Goal: Task Accomplishment & Management: Manage account settings

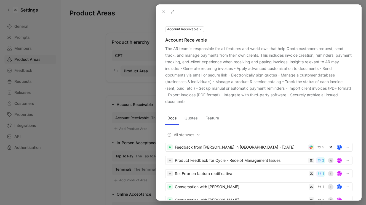
click at [164, 13] on icon at bounding box center [163, 12] width 4 height 4
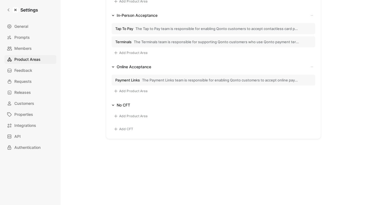
scroll to position [115, 0]
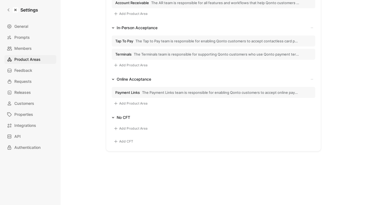
click at [128, 143] on button "Add CFT" at bounding box center [123, 141] width 23 height 7
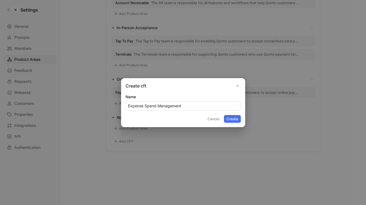
type input "Expense Spend Management"
click at [232, 119] on button "Create" at bounding box center [232, 119] width 17 height 8
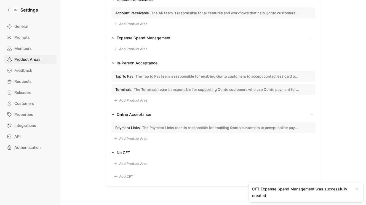
scroll to position [63, 0]
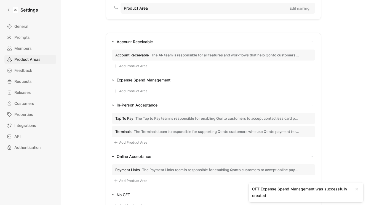
click at [149, 39] on div "Account Receivable" at bounding box center [135, 42] width 36 height 7
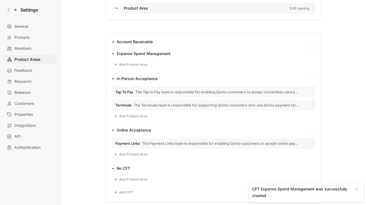
click at [148, 41] on div "Account Receivable" at bounding box center [135, 42] width 36 height 7
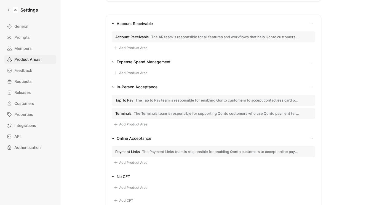
scroll to position [65, 0]
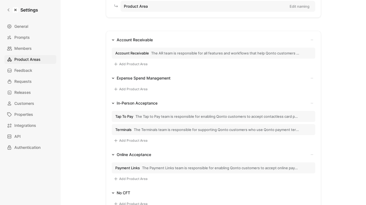
click at [131, 84] on div "Add Product Area" at bounding box center [213, 89] width 203 height 14
click at [130, 91] on button "Add Product Area" at bounding box center [131, 89] width 38 height 7
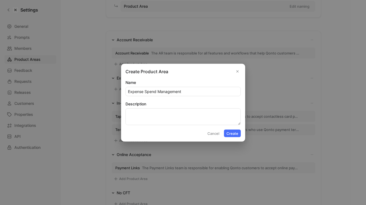
type input "Expense Spend Management"
click at [169, 116] on textarea "Description" at bounding box center [182, 116] width 115 height 17
type textarea "description"
click at [228, 132] on button "Create" at bounding box center [232, 133] width 17 height 8
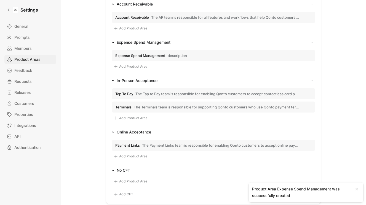
scroll to position [106, 0]
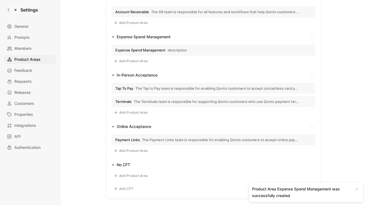
click at [123, 187] on button "Add CFT" at bounding box center [123, 189] width 23 height 7
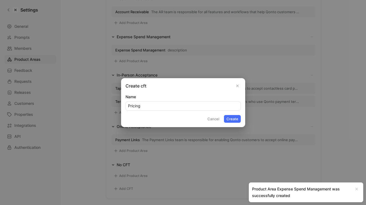
type input "Pricing"
click at [233, 120] on button "Create" at bounding box center [232, 119] width 17 height 8
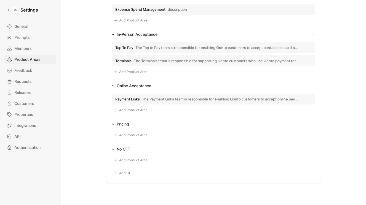
scroll to position [150, 0]
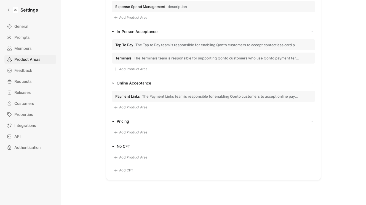
click at [131, 130] on button "Add Product Area" at bounding box center [131, 132] width 38 height 7
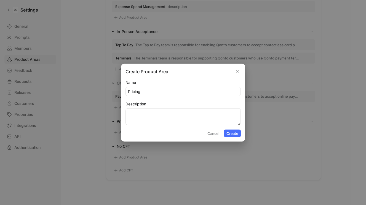
type input "Pricing"
click at [139, 115] on textarea "Description" at bounding box center [182, 116] width 115 height 17
paste textarea "The CFT Pricing team is responsible for all features and workflows that help Qo…"
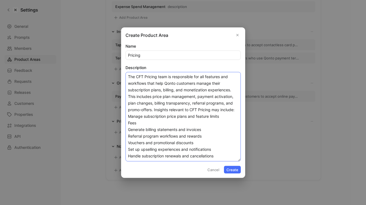
click at [153, 98] on textarea "The CFT Pricing team is responsible for all features and workflows that help Qo…" at bounding box center [182, 117] width 115 height 90
click at [205, 120] on textarea "The CFT Pricing team is responsible for all features and workflows that help Qo…" at bounding box center [182, 117] width 115 height 90
click at [129, 118] on textarea "The CFT Pricing team is responsible for all features and workflows that help Qo…" at bounding box center [182, 117] width 115 height 90
type textarea "The CFT Pricing team is responsible for all features and workflows that help Qo…"
click at [232, 169] on button "Create" at bounding box center [232, 170] width 17 height 8
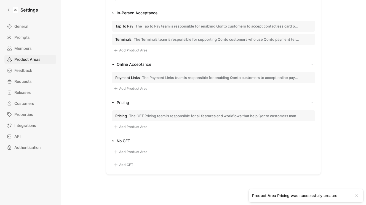
scroll to position [107, 0]
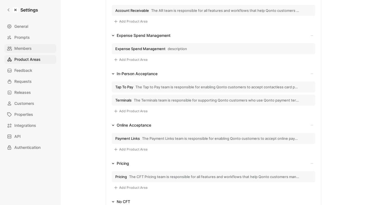
click at [32, 47] on link "Members" at bounding box center [30, 48] width 52 height 9
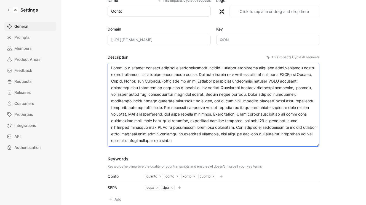
scroll to position [99, 0]
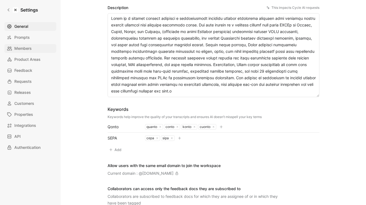
click at [43, 49] on link "Members" at bounding box center [30, 48] width 52 height 9
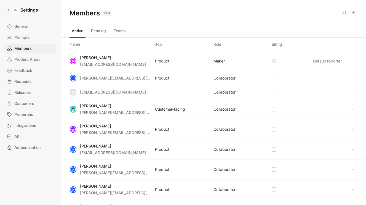
click at [353, 13] on icon at bounding box center [353, 12] width 4 height 4
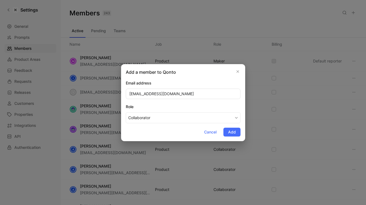
type input "yasmine.bennani@qonto.com"
click at [210, 80] on div "Email address" at bounding box center [183, 83] width 115 height 7
click at [243, 128] on div "Add a member to Qonto Email address yasmine.bennani@qonto.com Role Collaborator…" at bounding box center [183, 102] width 124 height 77
click at [233, 129] on span "Add" at bounding box center [232, 132] width 8 height 7
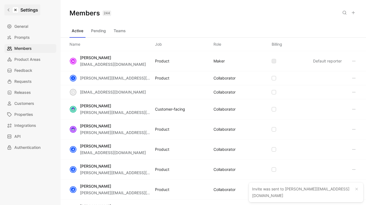
click at [8, 9] on icon at bounding box center [8, 10] width 2 height 3
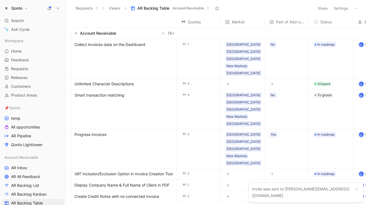
click at [21, 8] on h1 "Qonto" at bounding box center [16, 8] width 11 height 5
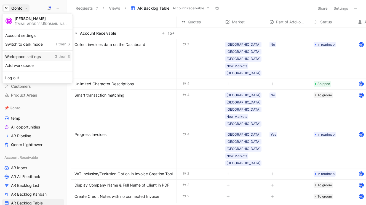
click at [33, 56] on div "Workspace settings G then S" at bounding box center [38, 56] width 68 height 9
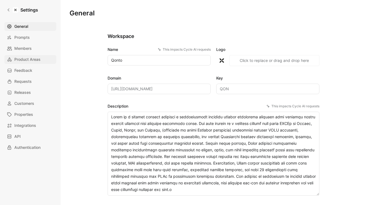
click at [27, 59] on span "Product Areas" at bounding box center [27, 59] width 26 height 7
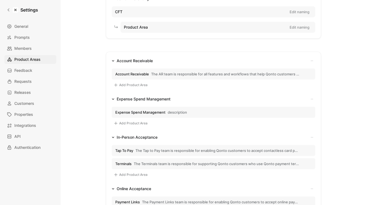
scroll to position [57, 0]
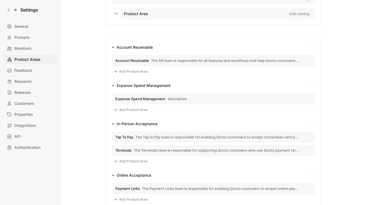
click at [140, 97] on span "Expense Spend Management" at bounding box center [140, 98] width 50 height 5
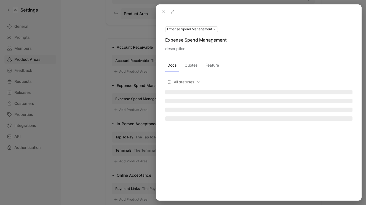
click at [118, 93] on div at bounding box center [183, 102] width 366 height 205
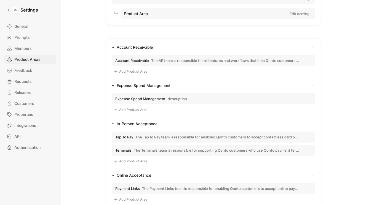
click at [149, 57] on button "Account Receivable The AR team is responsible for all features and workflows th…" at bounding box center [213, 60] width 203 height 11
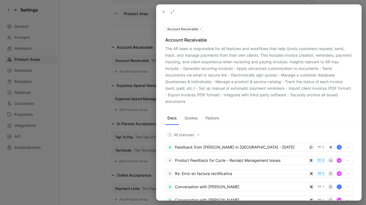
click at [167, 49] on div "The AR team is responsible for all features and workflows that help Qonto custo…" at bounding box center [258, 75] width 187 height 60
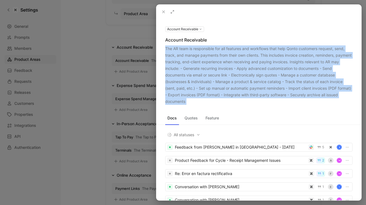
drag, startPoint x: 167, startPoint y: 49, endPoint x: 200, endPoint y: 100, distance: 61.1
click at [200, 100] on div "The AR team is responsible for all features and workflows that help Qonto custo…" at bounding box center [258, 75] width 187 height 60
click at [184, 64] on div "The AR team is responsible for all features and workflows that help Qonto custo…" at bounding box center [258, 75] width 187 height 60
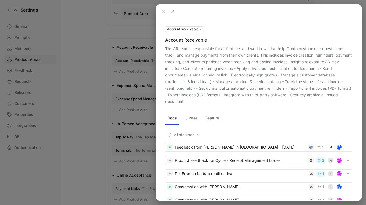
click at [168, 49] on div "The AR team is responsible for all features and workflows that help Qonto custo…" at bounding box center [258, 75] width 187 height 60
drag, startPoint x: 168, startPoint y: 49, endPoint x: 183, endPoint y: 50, distance: 14.9
click at [183, 50] on div "The AR team is responsible for all features and workflows that help Qonto custo…" at bounding box center [258, 75] width 187 height 60
drag, startPoint x: 253, startPoint y: 56, endPoint x: 208, endPoint y: 56, distance: 44.9
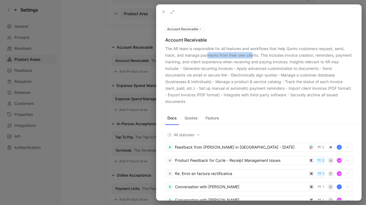
click at [208, 56] on div "The AR team is responsible for all features and workflows that help Qonto custo…" at bounding box center [258, 75] width 187 height 60
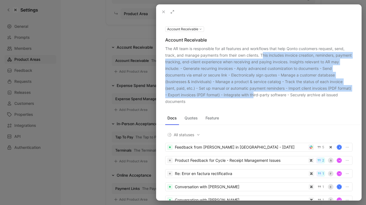
drag, startPoint x: 263, startPoint y: 56, endPoint x: 268, endPoint y: 98, distance: 41.9
click at [268, 98] on div "The AR team is responsible for all features and workflows that help Qonto custo…" at bounding box center [258, 75] width 187 height 60
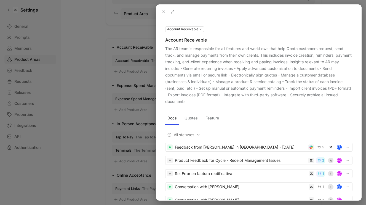
click at [124, 95] on div at bounding box center [183, 102] width 366 height 205
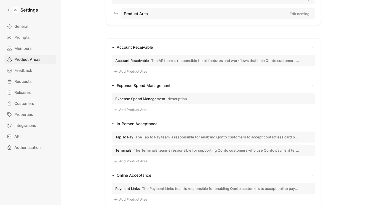
click at [161, 99] on span "Expense Spend Management" at bounding box center [140, 98] width 50 height 5
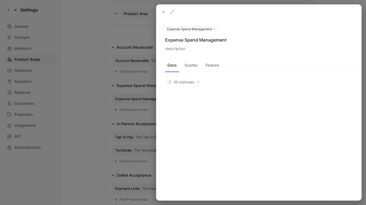
click at [0, 0] on button at bounding box center [0, 0] width 0 height 0
click at [190, 53] on textarea "description" at bounding box center [258, 66] width 187 height 43
click at [181, 51] on textarea "description" at bounding box center [258, 66] width 187 height 43
click at [115, 79] on div at bounding box center [183, 102] width 366 height 205
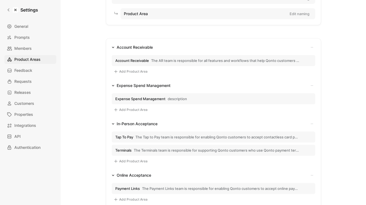
click at [174, 59] on span "The AR team is responsible for all features and workflows that help Qonto custo…" at bounding box center [225, 60] width 148 height 5
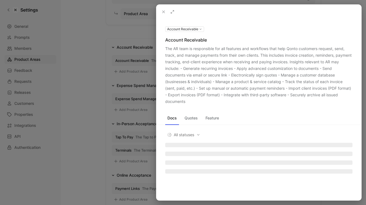
click at [168, 48] on div "The AR team is responsible for all features and workflows that help Qonto custo…" at bounding box center [258, 75] width 187 height 60
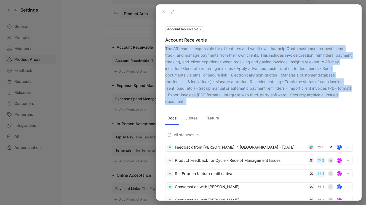
drag, startPoint x: 168, startPoint y: 48, endPoint x: 199, endPoint y: 103, distance: 63.3
click at [199, 103] on div "The AR team is responsible for all features and workflows that help Qonto custo…" at bounding box center [258, 75] width 187 height 60
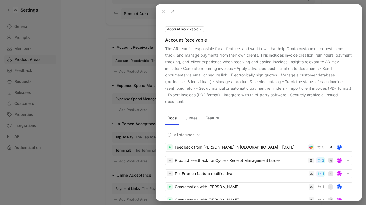
click at [219, 85] on div "The AR team is responsible for all features and workflows that help Qonto custo…" at bounding box center [258, 75] width 187 height 60
click at [203, 60] on div "The AR team is responsible for all features and workflows that help Qonto custo…" at bounding box center [258, 75] width 187 height 60
click at [161, 71] on div "Account Receivable Account Receivable The AR team is responsible for all featur…" at bounding box center [258, 65] width 205 height 79
click at [134, 83] on div at bounding box center [183, 102] width 366 height 205
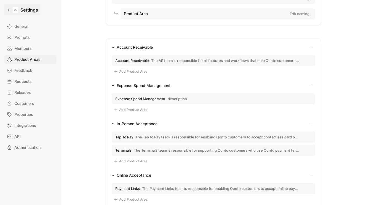
click at [10, 10] on icon at bounding box center [9, 10] width 4 height 4
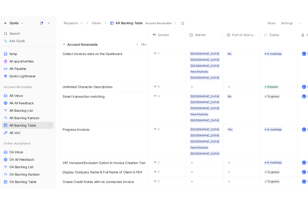
scroll to position [74, 0]
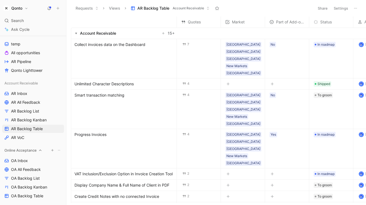
click at [32, 151] on span "Online Acceptance" at bounding box center [20, 151] width 32 height 6
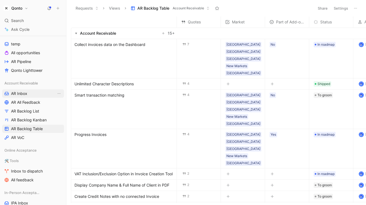
click at [22, 91] on span "AR Inbox" at bounding box center [19, 94] width 16 height 6
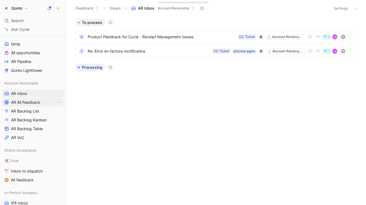
click at [36, 101] on span "AR All Feedback" at bounding box center [25, 103] width 29 height 6
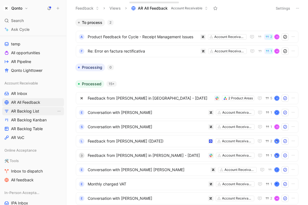
click at [28, 114] on link "AR Backlog List" at bounding box center [33, 111] width 62 height 8
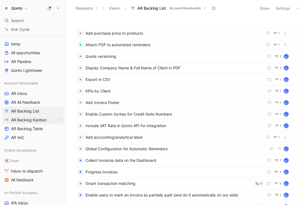
click at [36, 121] on span "AR Backlog Kanban" at bounding box center [29, 120] width 36 height 6
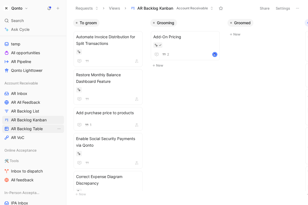
click at [44, 129] on link "AR Backlog Table" at bounding box center [33, 129] width 62 height 8
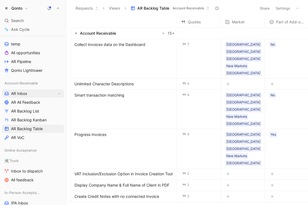
click at [40, 94] on link "AR Inbox" at bounding box center [33, 94] width 62 height 8
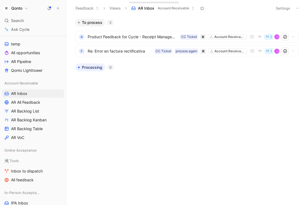
scroll to position [50, 0]
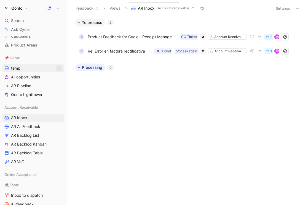
click at [18, 67] on span "temp" at bounding box center [15, 69] width 9 height 6
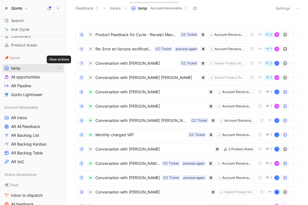
click at [60, 68] on icon "View actions" at bounding box center [59, 68] width 4 height 4
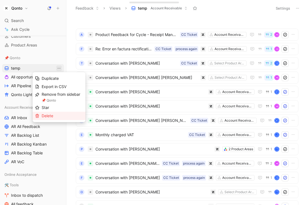
click at [57, 116] on div "Delete" at bounding box center [62, 116] width 41 height 7
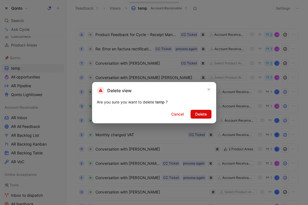
click at [198, 115] on span "Delete" at bounding box center [201, 114] width 12 height 7
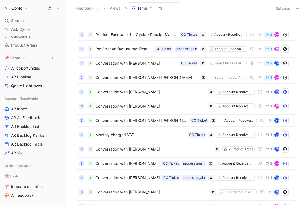
click at [17, 59] on span "📌 Qonto" at bounding box center [12, 58] width 16 height 6
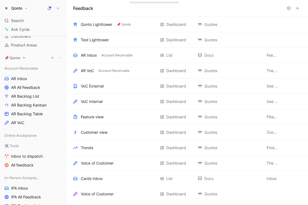
click at [17, 59] on span "📌 Qonto" at bounding box center [12, 58] width 16 height 6
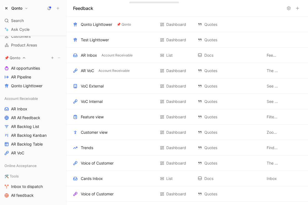
click at [16, 60] on span "📌 Qonto" at bounding box center [12, 58] width 16 height 6
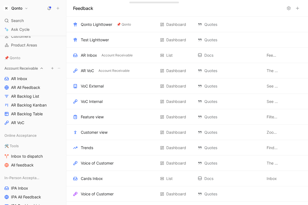
click at [18, 68] on span "Account Receivable" at bounding box center [21, 69] width 34 height 6
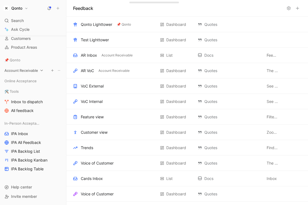
scroll to position [48, 0]
click at [20, 82] on span "Online Acceptance" at bounding box center [20, 81] width 32 height 6
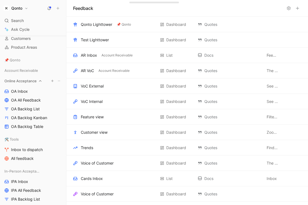
click at [18, 81] on span "Online Acceptance" at bounding box center [20, 81] width 32 height 6
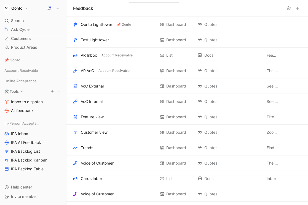
click at [17, 89] on span "🛠️ Tools" at bounding box center [11, 92] width 14 height 6
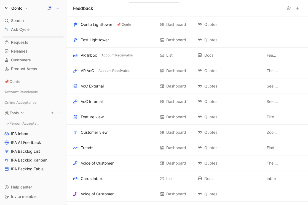
scroll to position [26, 0]
click at [18, 124] on span "In-Person Acceptance" at bounding box center [22, 124] width 36 height 6
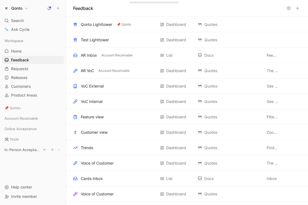
scroll to position [0, 0]
click at [15, 120] on div "Workspace Home G then H Feedback G then F Requests G then R Releases G then L C…" at bounding box center [33, 107] width 62 height 141
click at [20, 120] on span "Account Receivable" at bounding box center [21, 119] width 34 height 6
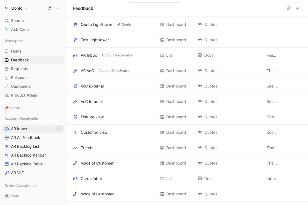
click at [60, 128] on icon "View actions" at bounding box center [59, 129] width 4 height 4
click at [35, 118] on span "Account Receivable" at bounding box center [21, 119] width 34 height 6
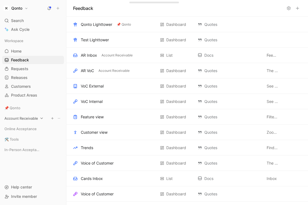
click at [35, 119] on span "Account Receivable" at bounding box center [21, 119] width 34 height 6
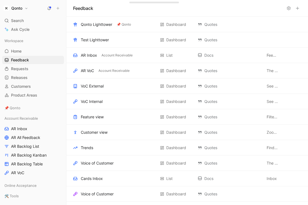
click at [22, 9] on h1 "Qonto" at bounding box center [16, 8] width 11 height 5
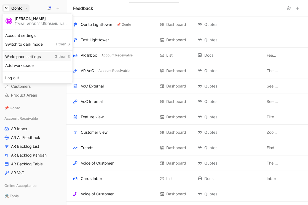
click at [32, 58] on div "Workspace settings G then S" at bounding box center [38, 56] width 68 height 9
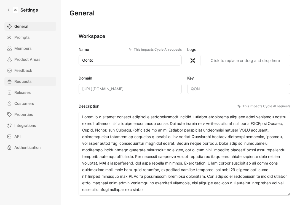
click at [31, 82] on link "Requests" at bounding box center [30, 81] width 52 height 9
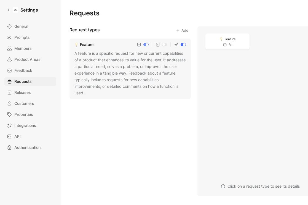
click at [28, 55] on div "General Prompts Members Product Areas Feedback Requests Releases Customers Prop…" at bounding box center [32, 87] width 56 height 130
click at [28, 58] on span "Product Areas" at bounding box center [27, 59] width 26 height 7
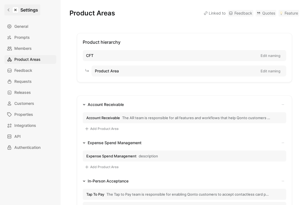
click at [6, 9] on link "Settings" at bounding box center [22, 9] width 36 height 11
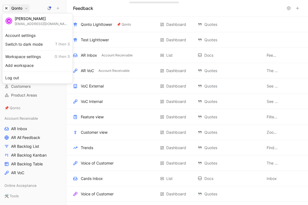
click at [40, 142] on div at bounding box center [154, 102] width 308 height 205
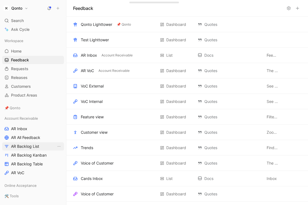
click at [29, 148] on span "AR Backlog List" at bounding box center [25, 147] width 28 height 6
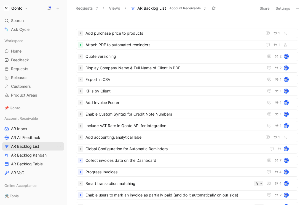
click at [31, 149] on span "AR Backlog List" at bounding box center [25, 147] width 28 height 6
click at [108, 68] on span "Display Company Name & Full Name of Client in PDF" at bounding box center [173, 68] width 176 height 7
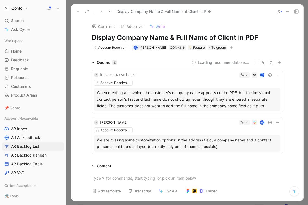
drag, startPoint x: 78, startPoint y: 12, endPoint x: 121, endPoint y: 75, distance: 76.0
click at [78, 12] on icon at bounding box center [78, 11] width 4 height 4
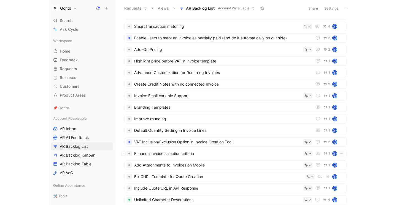
scroll to position [175, 0]
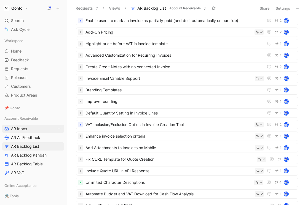
click at [32, 129] on link "AR Inbox" at bounding box center [33, 129] width 62 height 8
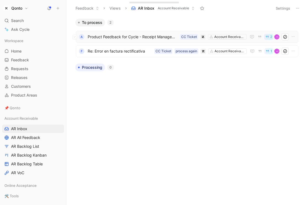
click at [120, 39] on span "Product Feedback for Cycle - Receipt Management Issues" at bounding box center [133, 37] width 90 height 7
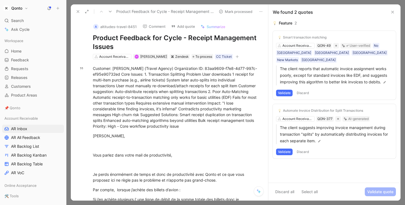
click at [205, 26] on button "Summarize" at bounding box center [213, 27] width 30 height 8
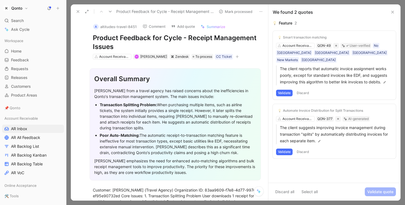
drag, startPoint x: 290, startPoint y: 13, endPoint x: 289, endPoint y: 18, distance: 5.2
click at [289, 18] on div "We found 2 quotes" at bounding box center [334, 11] width 132 height 15
click at [259, 191] on icon at bounding box center [259, 192] width 3 height 3
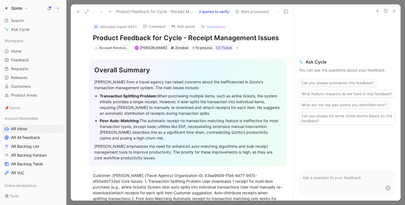
click at [220, 12] on button "2 quotes to verify" at bounding box center [213, 12] width 35 height 8
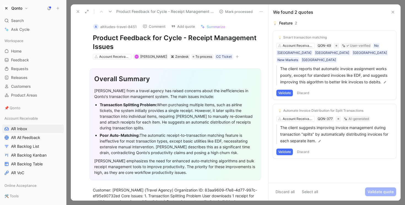
click at [365, 10] on icon at bounding box center [393, 12] width 4 height 4
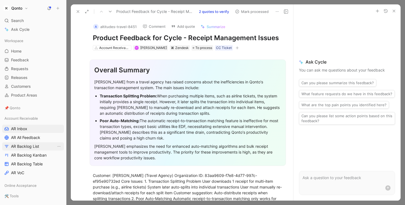
click at [21, 147] on span "AR Backlog List" at bounding box center [25, 147] width 28 height 6
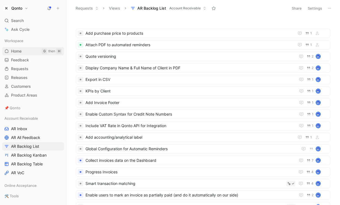
click at [21, 52] on span "Home" at bounding box center [16, 51] width 10 height 6
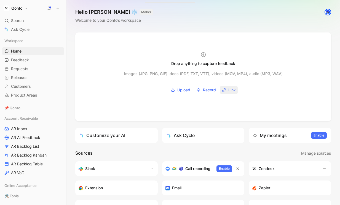
click at [230, 91] on span "Link" at bounding box center [231, 90] width 7 height 7
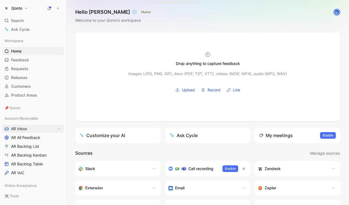
click at [25, 128] on span "AR Inbox" at bounding box center [19, 129] width 16 height 6
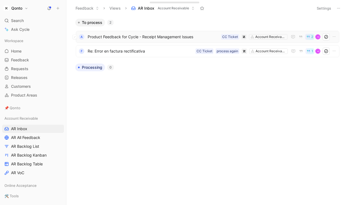
click at [159, 39] on span "Product Feedback for Cycle - Receipt Management Issues" at bounding box center [153, 37] width 131 height 7
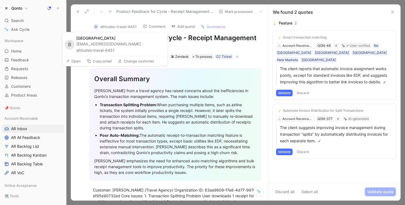
click at [76, 63] on button "Open" at bounding box center [73, 61] width 20 height 8
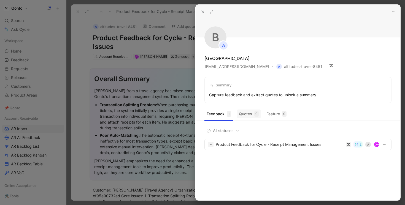
click at [247, 112] on button "Quotes 0" at bounding box center [249, 114] width 24 height 9
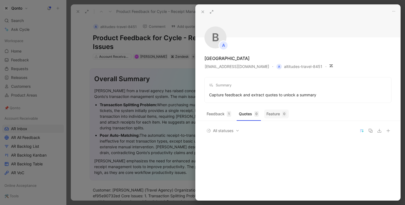
click at [247, 112] on button "Feature 0" at bounding box center [276, 114] width 25 height 9
drag, startPoint x: 216, startPoint y: 96, endPoint x: 290, endPoint y: 96, distance: 73.6
click at [247, 96] on div "Capture feedback and extract quotes to unlock a summary" at bounding box center [262, 95] width 107 height 7
click at [201, 10] on icon at bounding box center [203, 12] width 4 height 4
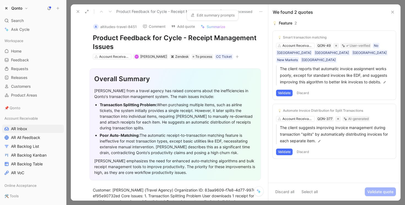
click at [218, 15] on link "Edit summary prompts" at bounding box center [212, 15] width 49 height 8
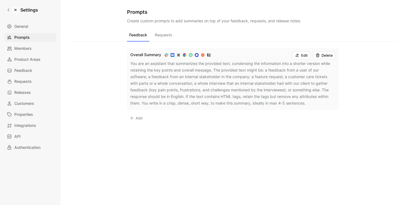
drag, startPoint x: 180, startPoint y: 80, endPoint x: 176, endPoint y: 107, distance: 27.2
click at [176, 108] on div "Overall Summary Edit Delete You are an assistant that summarizes the provided t…" at bounding box center [233, 79] width 212 height 62
click at [7, 5] on link "Settings" at bounding box center [22, 9] width 36 height 11
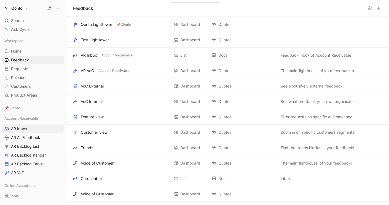
click at [30, 131] on link "AR Inbox" at bounding box center [33, 129] width 62 height 8
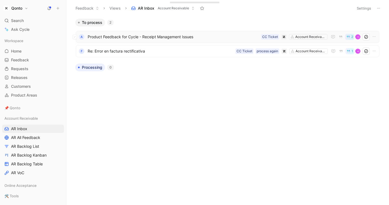
click at [194, 39] on span "Product Feedback for Cycle - Receipt Management Issues" at bounding box center [173, 37] width 171 height 7
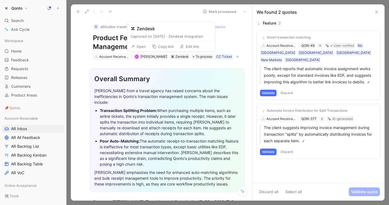
drag, startPoint x: 139, startPoint y: 37, endPoint x: 156, endPoint y: 37, distance: 16.5
click at [156, 37] on div "Captured on August 14, 2025 · Zendesk Integration" at bounding box center [171, 37] width 81 height 6
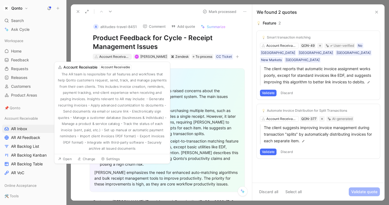
click at [118, 57] on div "Account Receivable" at bounding box center [114, 57] width 31 height 6
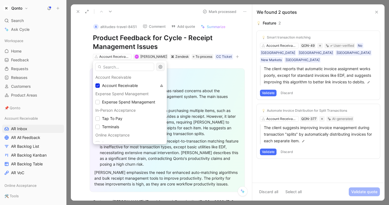
click at [162, 67] on icon "button" at bounding box center [160, 67] width 4 height 4
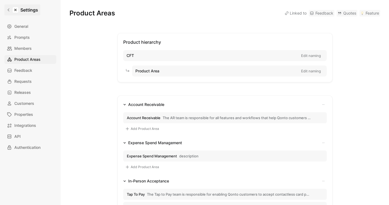
click at [9, 11] on icon at bounding box center [9, 10] width 4 height 4
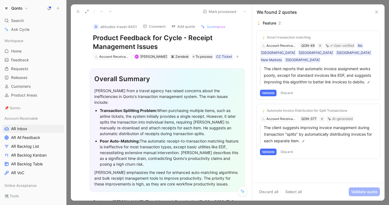
click at [247, 12] on button at bounding box center [376, 12] width 7 height 7
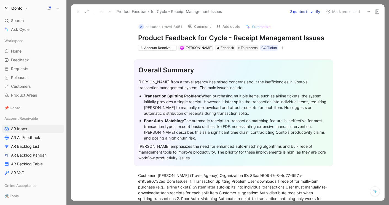
click at [79, 12] on icon at bounding box center [78, 11] width 4 height 4
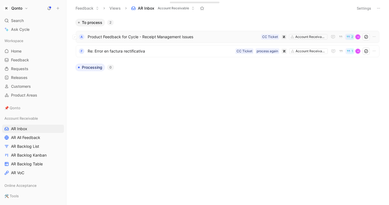
click at [178, 33] on div "a Product Feedback for Cycle - Receipt Management Issues Account Receivable CC …" at bounding box center [227, 37] width 303 height 12
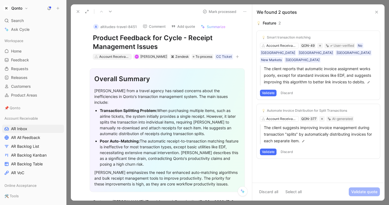
click at [118, 55] on div "Account Receivable" at bounding box center [114, 57] width 31 height 6
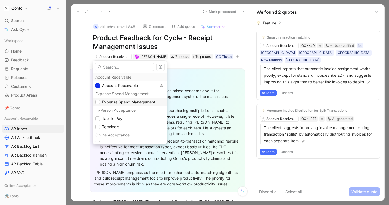
click at [111, 102] on span "Expense Spend Management" at bounding box center [128, 102] width 53 height 5
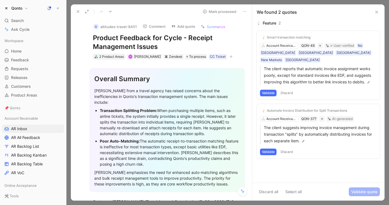
click at [117, 57] on div "2 Product Areas" at bounding box center [111, 57] width 25 height 6
click at [101, 57] on div "2 Product Areas" at bounding box center [111, 57] width 25 height 6
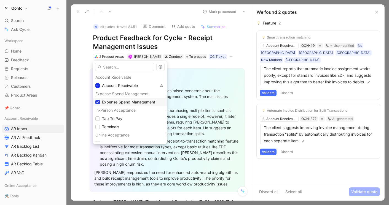
click at [99, 104] on div at bounding box center [97, 102] width 4 height 4
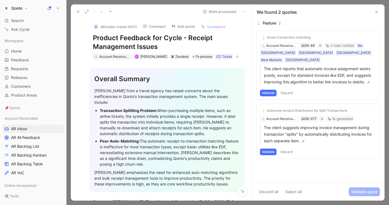
click at [112, 57] on div "Account Receivable" at bounding box center [114, 57] width 31 height 6
click at [79, 13] on icon at bounding box center [78, 11] width 4 height 4
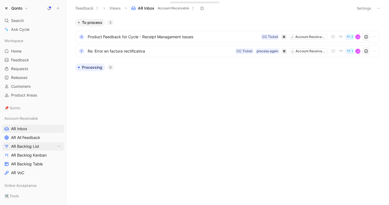
click at [29, 148] on span "AR Backlog List" at bounding box center [25, 147] width 28 height 6
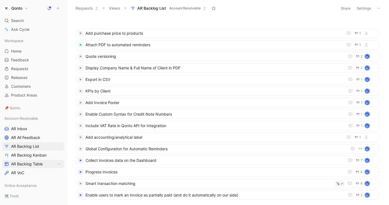
click at [36, 163] on span "AR Backlog Table" at bounding box center [27, 164] width 32 height 6
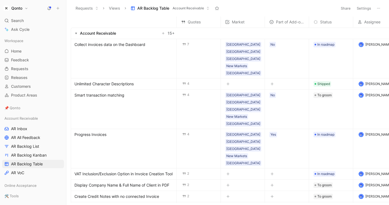
scroll to position [0, 21]
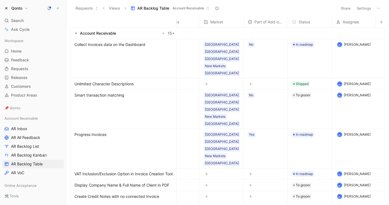
click at [247, 22] on span "Part of Add-on?" at bounding box center [268, 22] width 28 height 7
click at [215, 22] on span "Market" at bounding box center [216, 22] width 13 height 7
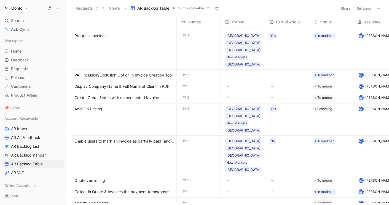
scroll to position [0, 0]
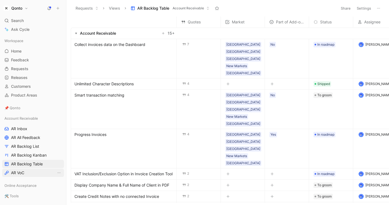
click at [42, 173] on link "AR VoC" at bounding box center [33, 173] width 62 height 8
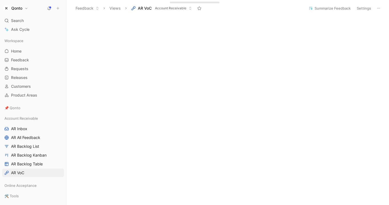
scroll to position [186, 0]
click at [20, 66] on span "Requests" at bounding box center [19, 69] width 17 height 6
click at [28, 164] on span "AR Backlog Table" at bounding box center [27, 164] width 32 height 6
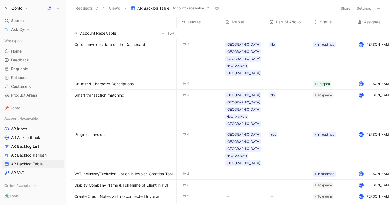
click at [56, 10] on icon at bounding box center [58, 8] width 4 height 4
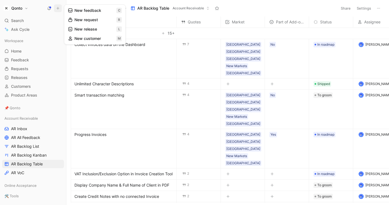
click at [83, 11] on button "New feedback c" at bounding box center [94, 10] width 59 height 9
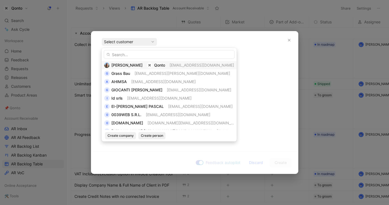
click at [130, 66] on span "[PERSON_NAME]" at bounding box center [126, 65] width 31 height 5
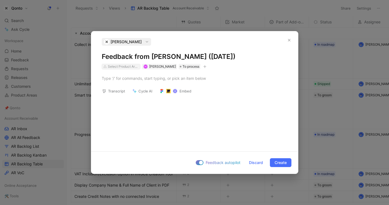
click at [132, 67] on div "Select Product Areas" at bounding box center [123, 67] width 31 height 6
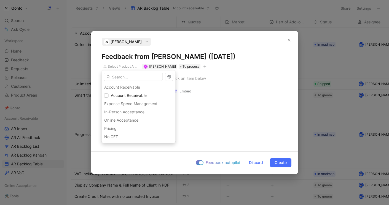
click at [123, 104] on div "Expense Spend Management" at bounding box center [139, 104] width 74 height 8
click at [134, 105] on div "Expense Spend Management" at bounding box center [139, 104] width 74 height 8
click at [131, 96] on span "Account Receivable" at bounding box center [129, 95] width 36 height 5
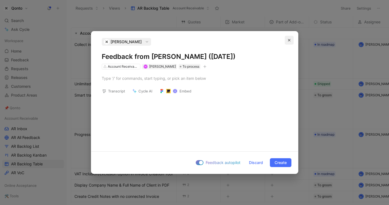
click at [247, 41] on button "button" at bounding box center [289, 40] width 9 height 9
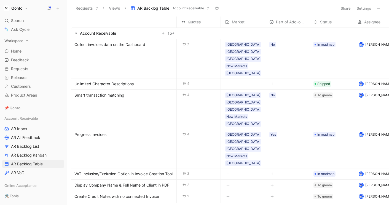
click at [27, 49] on link "Home G then H" at bounding box center [33, 51] width 62 height 8
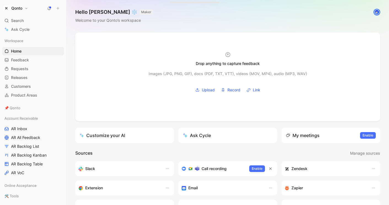
click at [60, 11] on button at bounding box center [58, 8] width 8 height 8
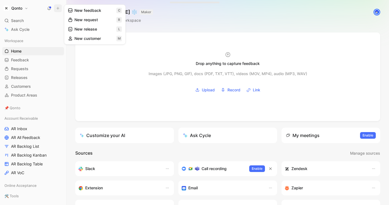
click at [86, 10] on button "New feedback c" at bounding box center [94, 10] width 59 height 9
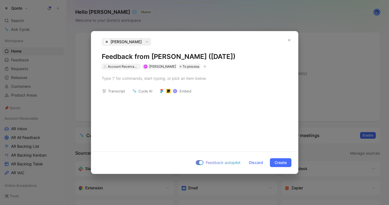
click at [124, 69] on div "Account Receivable" at bounding box center [123, 67] width 31 height 6
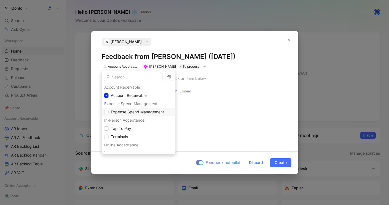
click at [126, 109] on span "Expense Spend Management" at bounding box center [137, 112] width 53 height 7
click at [126, 97] on span "Account Receivable" at bounding box center [129, 95] width 36 height 5
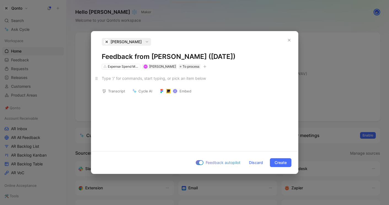
click at [175, 78] on div at bounding box center [195, 78] width 186 height 6
click at [202, 68] on button "button" at bounding box center [205, 67] width 6 height 6
click at [199, 162] on div at bounding box center [201, 163] width 4 height 4
click at [0, 0] on input "Feedback autopilot" at bounding box center [0, 0] width 0 height 0
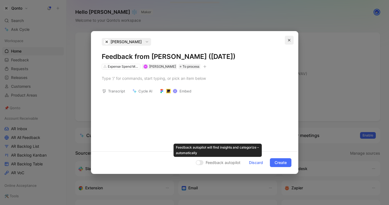
click at [247, 38] on button "button" at bounding box center [289, 40] width 9 height 9
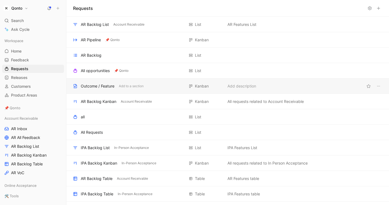
scroll to position [57, 0]
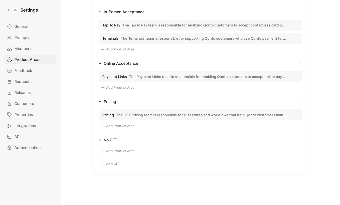
scroll to position [172, 0]
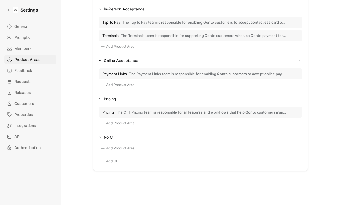
click at [147, 112] on span "The CFT Pricing team is responsible for all features and workflows that help Qo…" at bounding box center [201, 112] width 170 height 5
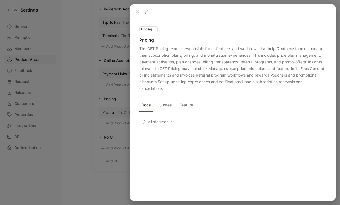
click at [0, 0] on button at bounding box center [0, 0] width 0 height 0
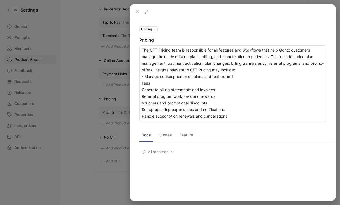
click at [142, 83] on textarea "The CFT Pricing team is responsible for all features and workflows that help Qo…" at bounding box center [232, 83] width 187 height 76
click at [141, 90] on textarea "The CFT Pricing team is responsible for all features and workflows that help Qo…" at bounding box center [232, 83] width 187 height 76
click at [233, 86] on textarea "The CFT Pricing team is responsible for all features and workflows that help Qo…" at bounding box center [232, 83] width 187 height 76
click at [230, 89] on textarea "The CFT Pricing team is responsible for all features and workflows that help Qo…" at bounding box center [232, 83] width 187 height 76
click at [141, 98] on textarea "The CFT Pricing team is responsible for all features and workflows that help Qo…" at bounding box center [232, 83] width 187 height 76
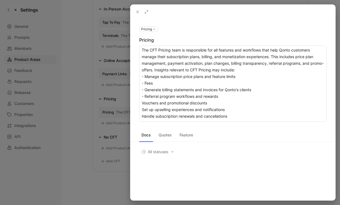
click at [142, 103] on textarea "The CFT Pricing team is responsible for all features and workflows that help Qo…" at bounding box center [232, 83] width 187 height 76
click at [142, 109] on textarea "The CFT Pricing team is responsible for all features and workflows that help Qo…" at bounding box center [232, 83] width 187 height 76
click at [140, 120] on textarea "The CFT Pricing team is responsible for all features and workflows that help Qo…" at bounding box center [232, 83] width 187 height 76
click at [140, 119] on textarea "The CFT Pricing team is responsible for all features and workflows that help Qo…" at bounding box center [232, 83] width 187 height 76
click at [246, 74] on textarea "The CFT Pricing team is responsible for all features and workflows that help Qo…" at bounding box center [232, 83] width 187 height 76
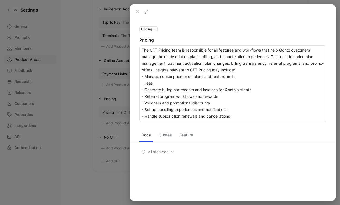
click at [242, 89] on textarea "The CFT Pricing team is responsible for all features and workflows that help Qo…" at bounding box center [232, 83] width 187 height 76
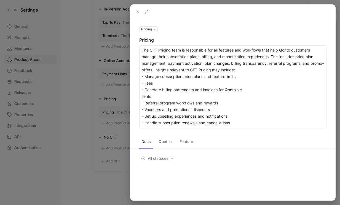
type textarea "The CFT Pricing team is responsible for all features and workflows that help Qo…"
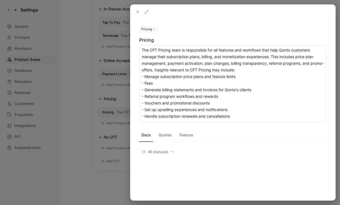
click at [191, 142] on div "Docs Quotes Feature All statuses" at bounding box center [232, 150] width 205 height 56
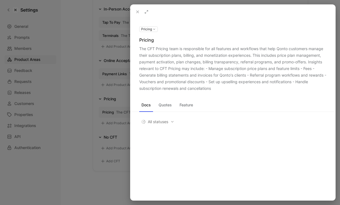
click at [223, 87] on div "The CFT Pricing team is responsible for all features and workflows that help Qo…" at bounding box center [232, 68] width 187 height 46
click at [0, 0] on icon at bounding box center [0, 0] width 0 height 0
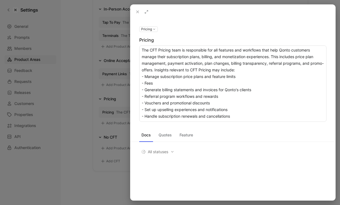
click at [194, 27] on div "Pricing Pricing The CFT Pricing team is responsible for all features and workfl…" at bounding box center [232, 74] width 205 height 96
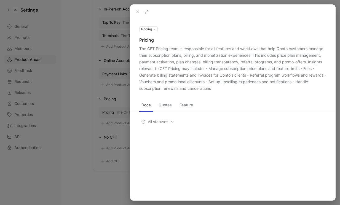
click at [138, 12] on use at bounding box center [137, 12] width 2 height 2
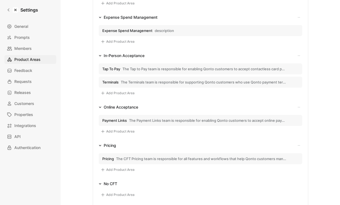
scroll to position [73, 0]
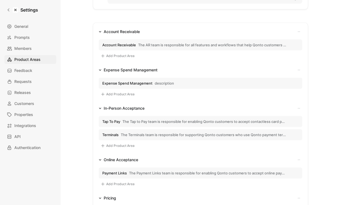
click at [139, 83] on span "Expense Spend Management" at bounding box center [127, 83] width 50 height 5
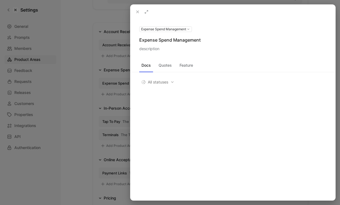
click at [155, 48] on div "description" at bounding box center [232, 48] width 187 height 7
click at [0, 0] on icon at bounding box center [0, 0] width 0 height 0
click at [167, 62] on textarea "description" at bounding box center [232, 66] width 187 height 43
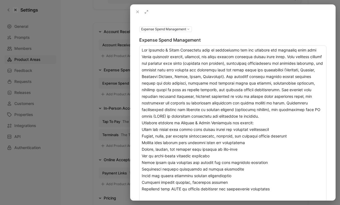
click at [196, 196] on textarea at bounding box center [232, 139] width 187 height 189
click at [141, 191] on textarea at bounding box center [232, 119] width 187 height 149
type textarea "The Expense & Spend Management team is responsible for all features and workflo…"
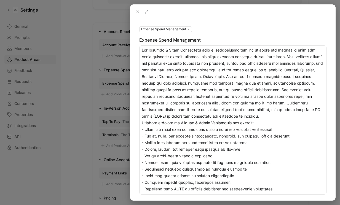
click at [231, 25] on div "Expense Spend Management Expense Spend Management Docs Quotes Feature All statu…" at bounding box center [232, 109] width 205 height 181
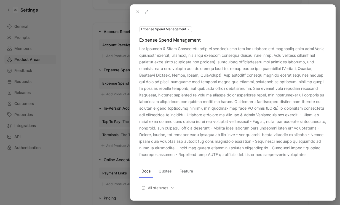
click at [135, 12] on icon at bounding box center [137, 12] width 4 height 4
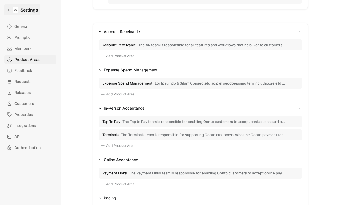
click at [8, 9] on icon at bounding box center [9, 10] width 4 height 4
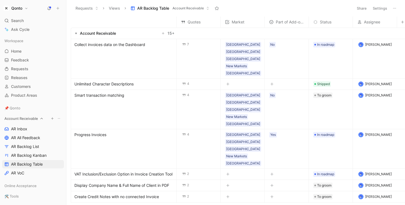
click at [57, 118] on icon at bounding box center [58, 118] width 3 height 3
click at [62, 128] on span "Create section" at bounding box center [50, 128] width 26 height 5
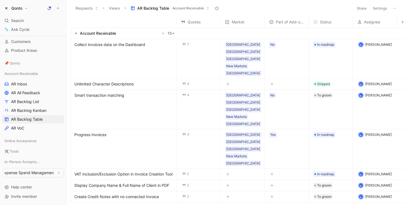
type input "Expense Spend Management"
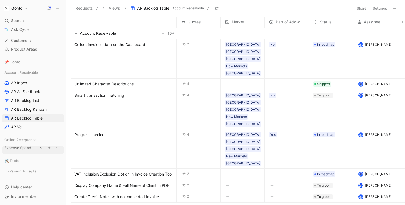
drag, startPoint x: 25, startPoint y: 172, endPoint x: 25, endPoint y: 148, distance: 23.4
click at [25, 148] on div "Workspace Home G then H Feedback G then F Requests G then R Releases G then L C…" at bounding box center [33, 84] width 62 height 187
click at [25, 141] on span "Online Acceptance" at bounding box center [20, 140] width 32 height 6
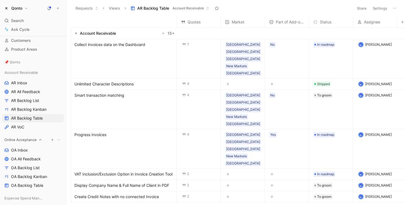
click at [25, 140] on span "Online Acceptance" at bounding box center [20, 140] width 32 height 6
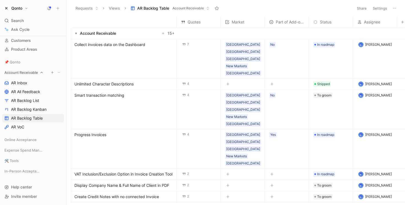
click at [24, 71] on span "Account Receivable" at bounding box center [21, 73] width 34 height 6
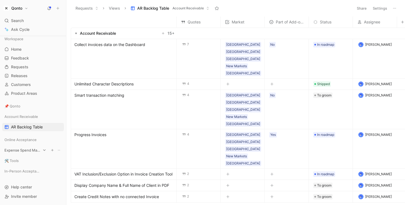
click at [34, 152] on span "Expense Spend Management" at bounding box center [22, 150] width 36 height 6
click at [30, 150] on span "Expense Spend Management" at bounding box center [22, 150] width 36 height 6
click at [30, 138] on span "Online Acceptance" at bounding box center [20, 140] width 32 height 6
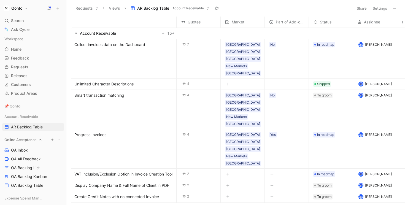
scroll to position [19, 0]
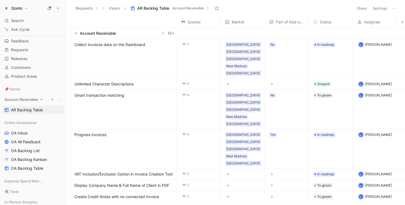
click at [26, 102] on div "Account Receivable" at bounding box center [33, 99] width 62 height 8
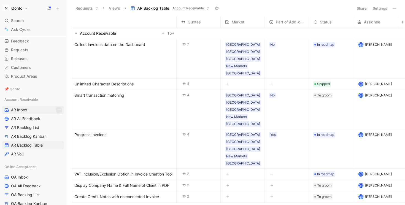
click at [57, 108] on icon "View actions" at bounding box center [59, 110] width 4 height 4
click at [62, 121] on div "Duplicate" at bounding box center [59, 120] width 41 height 7
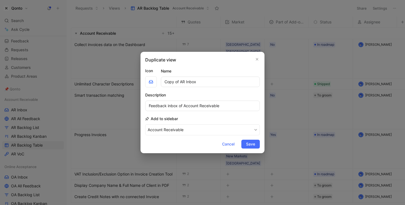
click at [181, 82] on input "Copy of AR Inbox" at bounding box center [210, 82] width 99 height 10
drag, startPoint x: 181, startPoint y: 82, endPoint x: 158, endPoint y: 82, distance: 22.6
click at [158, 82] on div "Icon Name Copy of AR Inbox" at bounding box center [202, 77] width 115 height 20
type input "ESM Inbox"
click at [190, 106] on input "Feedback inbox of Account Receivable" at bounding box center [202, 106] width 115 height 10
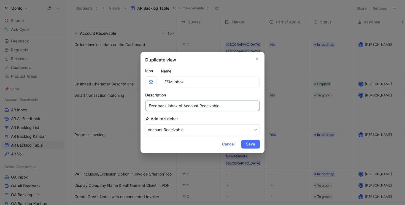
drag, startPoint x: 190, startPoint y: 106, endPoint x: 228, endPoint y: 106, distance: 38.0
click at [228, 106] on input "Feedback inbox of Account Receivable" at bounding box center [202, 106] width 115 height 10
type input "Feedback inbox of Expense Spend Management"
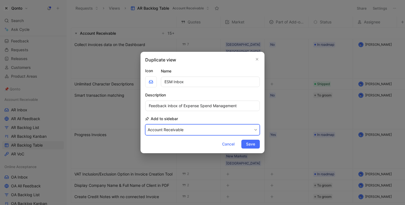
click at [200, 127] on button "Account Receivable" at bounding box center [202, 129] width 115 height 11
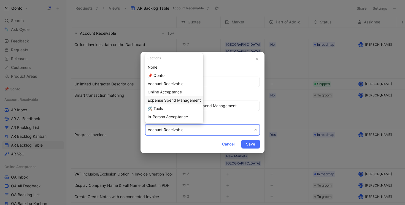
click at [183, 101] on span "Expense Spend Management" at bounding box center [174, 100] width 53 height 5
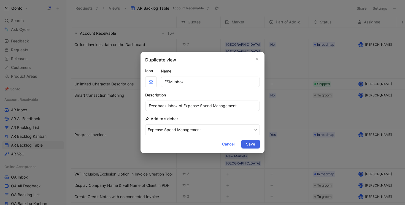
click at [250, 145] on span "Save" at bounding box center [250, 144] width 9 height 7
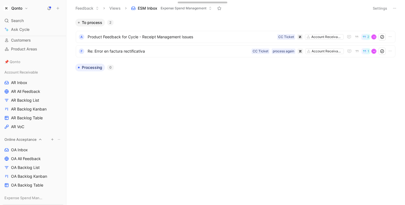
scroll to position [44, 0]
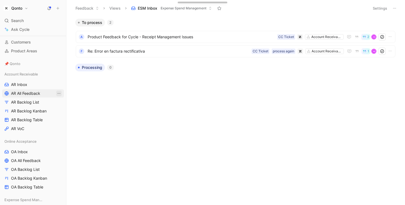
click at [57, 92] on icon "View actions" at bounding box center [59, 93] width 4 height 4
click at [60, 104] on div "Duplicate" at bounding box center [59, 103] width 41 height 7
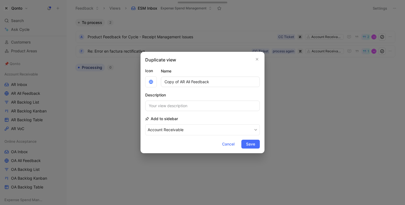
click at [182, 82] on input "Copy of AR All Feedback" at bounding box center [210, 82] width 99 height 10
drag, startPoint x: 182, startPoint y: 82, endPoint x: 154, endPoint y: 82, distance: 27.8
click at [154, 82] on div "Icon Name Copy of AR All Feedback" at bounding box center [202, 77] width 115 height 20
type input "ESM All Feedback"
click at [215, 128] on button "Account Receivable" at bounding box center [202, 129] width 115 height 11
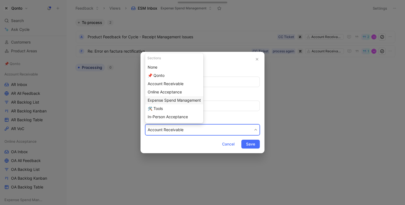
click at [180, 100] on span "Expense Spend Management" at bounding box center [174, 100] width 53 height 5
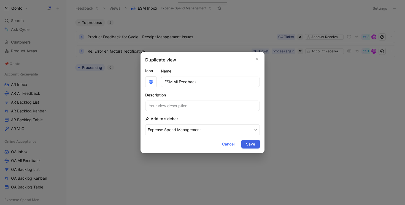
click at [249, 141] on span "Save" at bounding box center [250, 144] width 9 height 7
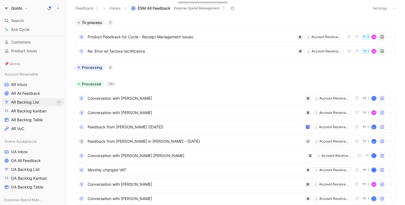
click at [58, 102] on icon "View actions" at bounding box center [59, 102] width 3 height 1
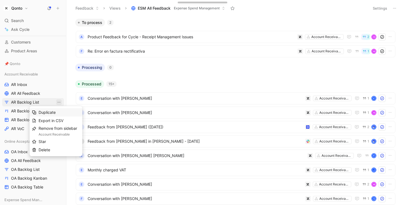
click at [65, 113] on div "Duplicate" at bounding box center [59, 112] width 41 height 7
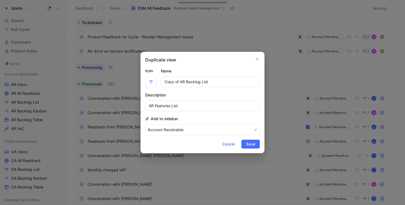
click at [182, 83] on input "Copy of AR Backlog List" at bounding box center [210, 82] width 99 height 10
drag, startPoint x: 182, startPoint y: 83, endPoint x: 152, endPoint y: 80, distance: 30.0
click at [152, 80] on div "Icon Name Copy of AR Backlog List" at bounding box center [202, 77] width 115 height 20
type input "EMS Backlog List"
click at [152, 106] on input "AR Features List" at bounding box center [202, 106] width 115 height 10
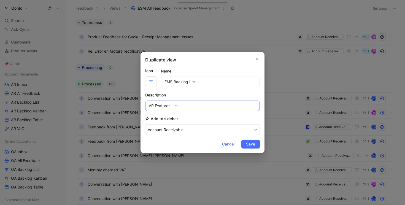
click at [152, 106] on input "AR Features List" at bounding box center [202, 106] width 115 height 10
type input "ESM Features List"
click at [166, 79] on input "EMS Backlog List" at bounding box center [210, 82] width 99 height 10
type input "ESM Backlog List"
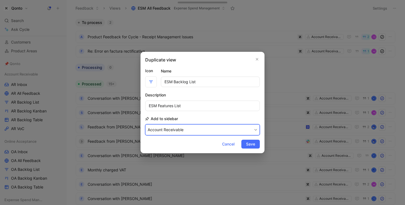
click at [229, 131] on button "Account Receivable" at bounding box center [202, 129] width 115 height 11
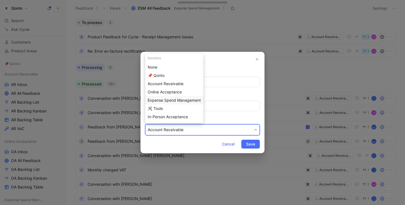
click at [187, 101] on span "Expense Spend Management" at bounding box center [174, 100] width 53 height 5
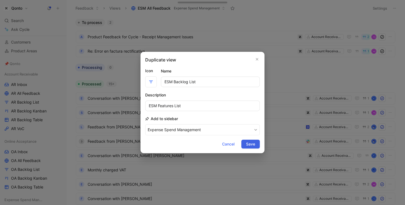
click at [252, 145] on span "Save" at bounding box center [250, 144] width 9 height 7
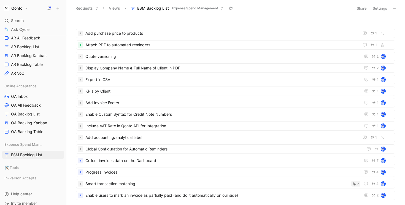
scroll to position [100, 0]
click at [31, 142] on span "Expense Spend Management" at bounding box center [22, 144] width 36 height 6
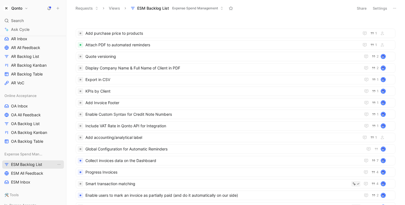
scroll to position [88, 0]
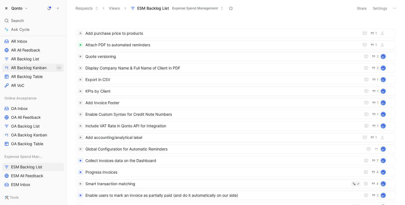
click at [58, 67] on icon "View actions" at bounding box center [59, 68] width 4 height 4
click at [57, 79] on div "Duplicate" at bounding box center [59, 78] width 41 height 7
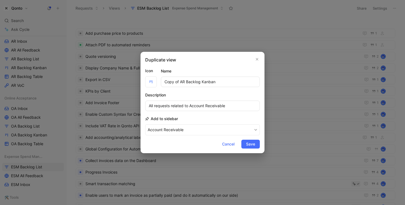
click at [180, 82] on input "Copy of AR Backlog Kanban" at bounding box center [210, 82] width 99 height 10
drag, startPoint x: 180, startPoint y: 82, endPoint x: 163, endPoint y: 82, distance: 17.1
click at [163, 82] on input "Copy of AR Backlog Kanban" at bounding box center [210, 82] width 99 height 10
type input "ESM Backlog Kanban"
click at [196, 105] on input "All requests related to Account Receivable" at bounding box center [202, 106] width 115 height 10
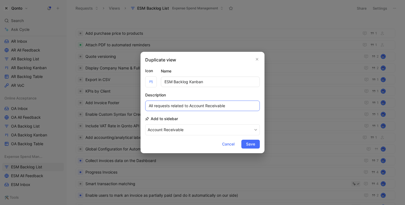
drag, startPoint x: 196, startPoint y: 105, endPoint x: 219, endPoint y: 105, distance: 22.6
click at [219, 105] on input "All requests related to Account Receivable" at bounding box center [202, 106] width 115 height 10
paste input "Feedback inbox of Expense Spend Management"
click at [200, 107] on input "All requests related to Feedback inbox of Expense Spend Management" at bounding box center [202, 106] width 115 height 10
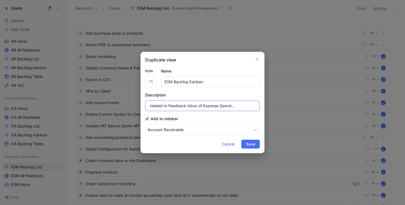
drag, startPoint x: 200, startPoint y: 107, endPoint x: 172, endPoint y: 107, distance: 27.3
click at [172, 107] on input "All requests related to Feedback inbox of Expense Spend Management" at bounding box center [202, 106] width 115 height 10
click at [193, 107] on input "All requests related to Expense Spend Management" at bounding box center [202, 106] width 115 height 10
drag, startPoint x: 193, startPoint y: 107, endPoint x: 260, endPoint y: 107, distance: 67.2
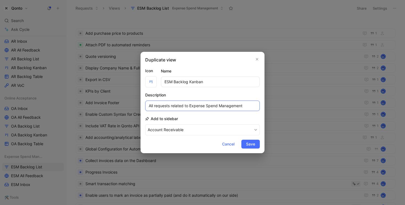
click at [261, 107] on div "Duplicate view Icon Name ESM Backlog Kanban Description All requests related to…" at bounding box center [202, 102] width 124 height 101
type input "All requests related to Expense Spend Management"
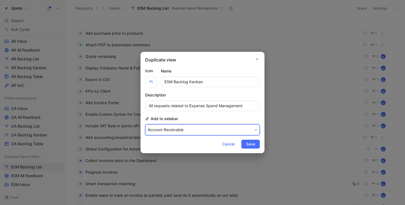
click at [234, 133] on button "Account Receivable" at bounding box center [202, 129] width 115 height 11
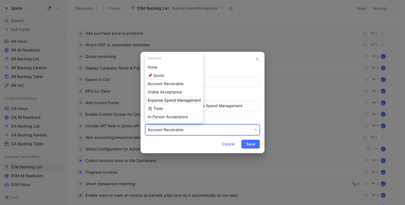
click at [191, 100] on span "Expense Spend Management" at bounding box center [174, 100] width 53 height 5
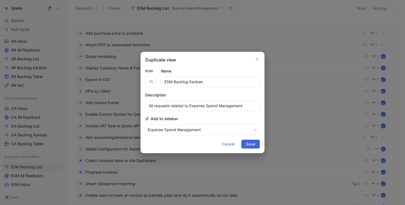
click at [249, 142] on span "Save" at bounding box center [250, 144] width 9 height 7
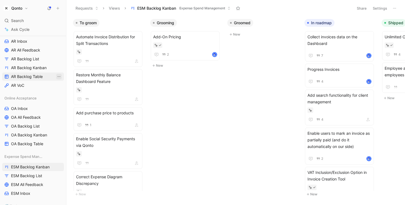
click at [57, 77] on icon "View actions" at bounding box center [59, 76] width 4 height 4
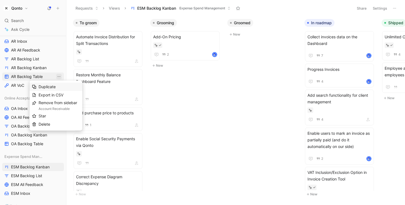
click at [63, 88] on div "Duplicate" at bounding box center [59, 86] width 41 height 7
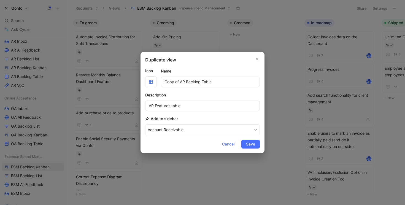
click at [181, 83] on input "Copy of AR Backlog Table" at bounding box center [210, 82] width 99 height 10
drag, startPoint x: 181, startPoint y: 83, endPoint x: 170, endPoint y: 83, distance: 11.0
click at [170, 83] on input "Copy of AR Backlog Table" at bounding box center [210, 82] width 99 height 10
type input "ESM Backlog Table"
click at [151, 107] on input "AR Features table" at bounding box center [202, 106] width 115 height 10
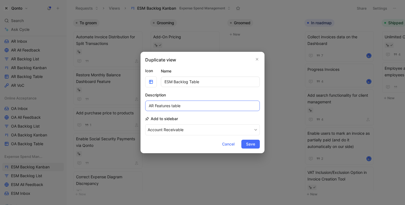
click at [151, 107] on input "AR Features table" at bounding box center [202, 106] width 115 height 10
type input "ESM Features table"
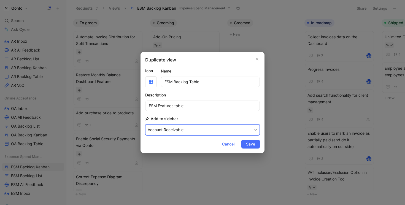
click at [176, 135] on button "Account Receivable" at bounding box center [202, 129] width 115 height 11
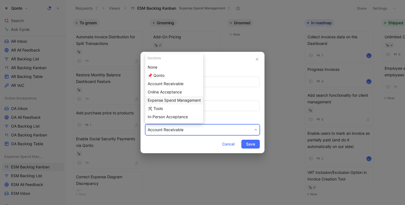
click at [176, 99] on span "Expense Spend Management" at bounding box center [174, 100] width 53 height 5
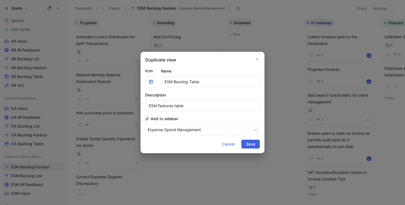
click at [254, 146] on span "Save" at bounding box center [250, 144] width 9 height 7
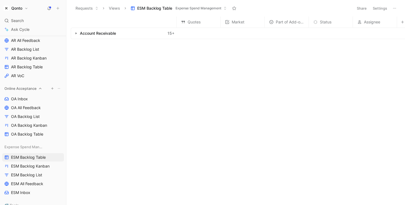
scroll to position [129, 0]
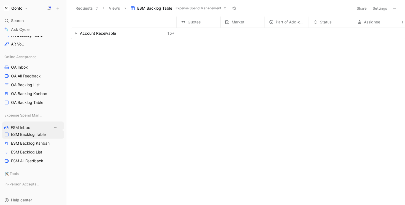
drag, startPoint x: 29, startPoint y: 158, endPoint x: 29, endPoint y: 125, distance: 32.8
click at [29, 125] on div "Workspace Home G then H Feedback G then F Requests G then R Releases G then L C…" at bounding box center [33, 49] width 62 height 283
drag, startPoint x: 38, startPoint y: 162, endPoint x: 38, endPoint y: 131, distance: 31.4
click at [38, 131] on div "Workspace Home G then H Feedback G then F Requests G then R Releases G then L C…" at bounding box center [33, 49] width 62 height 283
drag, startPoint x: 38, startPoint y: 127, endPoint x: 38, endPoint y: 136, distance: 8.5
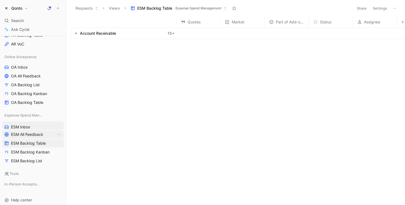
drag, startPoint x: 33, startPoint y: 142, endPoint x: 33, endPoint y: 128, distance: 14.0
click at [33, 126] on div "Workspace Home G then H Feedback G then F Requests G then R Releases G then L C…" at bounding box center [33, 49] width 62 height 283
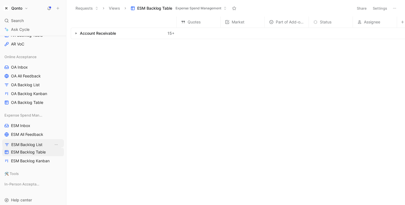
drag, startPoint x: 37, startPoint y: 158, endPoint x: 38, endPoint y: 142, distance: 16.0
click at [38, 142] on div "Workspace Home G then H Feedback G then F Requests G then R Releases G then L C…" at bounding box center [33, 49] width 62 height 283
drag, startPoint x: 40, startPoint y: 159, endPoint x: 40, endPoint y: 153, distance: 6.1
click at [40, 153] on div "Workspace Home G then H Feedback G then F Requests G then R Releases G then L C…" at bounding box center [33, 49] width 62 height 283
click at [39, 123] on link "ESM Inbox" at bounding box center [33, 125] width 62 height 8
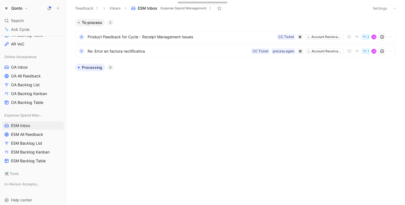
click at [339, 10] on button "Settings" at bounding box center [379, 8] width 19 height 8
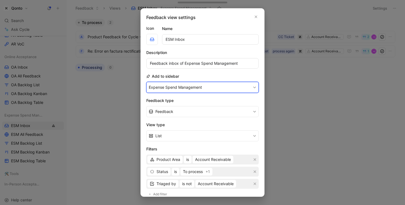
click at [191, 88] on button "Expense Spend Management" at bounding box center [202, 87] width 112 height 11
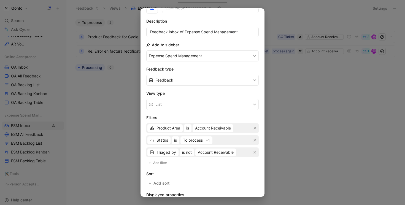
scroll to position [33, 0]
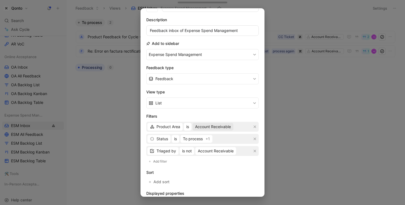
click at [213, 125] on span "Account Receivable" at bounding box center [213, 126] width 36 height 7
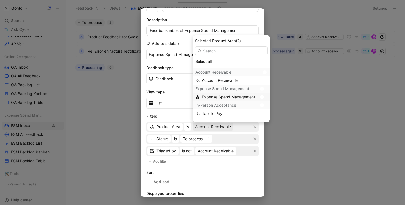
click at [223, 97] on span "Expense Spend Management" at bounding box center [228, 96] width 53 height 5
click at [263, 80] on div at bounding box center [265, 81] width 4 height 4
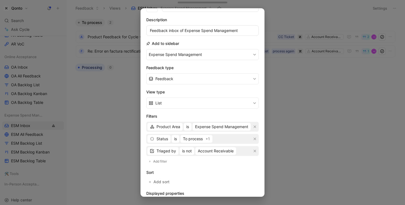
scroll to position [96, 0]
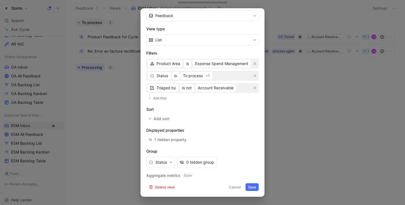
click at [252, 188] on button "Save" at bounding box center [251, 187] width 13 height 8
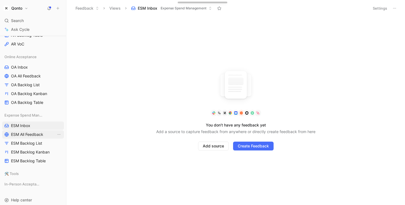
click at [39, 133] on span "ESM All Feedback" at bounding box center [27, 135] width 32 height 6
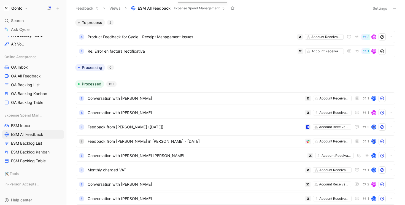
click at [339, 8] on button "Settings" at bounding box center [379, 8] width 19 height 8
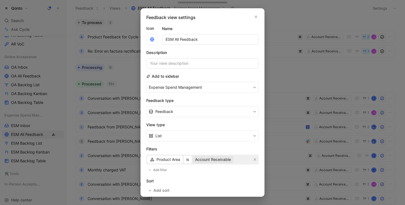
click at [215, 156] on span "Account Receivable" at bounding box center [213, 159] width 36 height 7
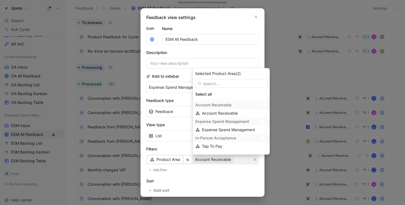
click at [263, 120] on div at bounding box center [264, 121] width 8 height 5
click at [263, 106] on div at bounding box center [265, 105] width 4 height 4
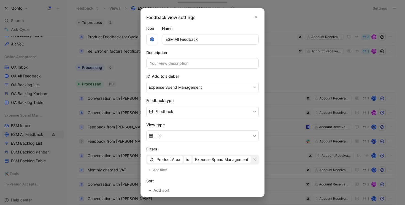
scroll to position [72, 0]
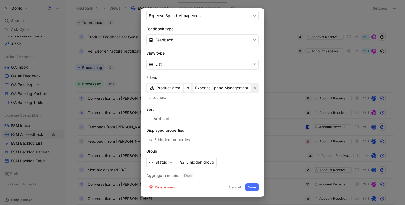
click at [249, 187] on button "Save" at bounding box center [251, 187] width 13 height 8
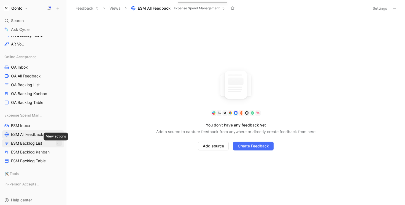
click at [57, 144] on icon "View actions" at bounding box center [59, 143] width 4 height 4
click at [39, 144] on span "ESM Backlog List" at bounding box center [26, 143] width 31 height 6
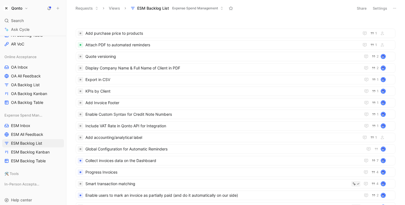
click at [339, 8] on button "Settings" at bounding box center [379, 8] width 19 height 8
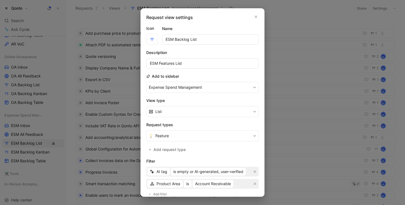
scroll to position [23, 0]
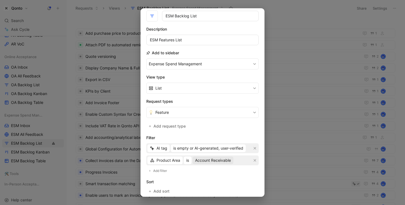
click at [213, 159] on span "Account Receivable" at bounding box center [213, 160] width 36 height 7
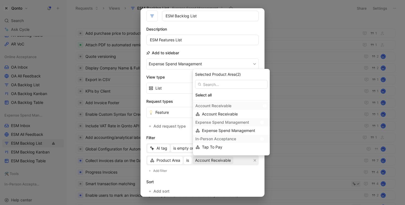
click at [261, 121] on div at bounding box center [262, 122] width 4 height 4
click at [263, 107] on div at bounding box center [265, 106] width 4 height 4
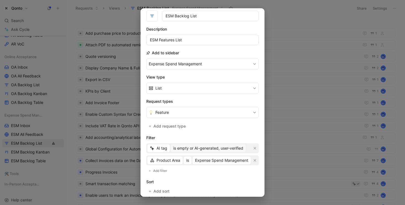
scroll to position [35, 0]
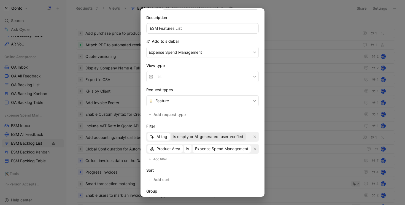
click at [223, 137] on span "is empty or AI-generated, user-verified" at bounding box center [208, 136] width 70 height 7
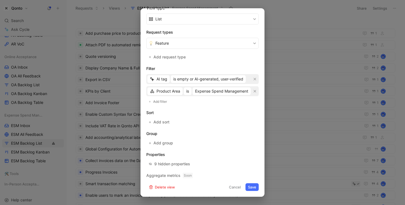
click at [248, 187] on button "Save" at bounding box center [251, 187] width 13 height 8
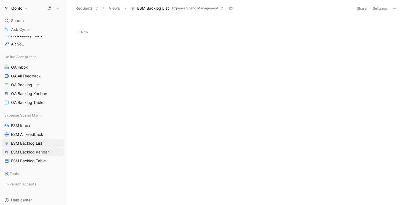
click at [40, 151] on span "ESM Backlog Kanban" at bounding box center [30, 152] width 39 height 6
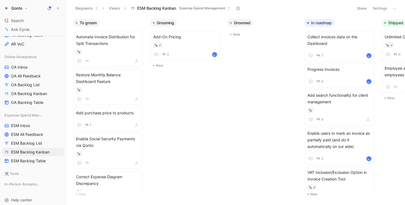
click at [339, 7] on button "Settings" at bounding box center [379, 8] width 19 height 8
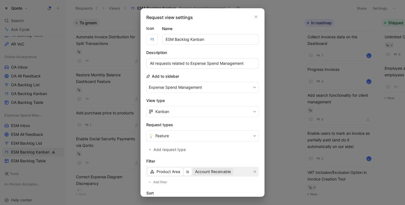
click at [214, 174] on span "Account Receivable" at bounding box center [213, 171] width 36 height 7
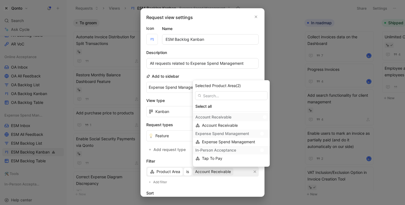
click at [261, 132] on div at bounding box center [264, 133] width 8 height 5
click at [263, 118] on div at bounding box center [265, 117] width 4 height 4
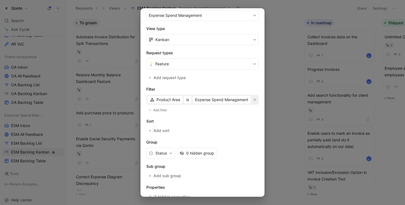
scroll to position [105, 0]
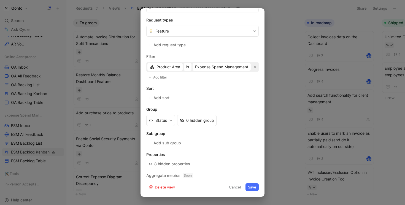
click at [248, 185] on button "Save" at bounding box center [251, 187] width 13 height 8
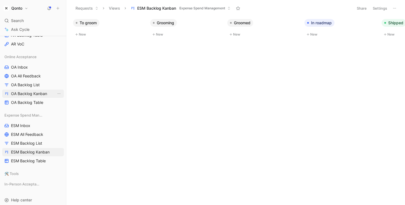
click at [40, 93] on span "OA Backlog Kanban" at bounding box center [29, 94] width 36 height 6
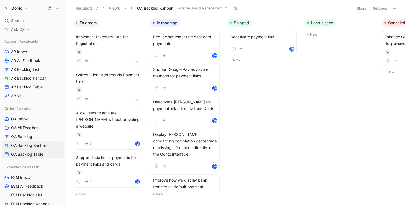
scroll to position [72, 0]
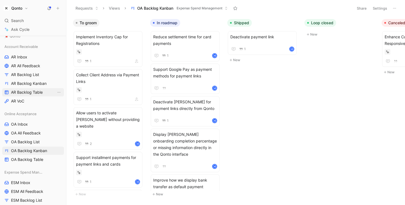
click at [22, 91] on span "AR Backlog Table" at bounding box center [27, 93] width 32 height 6
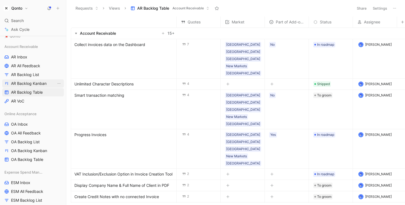
click at [44, 83] on span "AR Backlog Kanban" at bounding box center [29, 84] width 36 height 6
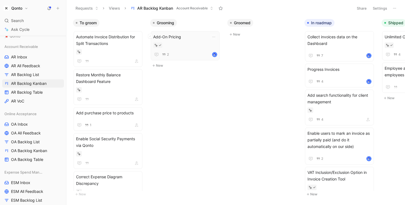
click at [168, 38] on span "Add-On Pricing" at bounding box center [185, 37] width 64 height 7
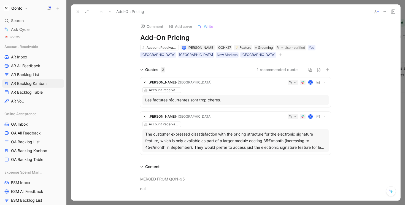
click at [78, 12] on use at bounding box center [78, 11] width 2 height 2
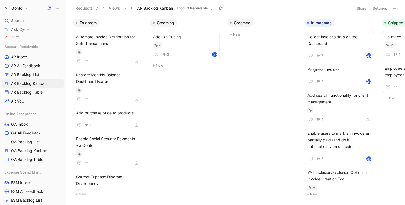
scroll to position [110, 0]
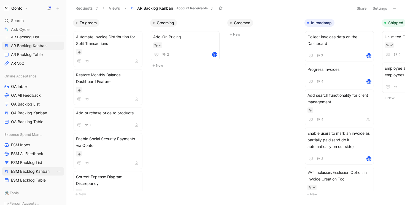
click at [36, 173] on span "ESM Backlog Kanban" at bounding box center [30, 172] width 39 height 6
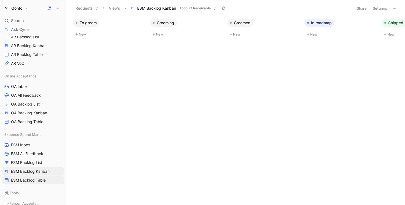
click at [34, 180] on span "ESM Backlog Table" at bounding box center [28, 180] width 35 height 6
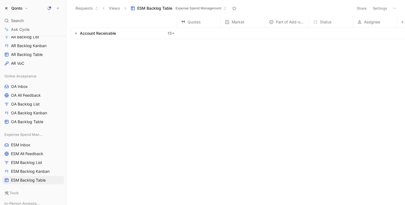
click at [339, 7] on button "Settings" at bounding box center [379, 8] width 19 height 8
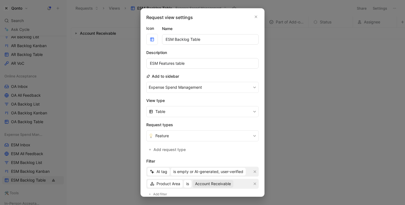
click at [208, 182] on span "Account Receivable" at bounding box center [213, 183] width 36 height 7
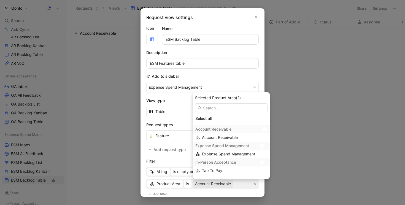
click at [263, 145] on div at bounding box center [264, 145] width 8 height 5
click at [263, 130] on div at bounding box center [265, 129] width 4 height 4
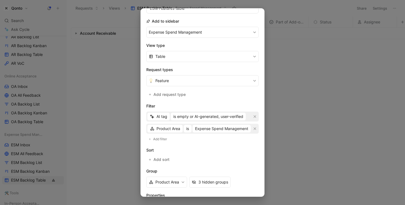
scroll to position [96, 0]
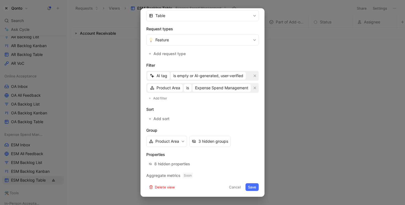
click at [252, 185] on button "Save" at bounding box center [251, 187] width 13 height 8
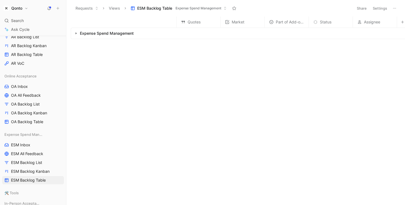
click at [75, 34] on icon "button" at bounding box center [76, 33] width 2 height 2
click at [339, 5] on button "Settings" at bounding box center [379, 8] width 19 height 8
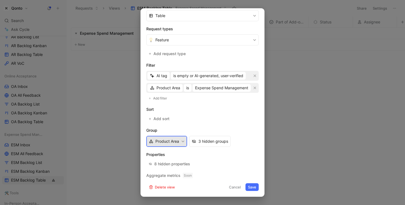
click at [181, 139] on button "Product Area" at bounding box center [166, 141] width 41 height 11
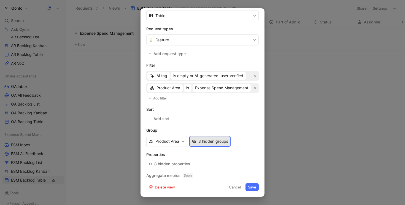
click at [207, 142] on div "3 hidden groups" at bounding box center [213, 141] width 30 height 7
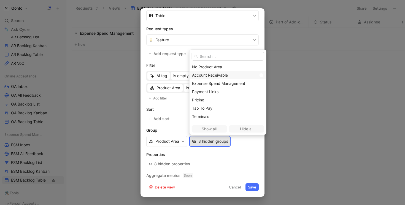
click at [260, 76] on div at bounding box center [262, 75] width 4 height 4
click at [260, 93] on div at bounding box center [262, 92] width 4 height 4
click at [256, 98] on div at bounding box center [260, 100] width 8 height 5
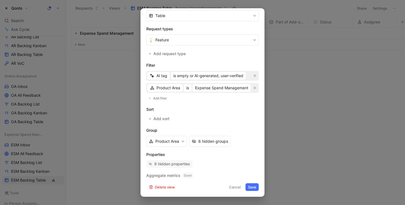
click at [179, 163] on div "8 hidden properties" at bounding box center [172, 164] width 36 height 7
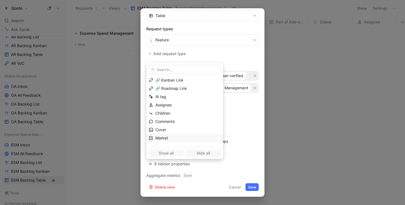
scroll to position [10, 0]
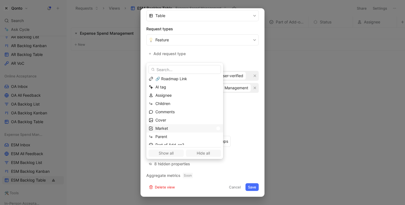
click at [213, 127] on div at bounding box center [217, 128] width 8 height 5
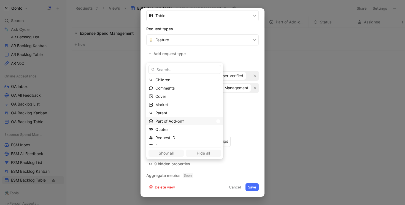
scroll to position [34, 0]
click at [216, 120] on div at bounding box center [218, 121] width 4 height 4
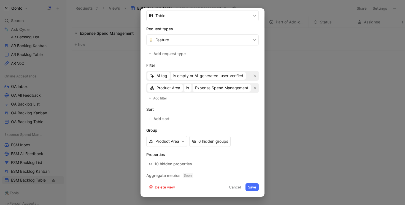
click at [249, 188] on button "Save" at bounding box center [251, 187] width 13 height 8
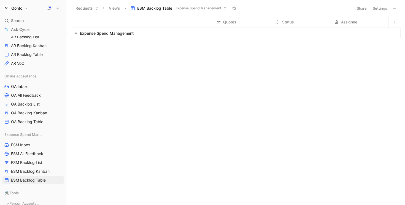
click at [78, 33] on button "button" at bounding box center [76, 34] width 6 height 6
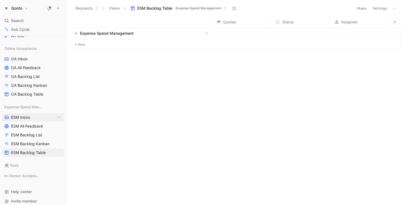
scroll to position [142, 0]
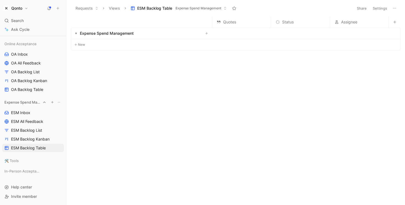
click at [58, 104] on button at bounding box center [59, 102] width 6 height 6
click at [56, 111] on span "Create section" at bounding box center [50, 112] width 26 height 5
type input "Pricing"
drag, startPoint x: 9, startPoint y: 183, endPoint x: 9, endPoint y: 159, distance: 24.0
click at [9, 159] on div "Workspace Home G then H Feedback G then F Requests G then R Releases G then L C…" at bounding box center [33, 41] width 62 height 293
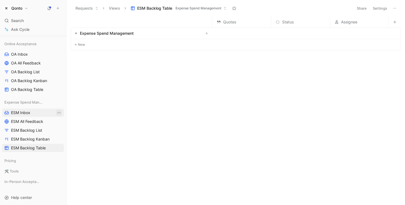
click at [57, 113] on icon "View actions" at bounding box center [59, 112] width 4 height 4
click at [57, 146] on icon "View actions" at bounding box center [59, 148] width 4 height 4
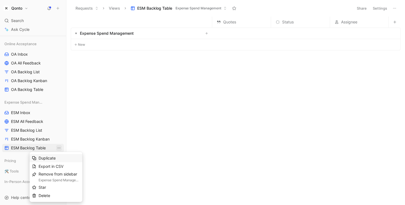
click at [62, 158] on div "Duplicate" at bounding box center [59, 158] width 41 height 7
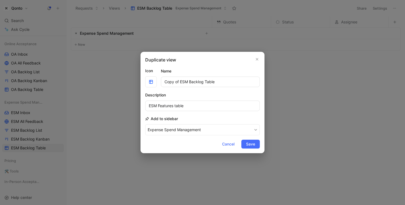
click at [171, 83] on input "Copy of ESM Backlog Table" at bounding box center [210, 82] width 99 height 10
drag, startPoint x: 171, startPoint y: 83, endPoint x: 183, endPoint y: 83, distance: 12.1
click at [183, 83] on input "Copy of ESM Backlog Table" at bounding box center [210, 82] width 99 height 10
type input "PRI Backlog Table"
click at [154, 106] on input "ESM Features table" at bounding box center [202, 106] width 115 height 10
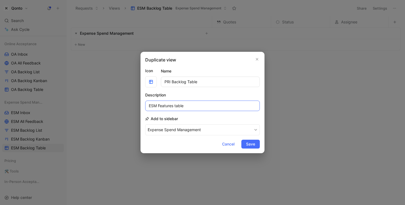
click at [154, 106] on input "ESM Features table" at bounding box center [202, 106] width 115 height 10
click at [153, 106] on input "PRicing Features table" at bounding box center [202, 106] width 115 height 10
type input "Pricing Features table"
click at [169, 82] on input "PRI Backlog Table" at bounding box center [210, 82] width 99 height 10
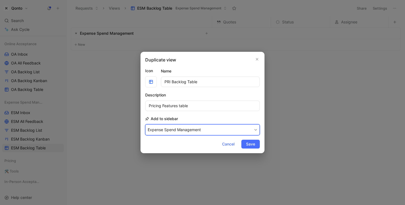
click at [156, 126] on button "Expense Spend Management" at bounding box center [202, 129] width 115 height 11
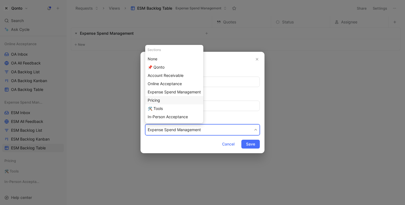
click at [155, 101] on span "Pricing" at bounding box center [154, 100] width 12 height 5
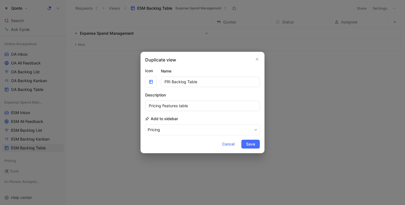
click at [261, 140] on div "Duplicate view Icon Name PRI Backlog Table Description Pricing Features table A…" at bounding box center [202, 102] width 124 height 101
click at [253, 142] on span "Save" at bounding box center [250, 144] width 9 height 7
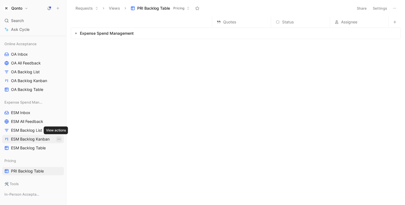
click at [57, 138] on icon "View actions" at bounding box center [59, 139] width 4 height 4
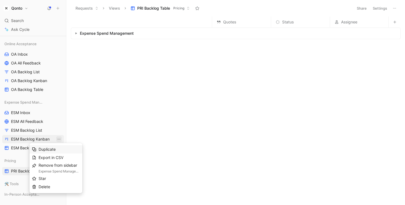
click at [60, 149] on div "Duplicate" at bounding box center [59, 149] width 41 height 7
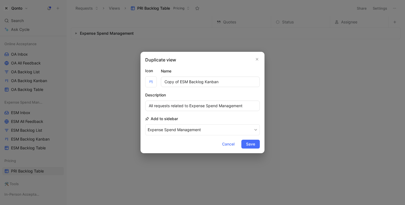
click at [184, 85] on input "Copy of ESM Backlog Kanban" at bounding box center [210, 82] width 99 height 10
drag, startPoint x: 184, startPoint y: 85, endPoint x: 160, endPoint y: 84, distance: 24.3
click at [160, 84] on div "Icon Name Copy of ESM Backlog Kanban" at bounding box center [202, 77] width 115 height 20
type input "PRI Backlog Kanban"
click at [198, 106] on input "All requests related to Expense Spend Management" at bounding box center [202, 106] width 115 height 10
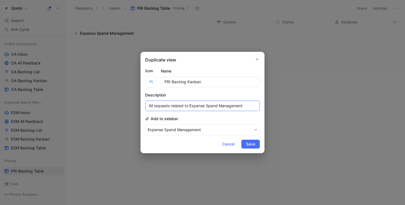
drag, startPoint x: 198, startPoint y: 106, endPoint x: 268, endPoint y: 106, distance: 69.4
click at [268, 106] on div "Duplicate view Icon Name PRI Backlog Kanban Description All requests related to…" at bounding box center [202, 102] width 405 height 205
type input "All requests related to Pricing"
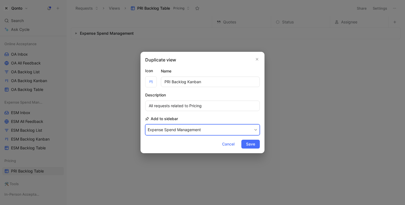
click at [236, 128] on button "Expense Spend Management" at bounding box center [202, 129] width 115 height 11
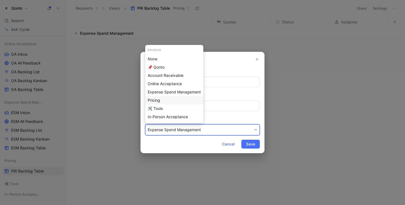
click at [184, 102] on div "Pricing" at bounding box center [174, 100] width 53 height 7
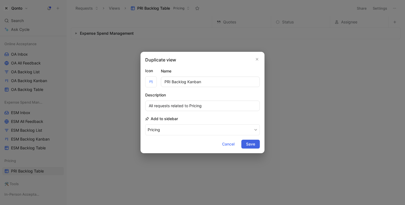
click at [250, 144] on span "Save" at bounding box center [250, 144] width 9 height 7
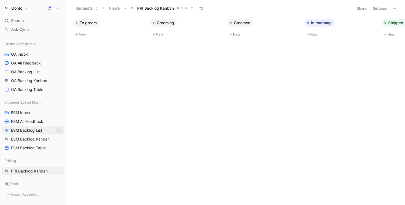
click at [58, 130] on icon "View actions" at bounding box center [59, 130] width 4 height 4
click at [63, 140] on div "Duplicate" at bounding box center [59, 140] width 41 height 7
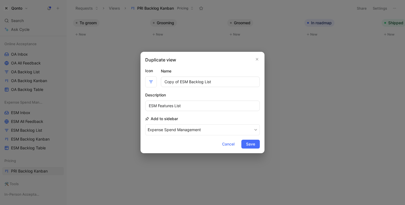
click at [182, 81] on input "Copy of ESM Backlog List" at bounding box center [210, 82] width 99 height 10
drag, startPoint x: 182, startPoint y: 81, endPoint x: 145, endPoint y: 81, distance: 37.2
click at [145, 81] on div "Icon Name Copy of ESM Backlog List" at bounding box center [202, 77] width 115 height 20
type input "PRU Backlog List"
click at [151, 106] on input "ESM Features List" at bounding box center [202, 106] width 115 height 10
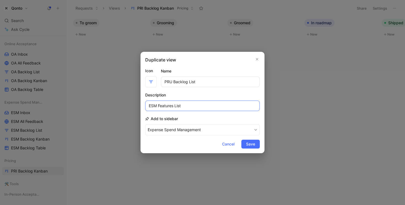
click at [151, 106] on input "ESM Features List" at bounding box center [202, 106] width 115 height 10
type input "Pricing Features List"
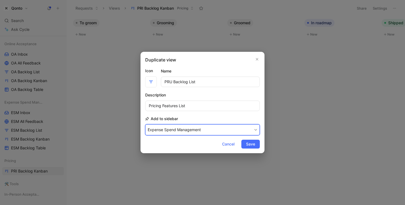
click at [188, 130] on button "Expense Spend Management" at bounding box center [202, 129] width 115 height 11
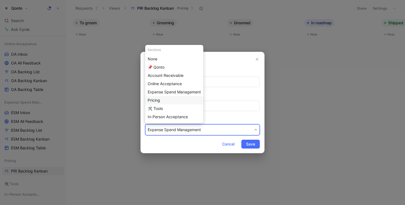
click at [173, 103] on div "Pricing" at bounding box center [174, 100] width 53 height 7
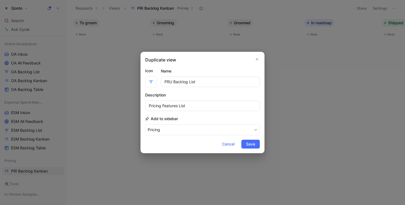
click at [251, 139] on form "Icon Name PRU Backlog List Description Pricing Features List Add to sidebar Pri…" at bounding box center [202, 107] width 115 height 81
click at [250, 146] on span "Save" at bounding box center [250, 144] width 9 height 7
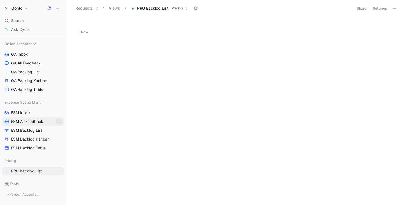
click at [57, 121] on icon "View actions" at bounding box center [59, 121] width 4 height 4
click at [61, 129] on div "Duplicate" at bounding box center [59, 131] width 41 height 7
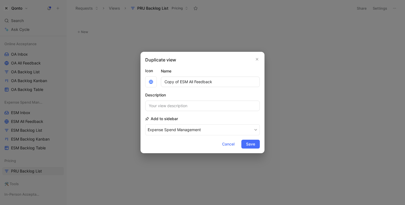
click at [187, 80] on input "Copy of ESM All Feedback" at bounding box center [210, 82] width 99 height 10
drag, startPoint x: 187, startPoint y: 80, endPoint x: 146, endPoint y: 80, distance: 40.5
click at [146, 80] on div "Icon Name Copy of ESM All Feedback" at bounding box center [202, 77] width 115 height 20
type input "PRI All Feedback"
click at [169, 109] on input at bounding box center [202, 106] width 115 height 10
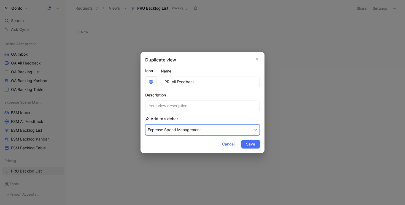
click at [175, 133] on button "Expense Spend Management" at bounding box center [202, 129] width 115 height 11
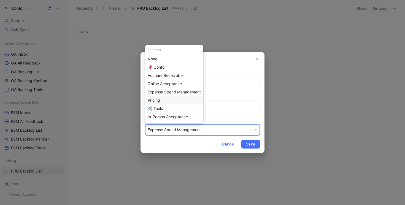
click at [169, 101] on div "Pricing" at bounding box center [174, 100] width 53 height 7
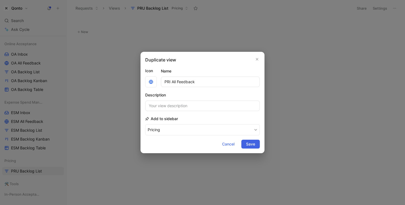
click at [256, 146] on button "Save" at bounding box center [250, 144] width 18 height 9
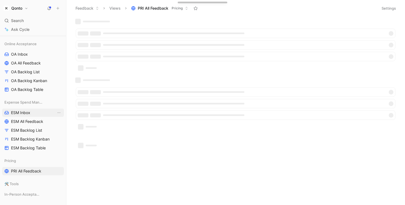
click at [59, 112] on link "ESM Inbox" at bounding box center [33, 113] width 62 height 8
click at [57, 112] on icon "View actions" at bounding box center [59, 112] width 4 height 4
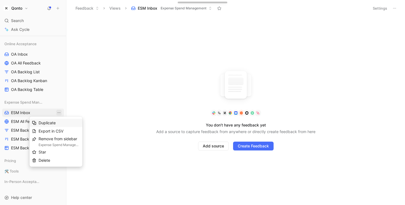
click at [59, 121] on div "Duplicate" at bounding box center [59, 123] width 41 height 7
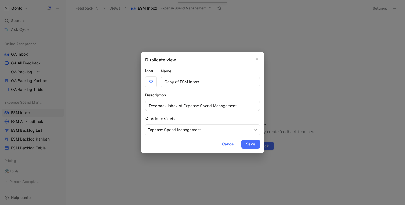
click at [182, 83] on input "Copy of ESM Inbox" at bounding box center [210, 82] width 99 height 10
drag, startPoint x: 182, startPoint y: 83, endPoint x: 140, endPoint y: 81, distance: 41.9
click at [140, 81] on div "Duplicate view Icon Name Copy of ESM Inbox Description Feedback inbox of Expens…" at bounding box center [202, 102] width 124 height 101
type input "PRI Inbox"
click at [190, 107] on input "Feedback inbox of Expense Spend Management" at bounding box center [202, 106] width 115 height 10
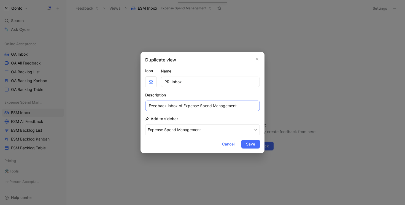
drag, startPoint x: 190, startPoint y: 107, endPoint x: 249, endPoint y: 106, distance: 59.0
click at [249, 106] on input "Feedback inbox of Expense Spend Management" at bounding box center [202, 106] width 115 height 10
type input "Feedback inbox of Pricing"
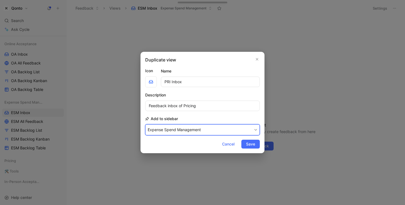
click at [220, 126] on button "Expense Spend Management" at bounding box center [202, 129] width 115 height 11
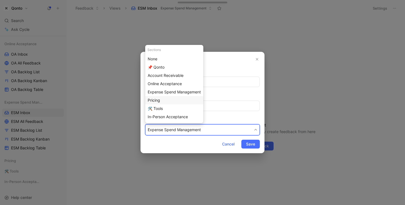
click at [176, 101] on div "Pricing" at bounding box center [174, 100] width 53 height 7
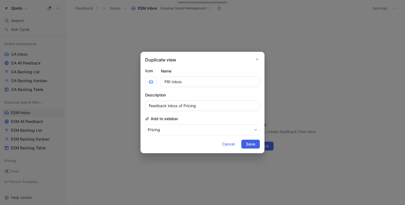
click at [252, 145] on span "Save" at bounding box center [250, 144] width 9 height 7
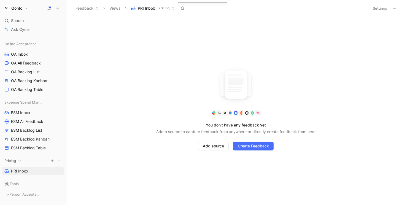
click at [14, 160] on span "Pricing" at bounding box center [10, 161] width 12 height 6
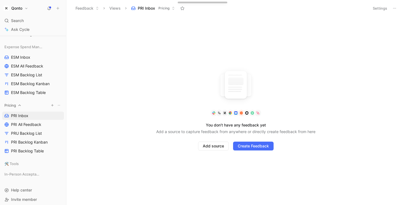
scroll to position [200, 0]
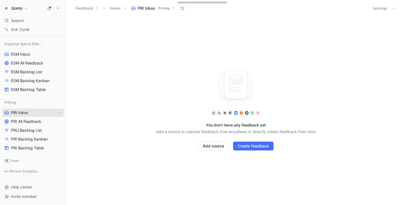
click at [36, 112] on link "PRI Inbox" at bounding box center [33, 113] width 62 height 8
click at [339, 6] on button "Settings" at bounding box center [379, 8] width 19 height 8
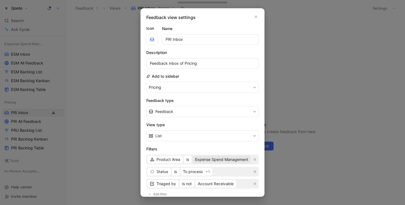
click at [219, 160] on span "Expense Spend Management" at bounding box center [221, 159] width 53 height 7
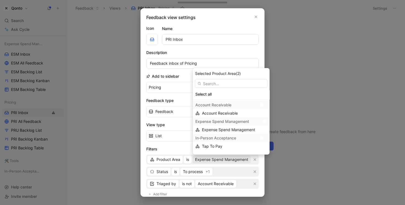
click at [260, 121] on div at bounding box center [264, 121] width 8 height 5
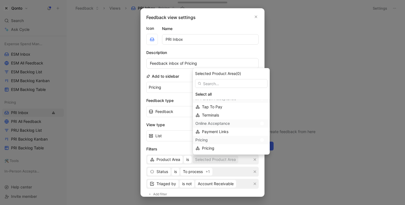
click at [262, 141] on div at bounding box center [264, 139] width 8 height 5
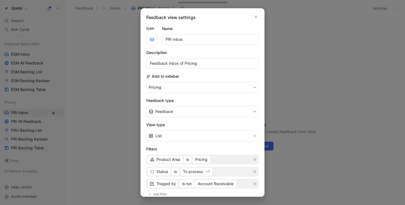
scroll to position [96, 0]
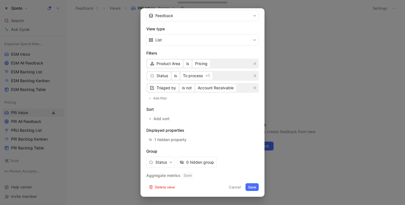
click at [250, 187] on button "Save" at bounding box center [251, 187] width 13 height 8
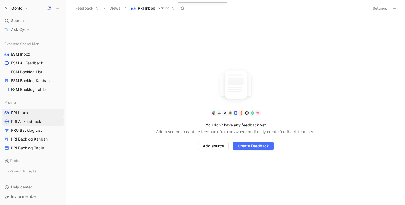
click at [36, 121] on span "PRI All Feedback" at bounding box center [26, 122] width 30 height 6
click at [339, 9] on button "Settings" at bounding box center [379, 8] width 19 height 8
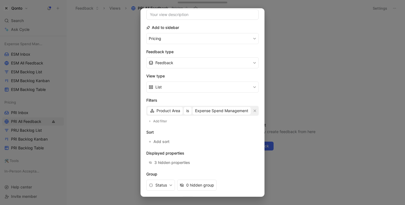
scroll to position [51, 0]
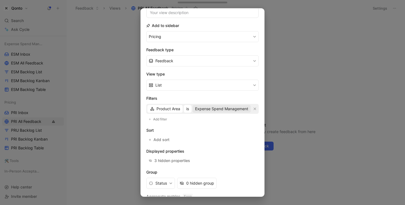
click at [213, 106] on span "Expense Spend Management" at bounding box center [221, 109] width 53 height 7
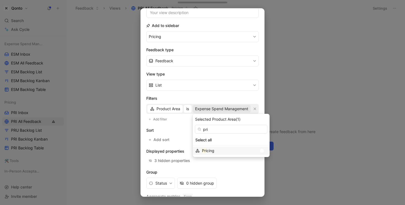
type input "pri"
click at [260, 151] on div at bounding box center [264, 150] width 8 height 5
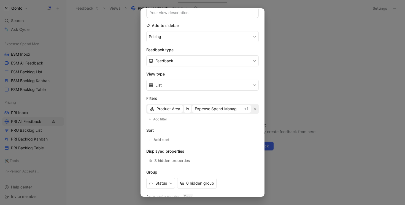
scroll to position [72, 0]
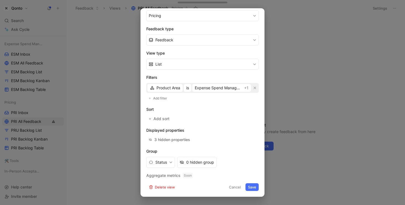
click at [247, 184] on button "Save" at bounding box center [251, 187] width 13 height 8
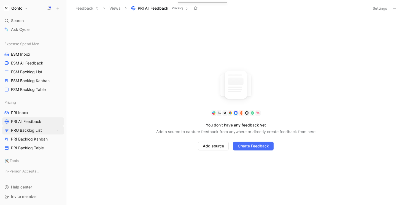
click at [41, 131] on span "PRU Backlog List" at bounding box center [26, 131] width 31 height 6
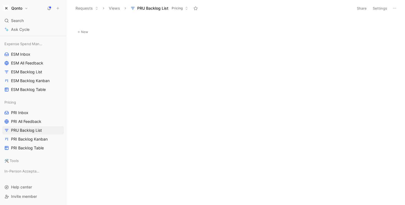
click at [339, 5] on button "Settings" at bounding box center [379, 8] width 19 height 8
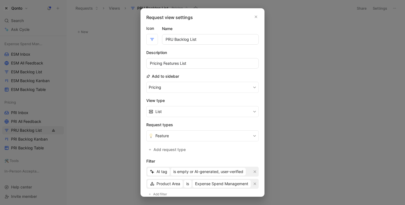
scroll to position [93, 0]
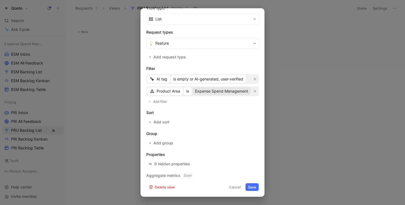
click at [213, 89] on span "Expense Spend Management" at bounding box center [221, 91] width 53 height 7
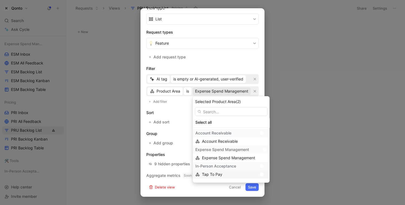
scroll to position [39, 0]
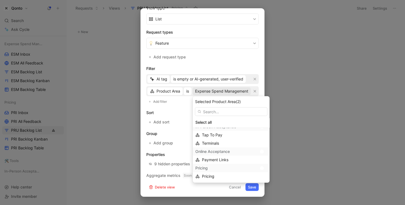
click at [262, 168] on div at bounding box center [264, 168] width 8 height 5
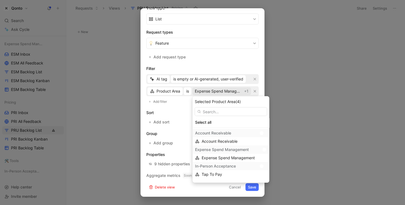
click at [263, 148] on div at bounding box center [265, 150] width 4 height 4
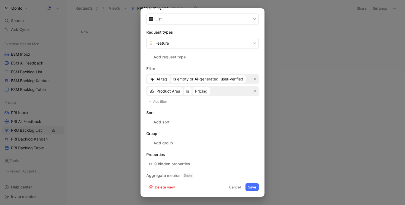
click at [251, 187] on button "Save" at bounding box center [251, 187] width 13 height 8
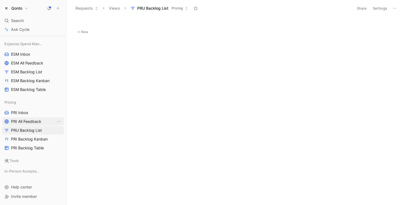
click at [38, 121] on span "PRI All Feedback" at bounding box center [26, 122] width 30 height 6
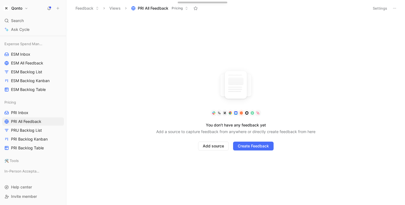
click at [339, 7] on button "Settings" at bounding box center [379, 8] width 19 height 8
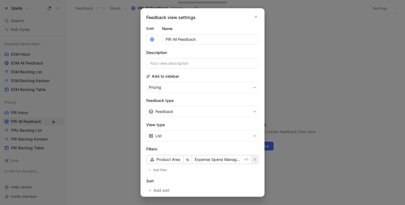
scroll to position [72, 0]
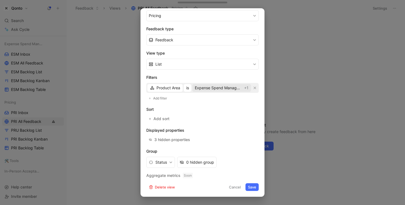
click at [217, 90] on span "Expense Spend Management" at bounding box center [218, 88] width 47 height 7
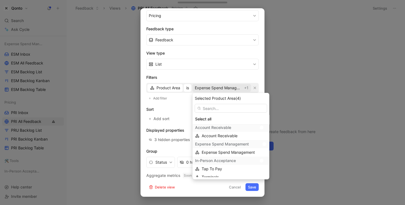
click at [263, 143] on div at bounding box center [265, 144] width 4 height 4
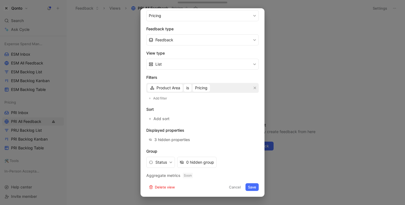
click at [250, 184] on button "Save" at bounding box center [251, 187] width 13 height 8
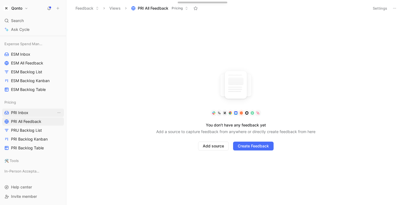
click at [29, 112] on link "PRI Inbox" at bounding box center [33, 113] width 62 height 8
click at [339, 6] on button "Settings" at bounding box center [379, 8] width 19 height 8
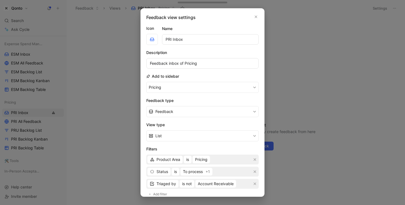
scroll to position [96, 0]
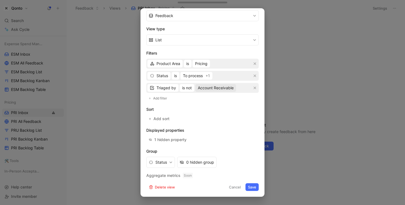
click at [215, 87] on span "Account Receivable" at bounding box center [216, 88] width 36 height 7
click at [253, 88] on icon "button" at bounding box center [254, 87] width 3 height 3
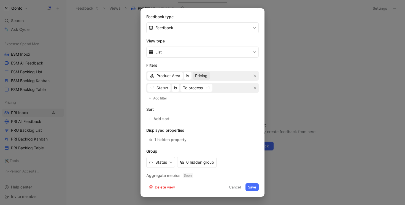
click at [205, 77] on span "Pricing" at bounding box center [201, 75] width 12 height 7
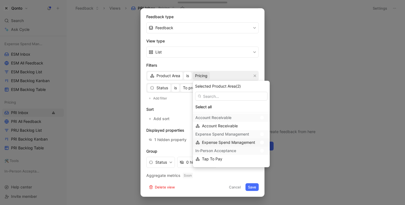
scroll to position [39, 0]
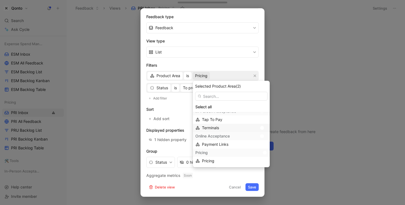
click at [194, 127] on div "Terminals" at bounding box center [231, 128] width 77 height 8
click at [224, 129] on div "Terminals" at bounding box center [229, 128] width 55 height 7
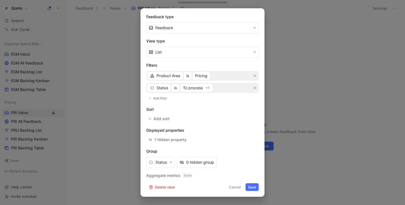
click at [252, 187] on button "Save" at bounding box center [251, 187] width 13 height 8
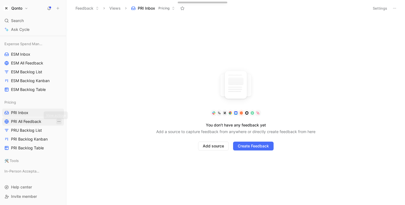
click at [57, 121] on icon "View actions" at bounding box center [59, 121] width 4 height 4
drag, startPoint x: 257, startPoint y: 85, endPoint x: 254, endPoint y: 86, distance: 3.1
click at [28, 119] on span "PRI All Feedback" at bounding box center [26, 122] width 30 height 6
click at [339, 8] on button "Settings" at bounding box center [379, 8] width 19 height 8
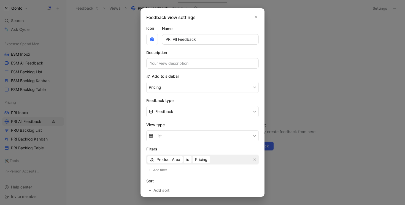
scroll to position [72, 0]
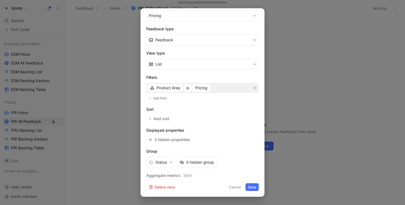
click at [313, 115] on div at bounding box center [202, 102] width 405 height 205
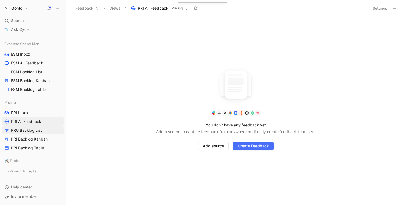
click at [25, 129] on span "PRU Backlog List" at bounding box center [26, 131] width 31 height 6
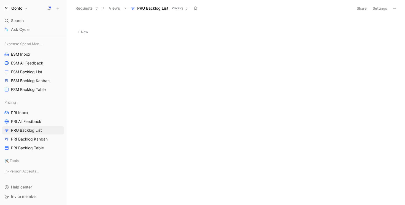
click at [339, 9] on button "Settings" at bounding box center [379, 8] width 19 height 8
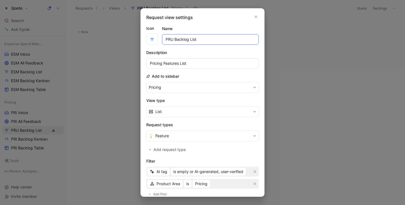
scroll to position [93, 0]
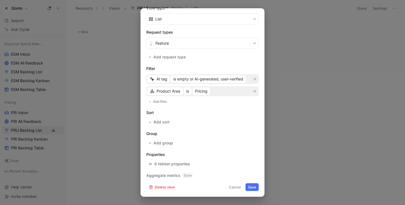
click at [295, 126] on div at bounding box center [202, 102] width 405 height 205
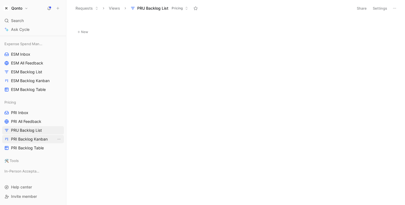
click at [28, 135] on link "PRI Backlog Kanban" at bounding box center [33, 139] width 62 height 8
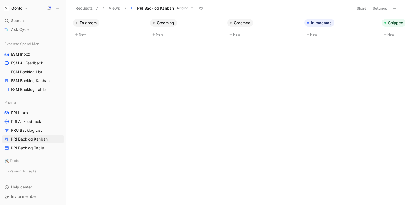
click at [339, 7] on button "Settings" at bounding box center [379, 8] width 19 height 8
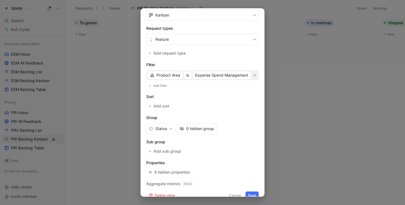
scroll to position [105, 0]
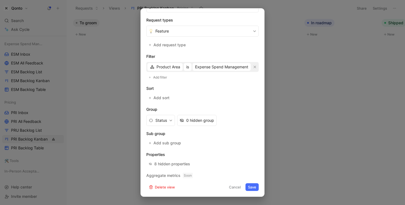
click at [290, 117] on div at bounding box center [202, 102] width 405 height 205
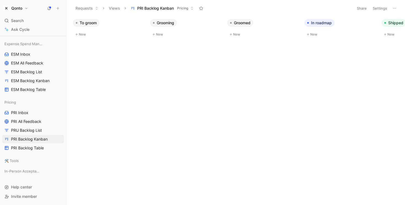
click at [339, 9] on button "Settings" at bounding box center [379, 8] width 19 height 8
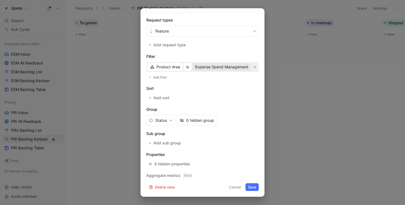
click at [216, 67] on span "Expense Spend Management" at bounding box center [221, 67] width 53 height 7
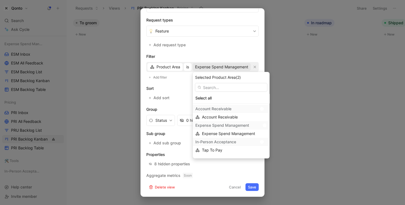
click at [263, 123] on div at bounding box center [265, 125] width 4 height 4
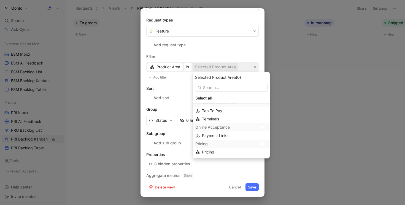
click at [262, 145] on div at bounding box center [264, 143] width 8 height 5
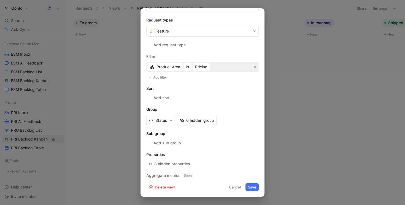
click at [249, 187] on button "Save" at bounding box center [251, 187] width 13 height 8
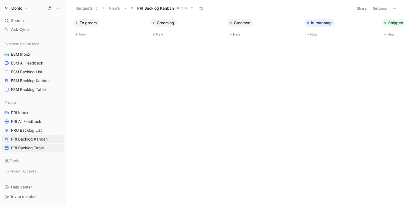
click at [31, 149] on span "PRI Backlog Table" at bounding box center [27, 148] width 33 height 6
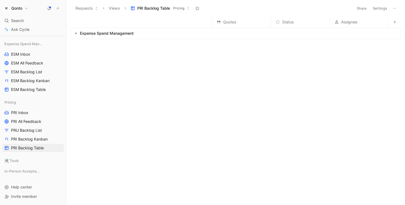
click at [339, 12] on button "Settings" at bounding box center [379, 8] width 19 height 8
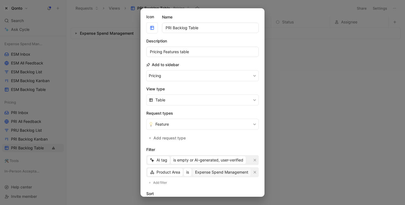
scroll to position [12, 0]
click at [219, 175] on button "Expense Spend Management" at bounding box center [222, 171] width 58 height 8
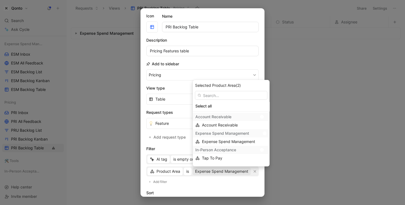
click at [263, 133] on div at bounding box center [265, 133] width 4 height 4
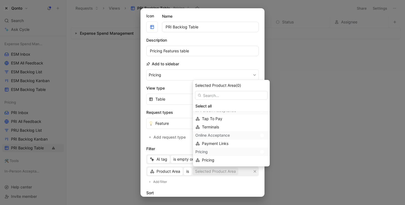
click at [261, 151] on div at bounding box center [262, 152] width 4 height 4
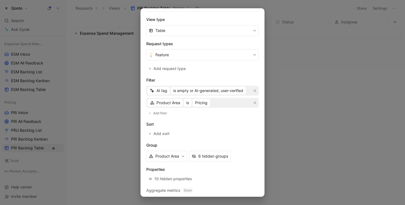
scroll to position [96, 0]
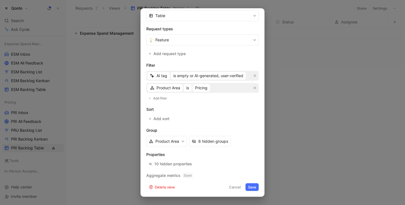
click at [248, 192] on div "Request view settings Icon Name PRI Backlog Table Description Pricing Features …" at bounding box center [202, 102] width 124 height 188
click at [248, 187] on button "Save" at bounding box center [251, 187] width 13 height 8
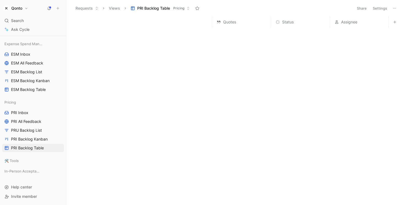
click at [339, 9] on button "Settings" at bounding box center [379, 8] width 19 height 8
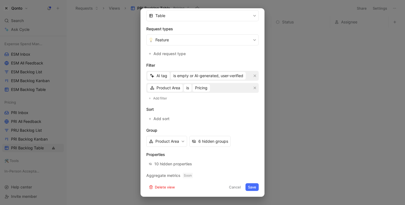
click at [249, 189] on button "Save" at bounding box center [251, 187] width 13 height 8
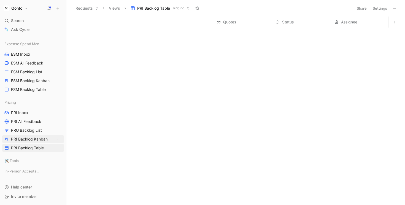
click at [23, 141] on span "PRI Backlog Kanban" at bounding box center [29, 139] width 37 height 6
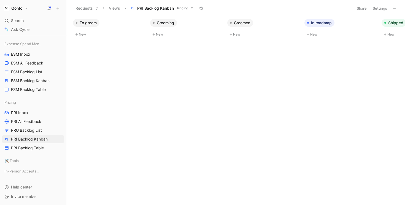
click at [339, 9] on button "Settings" at bounding box center [379, 8] width 19 height 8
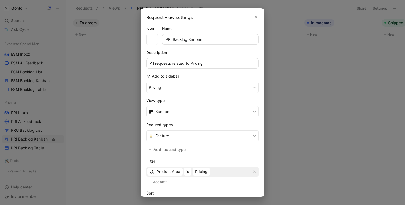
scroll to position [105, 0]
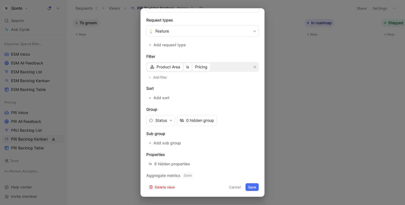
click at [280, 98] on div at bounding box center [202, 102] width 405 height 205
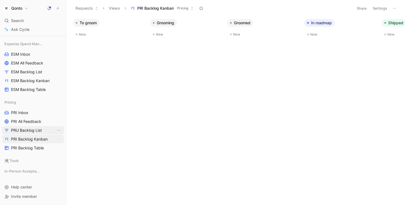
click at [33, 131] on span "PRU Backlog List" at bounding box center [26, 131] width 31 height 6
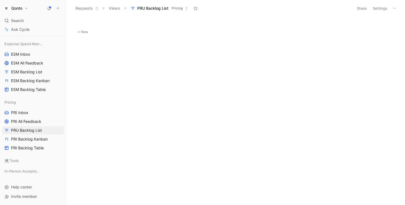
click at [339, 9] on button "Settings" at bounding box center [379, 8] width 19 height 8
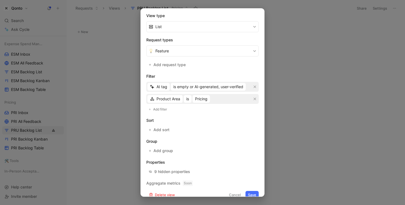
scroll to position [93, 0]
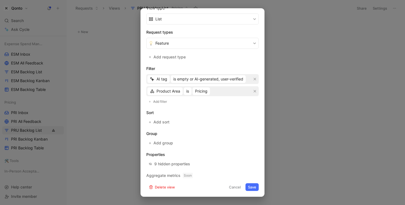
click at [286, 89] on div at bounding box center [202, 102] width 405 height 205
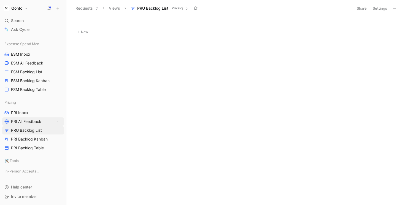
click at [37, 122] on span "PRI All Feedback" at bounding box center [26, 122] width 30 height 6
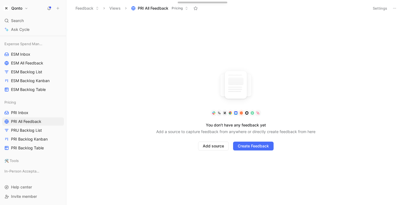
click at [339, 7] on button "Settings" at bounding box center [379, 8] width 19 height 8
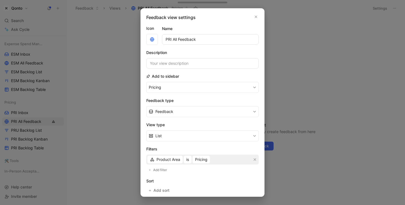
scroll to position [72, 0]
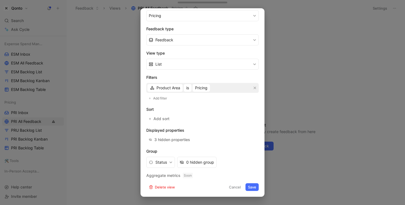
click at [299, 100] on div at bounding box center [202, 102] width 405 height 205
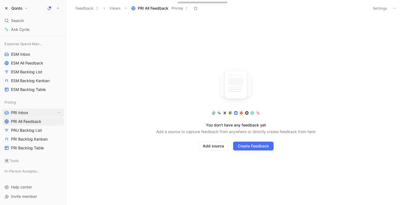
click at [25, 114] on span "PRI Inbox" at bounding box center [19, 113] width 17 height 6
click at [339, 7] on button "Settings" at bounding box center [379, 8] width 19 height 8
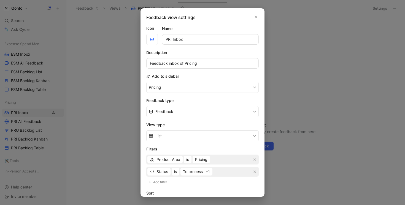
click at [308, 102] on div at bounding box center [202, 102] width 405 height 205
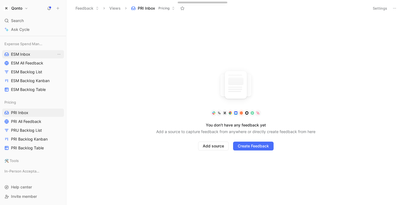
click at [22, 56] on span "ESM Inbox" at bounding box center [20, 55] width 19 height 6
click at [339, 5] on button "Settings" at bounding box center [379, 8] width 19 height 8
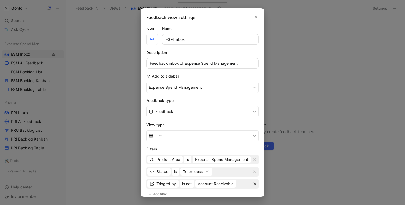
click at [254, 184] on icon "button" at bounding box center [255, 184] width 2 height 2
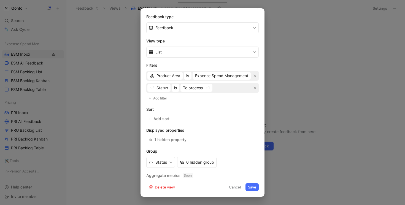
click at [246, 188] on button "Save" at bounding box center [251, 187] width 13 height 8
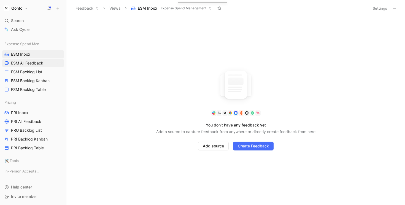
click at [29, 64] on span "ESM All Feedback" at bounding box center [27, 63] width 32 height 6
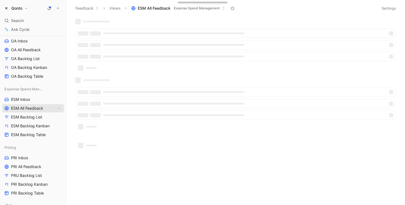
scroll to position [149, 0]
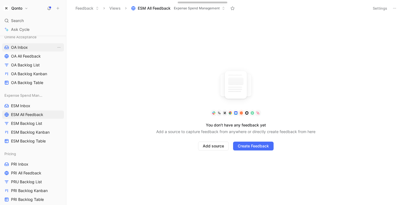
click at [29, 47] on link "OA Inbox" at bounding box center [33, 47] width 62 height 8
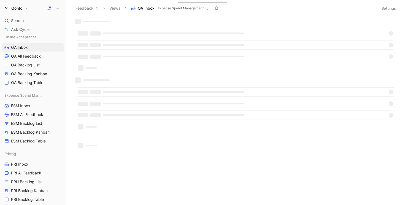
click at [339, 9] on button "Settings" at bounding box center [388, 8] width 19 height 8
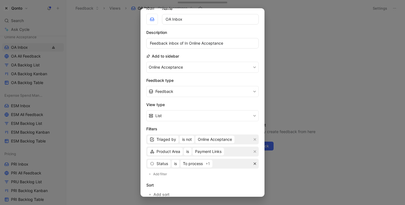
scroll to position [20, 0]
click at [253, 139] on icon "button" at bounding box center [254, 138] width 3 height 3
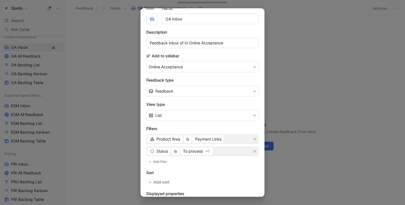
scroll to position [84, 0]
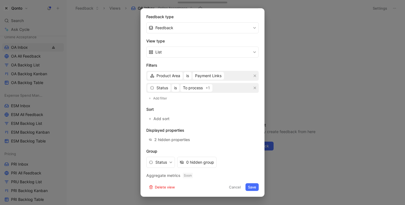
click at [252, 187] on button "Save" at bounding box center [251, 187] width 13 height 8
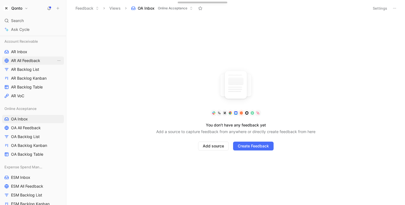
scroll to position [77, 0]
click at [36, 53] on link "AR Inbox" at bounding box center [33, 52] width 62 height 8
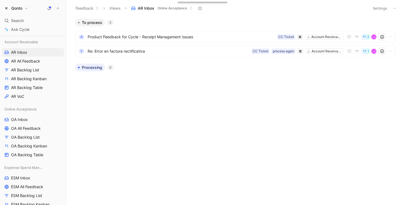
click at [339, 6] on button "Settings" at bounding box center [379, 8] width 19 height 8
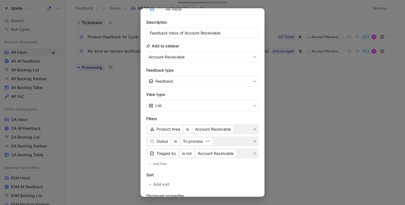
scroll to position [35, 0]
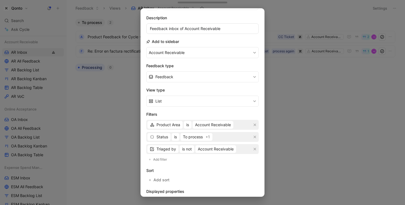
click at [255, 151] on div "Triaged by is not Account Receivable" at bounding box center [202, 149] width 112 height 10
click at [254, 150] on button "button" at bounding box center [255, 149] width 6 height 6
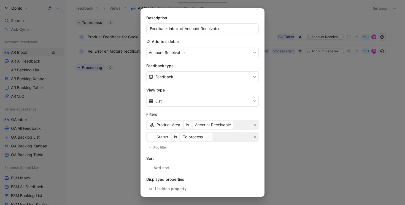
scroll to position [84, 0]
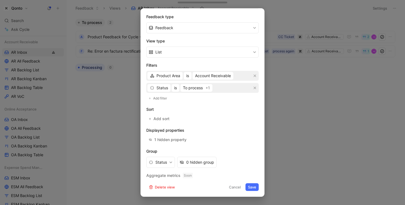
click at [250, 189] on button "Save" at bounding box center [251, 187] width 13 height 8
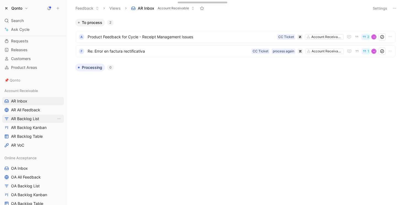
scroll to position [53, 0]
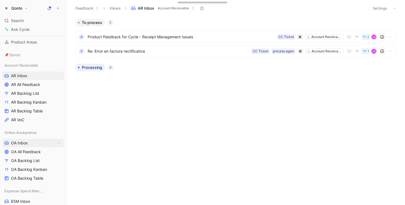
click at [29, 142] on link "OA Inbox" at bounding box center [33, 143] width 62 height 8
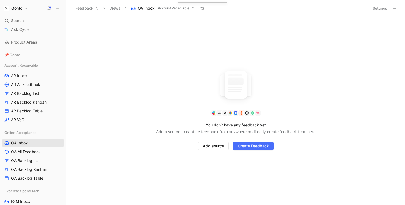
scroll to position [123, 0]
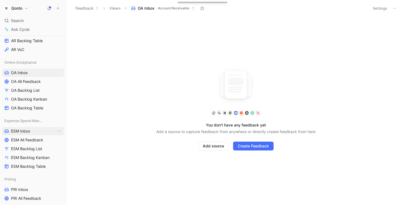
click at [26, 131] on span "ESM Inbox" at bounding box center [20, 131] width 19 height 6
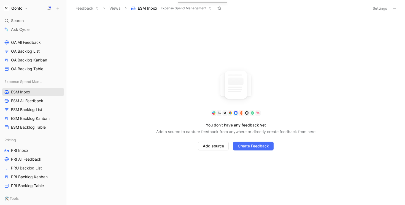
scroll to position [199, 0]
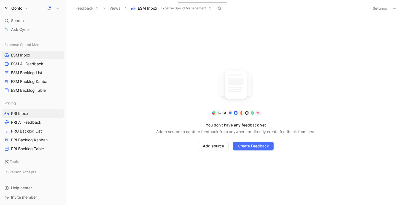
click at [27, 115] on span "PRI Inbox" at bounding box center [19, 114] width 17 height 6
click at [30, 54] on span "ESM Inbox" at bounding box center [20, 55] width 19 height 6
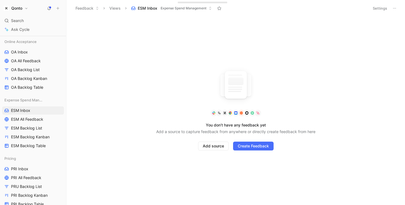
scroll to position [150, 0]
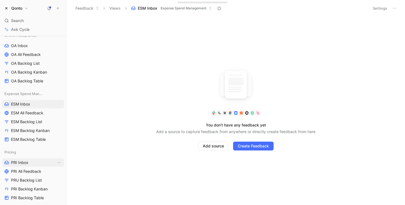
click at [30, 162] on link "PRI Inbox" at bounding box center [33, 162] width 62 height 8
click at [35, 178] on span "PRU Backlog List" at bounding box center [26, 180] width 31 height 6
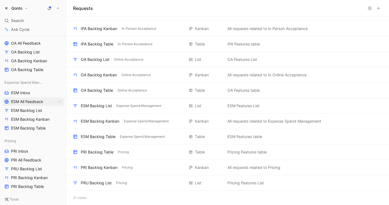
scroll to position [200, 0]
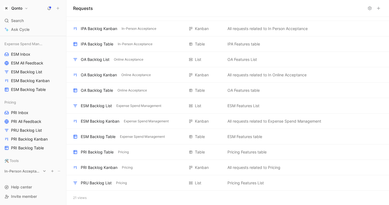
click at [26, 169] on span "In-Person Acceptance" at bounding box center [22, 171] width 36 height 6
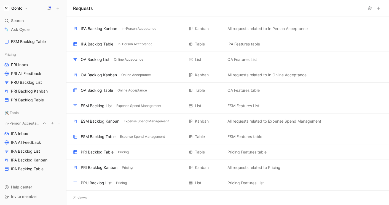
click at [24, 122] on span "In-Person Acceptance" at bounding box center [22, 123] width 36 height 6
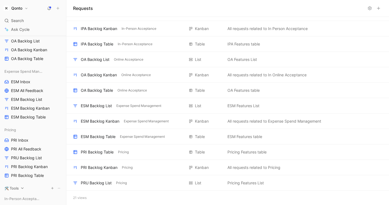
click at [14, 188] on span "🛠️ Tools" at bounding box center [11, 188] width 14 height 6
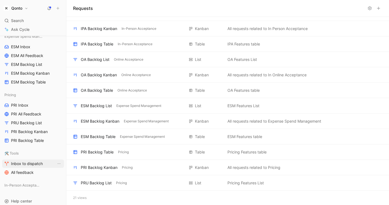
click at [22, 165] on span "Inbox to dispatch" at bounding box center [27, 164] width 32 height 6
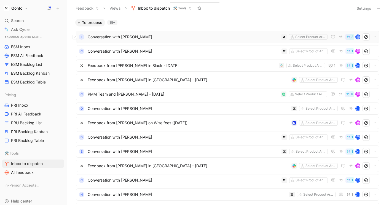
click at [150, 39] on span "Conversation with [PERSON_NAME]" at bounding box center [183, 37] width 191 height 7
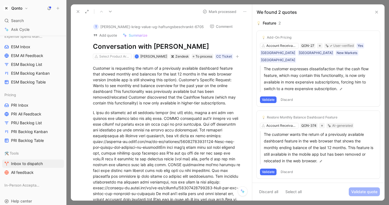
click at [137, 38] on span "Summarize" at bounding box center [138, 35] width 19 height 5
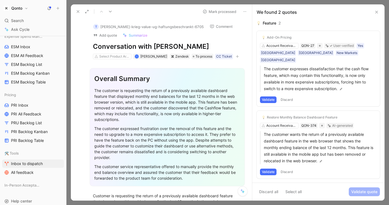
click at [77, 9] on button at bounding box center [78, 12] width 8 height 8
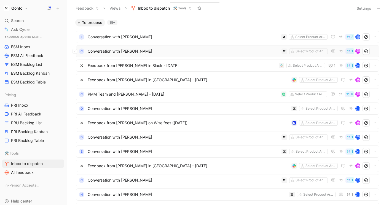
click at [153, 50] on span "Conversation with [PERSON_NAME]" at bounding box center [183, 51] width 191 height 7
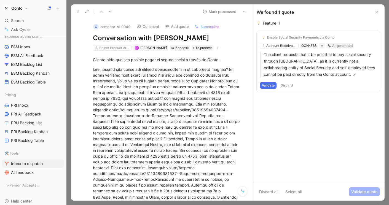
click at [202, 26] on span "Summarize" at bounding box center [209, 26] width 19 height 5
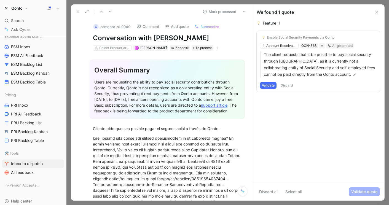
click at [76, 10] on icon at bounding box center [78, 11] width 4 height 4
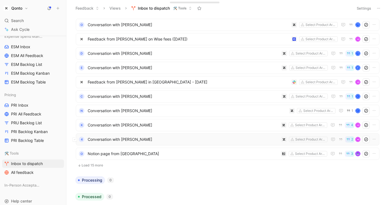
scroll to position [94, 0]
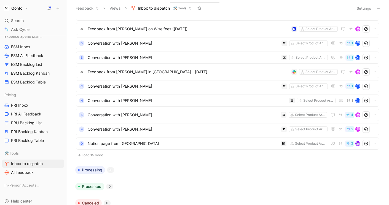
click at [97, 155] on button "Load 15 more" at bounding box center [227, 155] width 303 height 7
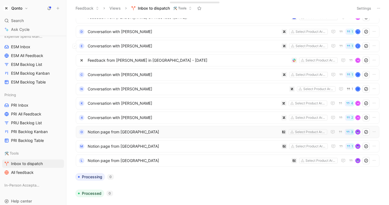
scroll to position [147, 0]
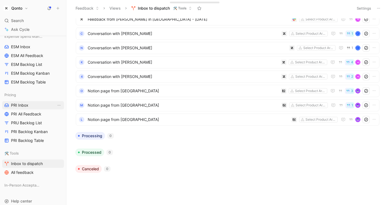
click at [31, 108] on link "PRI Inbox" at bounding box center [33, 105] width 62 height 8
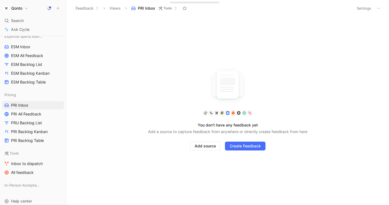
scroll to position [165, 0]
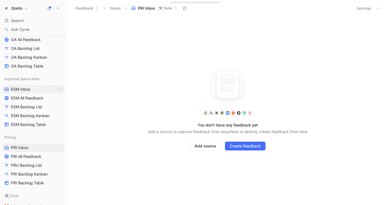
click at [27, 87] on span "ESM Inbox" at bounding box center [20, 90] width 19 height 6
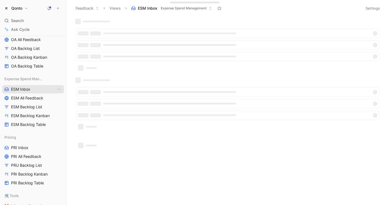
scroll to position [222, 0]
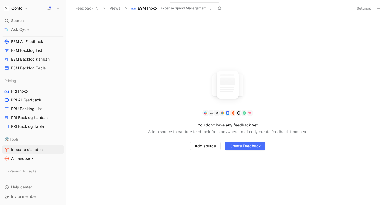
click at [25, 150] on span "Inbox to dispatch" at bounding box center [27, 150] width 32 height 6
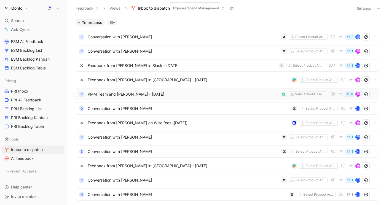
click at [137, 90] on div "C PMM Team and [PERSON_NAME] - [DATE] Select Product Areas 6 M" at bounding box center [227, 94] width 303 height 12
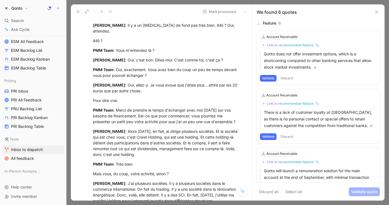
scroll to position [60, 0]
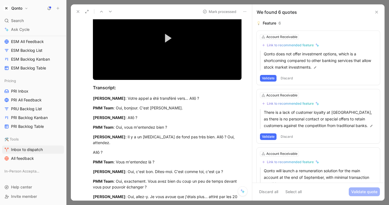
click at [246, 11] on icon at bounding box center [244, 11] width 4 height 4
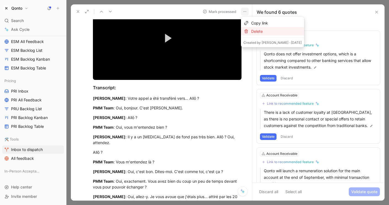
click at [259, 30] on div "Delete" at bounding box center [276, 31] width 50 height 7
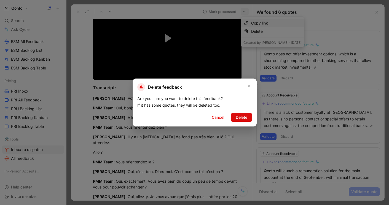
click at [240, 115] on span "Delete" at bounding box center [242, 117] width 12 height 7
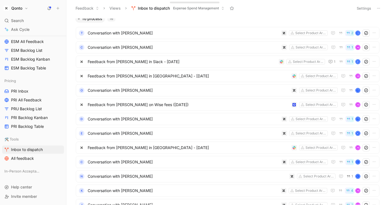
scroll to position [8, 0]
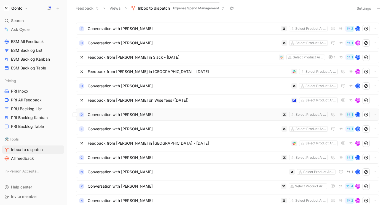
click at [215, 115] on span "Conversation with Marc Antoine Turkesteen" at bounding box center [183, 114] width 191 height 7
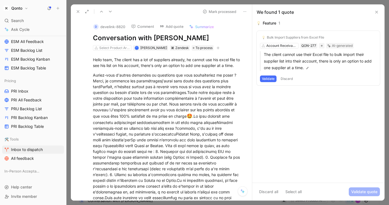
click at [209, 26] on span "Summarize" at bounding box center [204, 26] width 19 height 5
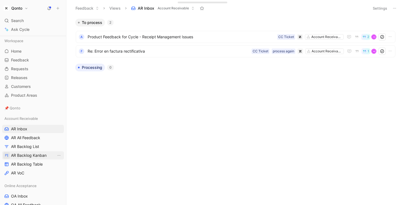
scroll to position [222, 0]
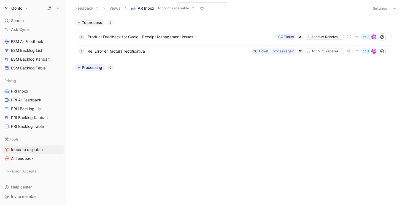
click at [26, 150] on span "Inbox to dispatch" at bounding box center [27, 150] width 32 height 6
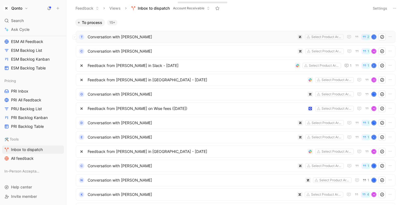
click at [219, 39] on span "Conversation with [PERSON_NAME]" at bounding box center [191, 37] width 207 height 7
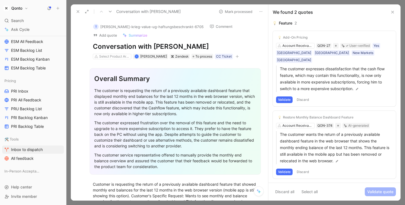
click at [393, 13] on use at bounding box center [392, 12] width 2 height 2
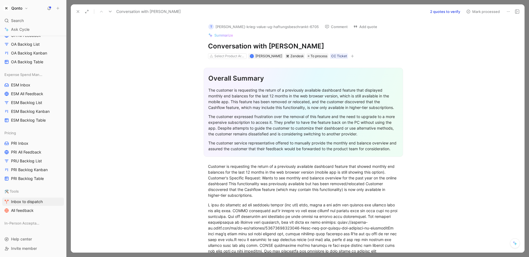
scroll to position [169, 0]
click at [78, 12] on icon at bounding box center [78, 11] width 4 height 4
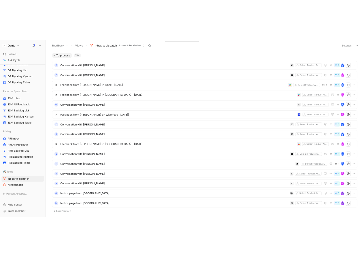
scroll to position [157, 0]
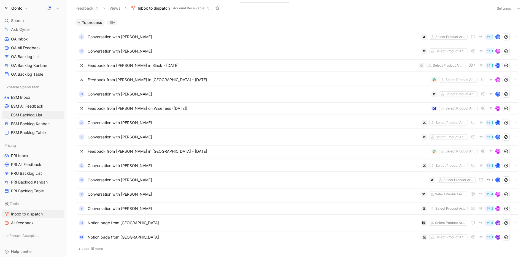
click at [31, 114] on span "ESM Backlog List" at bounding box center [26, 115] width 31 height 6
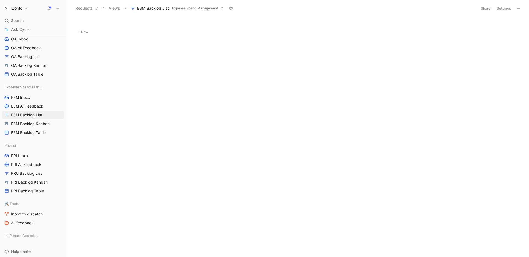
click at [405, 9] on button at bounding box center [519, 8] width 8 height 8
click at [405, 9] on button "Settings" at bounding box center [503, 8] width 19 height 8
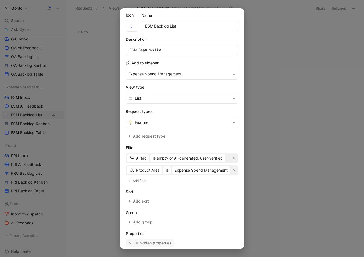
scroll to position [20, 0]
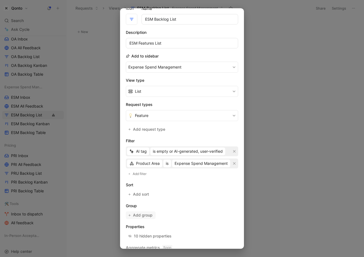
click at [139, 205] on span "Add group" at bounding box center [143, 215] width 20 height 7
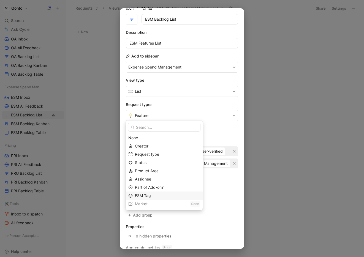
click at [143, 195] on span "ESM Tag" at bounding box center [143, 195] width 16 height 5
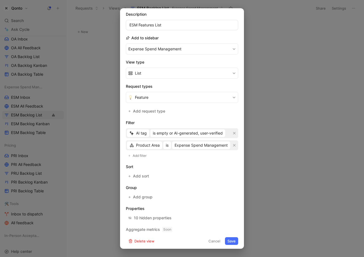
scroll to position [40, 0]
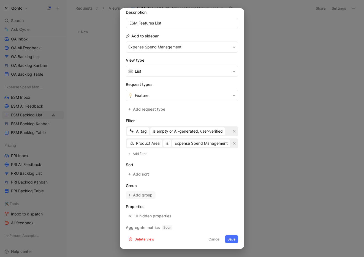
click at [143, 194] on span "Add group" at bounding box center [143, 195] width 20 height 7
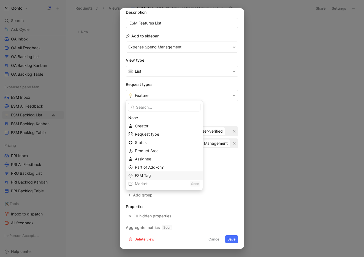
click at [150, 177] on span "ESM Tag" at bounding box center [143, 175] width 16 height 5
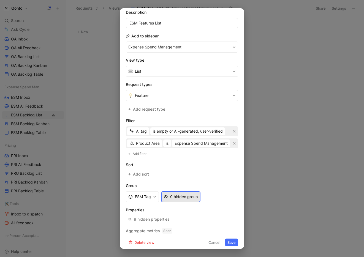
click at [179, 199] on div "0 hidden group" at bounding box center [184, 197] width 28 height 7
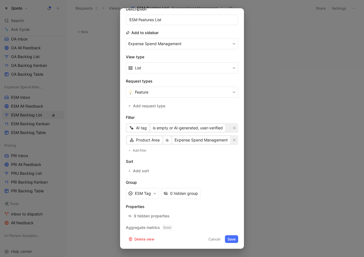
click at [228, 205] on button "Save" at bounding box center [231, 240] width 13 height 8
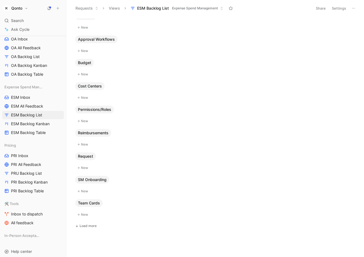
scroll to position [0, 0]
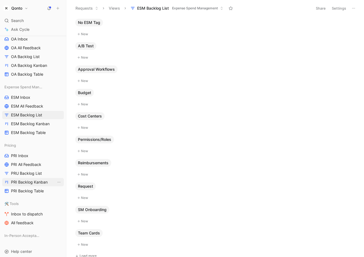
click at [32, 183] on span "PRI Backlog Kanban" at bounding box center [29, 183] width 37 height 6
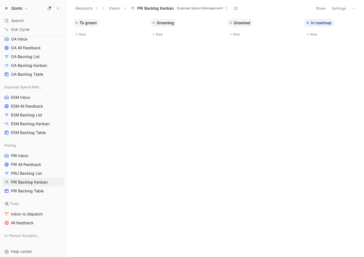
click at [340, 9] on button "Settings" at bounding box center [338, 8] width 19 height 8
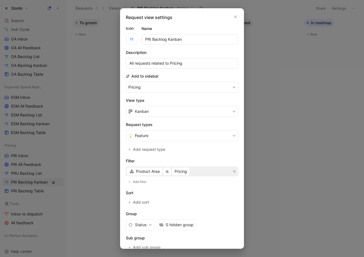
scroll to position [52, 0]
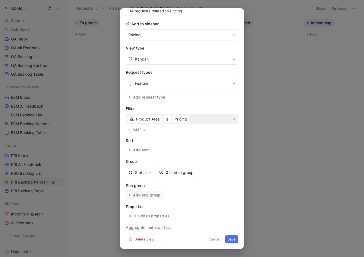
click at [152, 196] on span "Add sub group" at bounding box center [147, 195] width 28 height 7
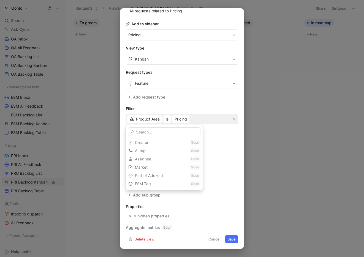
click at [152, 182] on div "ESM Tag Soon" at bounding box center [164, 184] width 77 height 8
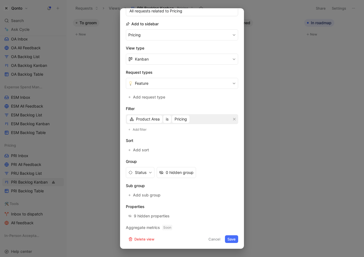
click at [210, 205] on button "Cancel" at bounding box center [214, 240] width 17 height 8
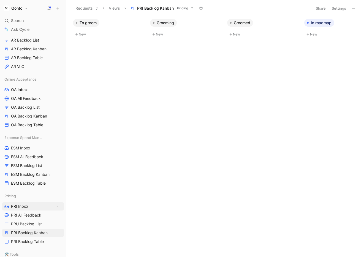
scroll to position [74, 0]
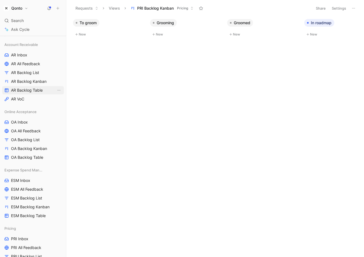
click at [25, 90] on span "AR Backlog Table" at bounding box center [27, 91] width 32 height 6
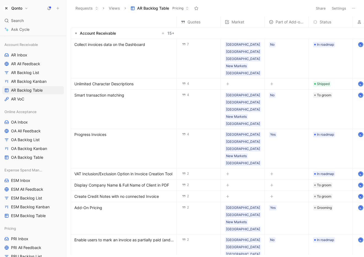
scroll to position [0, 19]
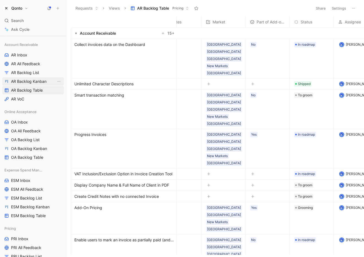
click at [41, 82] on span "AR Backlog Kanban" at bounding box center [29, 82] width 36 height 6
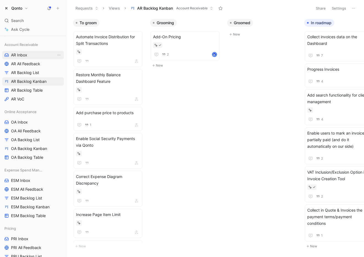
click at [23, 57] on span "AR Inbox" at bounding box center [19, 55] width 16 height 6
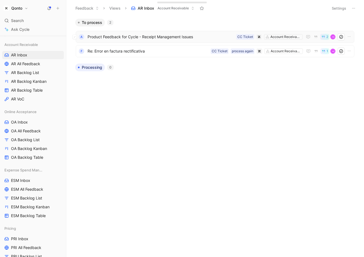
click at [163, 35] on span "Product Feedback for Cycle - Receipt Management Issues" at bounding box center [161, 37] width 147 height 7
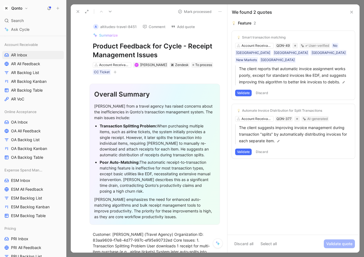
click at [79, 11] on icon at bounding box center [78, 11] width 4 height 4
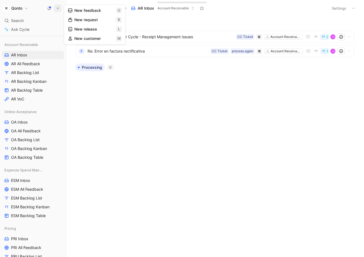
click at [74, 9] on button "New feedback c" at bounding box center [94, 10] width 59 height 9
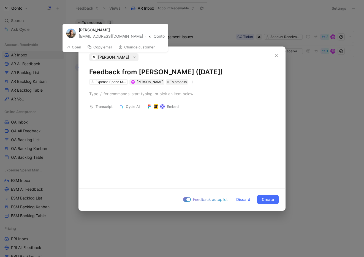
click at [121, 58] on span "[PERSON_NAME]" at bounding box center [113, 57] width 31 height 7
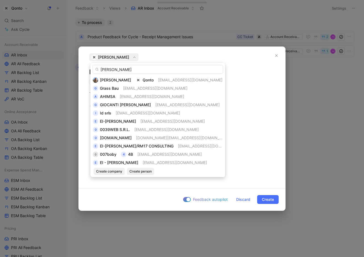
type input "[PERSON_NAME]"
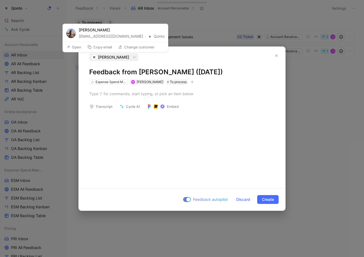
click at [133, 58] on icon "button" at bounding box center [135, 57] width 4 height 4
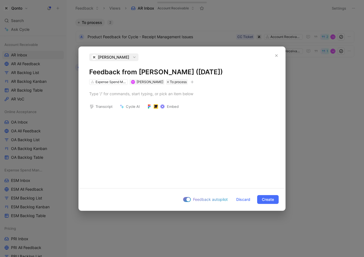
click at [124, 56] on div "[PERSON_NAME]" at bounding box center [113, 57] width 47 height 8
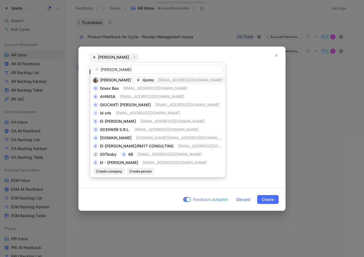
type input "[PERSON_NAME]"
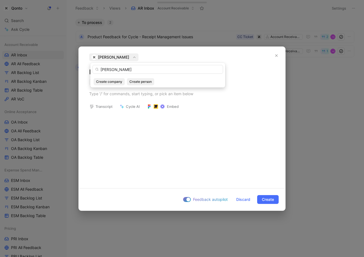
drag, startPoint x: 139, startPoint y: 71, endPoint x: 93, endPoint y: 71, distance: 46.6
click at [93, 71] on input "[PERSON_NAME]" at bounding box center [158, 69] width 131 height 9
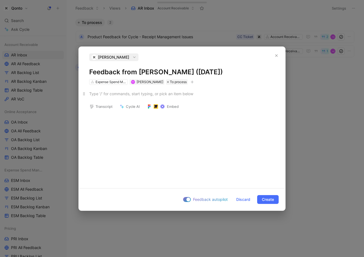
click at [119, 95] on div at bounding box center [182, 94] width 186 height 6
drag, startPoint x: 109, startPoint y: 95, endPoint x: 90, endPoint y: 95, distance: 19.8
click at [90, 95] on div "ORG ID:" at bounding box center [182, 94] width 186 height 6
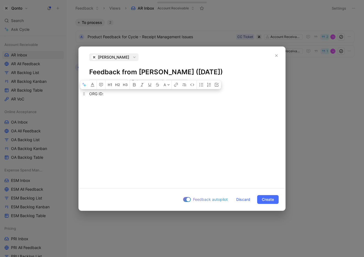
click at [110, 95] on div "ORG ID:" at bounding box center [182, 94] width 186 height 6
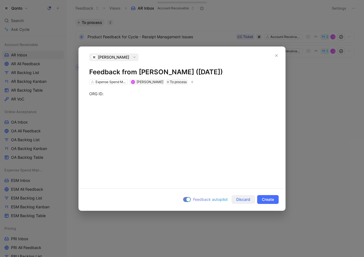
click at [245, 202] on span "Discard" at bounding box center [243, 199] width 14 height 7
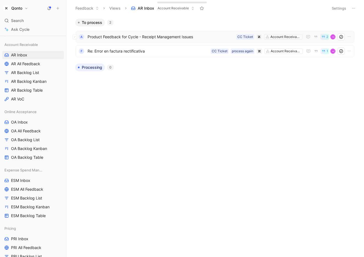
click at [201, 39] on span "Product Feedback for Cycle - Receipt Management Issues" at bounding box center [161, 37] width 147 height 7
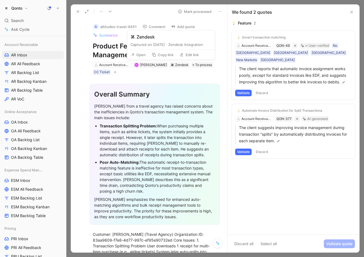
click at [142, 55] on button "Open" at bounding box center [138, 55] width 20 height 8
click at [74, 12] on div "Product Feedback for Cycle - Receipt Management Issues" at bounding box center [124, 11] width 100 height 9
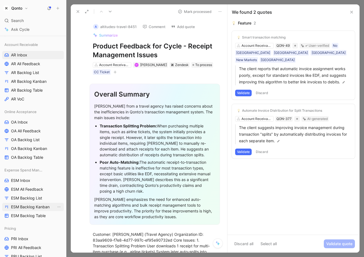
scroll to position [169, 0]
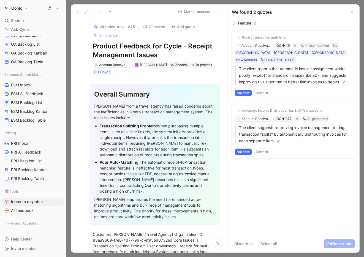
click at [22, 202] on span "Inbox to dispatch" at bounding box center [27, 202] width 32 height 6
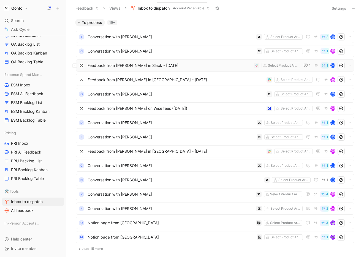
click at [233, 68] on span "Feedback from [PERSON_NAME] in Slack - [DATE]" at bounding box center [170, 65] width 164 height 7
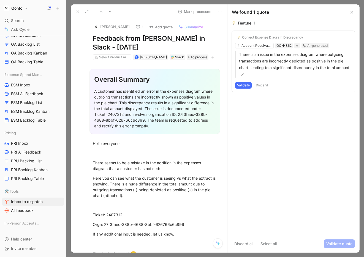
click at [78, 15] on button at bounding box center [78, 12] width 8 height 8
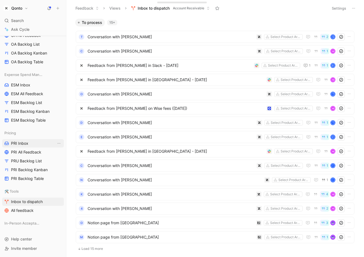
click at [22, 143] on span "PRI Inbox" at bounding box center [19, 144] width 17 height 6
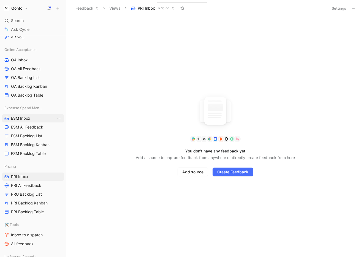
scroll to position [93, 0]
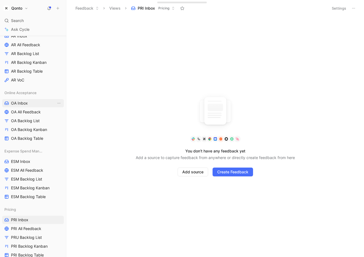
click at [22, 105] on span "OA Inbox" at bounding box center [19, 104] width 17 height 6
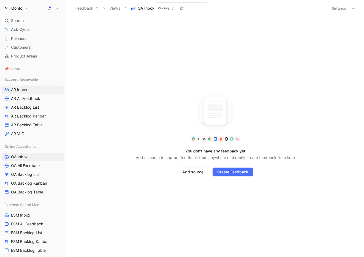
click at [21, 88] on span "AR Inbox" at bounding box center [19, 90] width 16 height 6
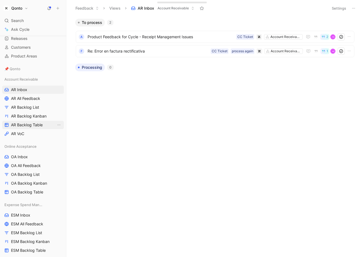
click at [18, 125] on span "AR Backlog Table" at bounding box center [27, 125] width 32 height 6
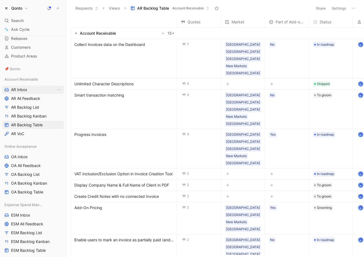
click at [21, 90] on span "AR Inbox" at bounding box center [19, 90] width 16 height 6
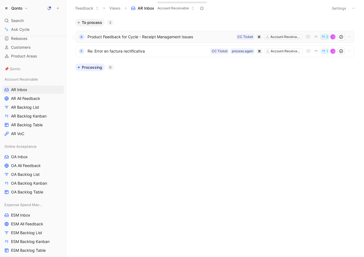
click at [153, 39] on span "Product Feedback for Cycle - Receipt Management Issues" at bounding box center [161, 37] width 147 height 7
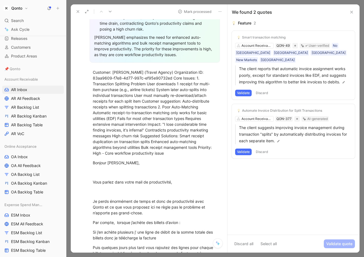
scroll to position [152, 0]
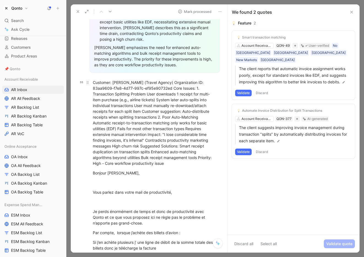
click at [174, 84] on div "Customer: [PERSON_NAME] (Travel Agency) Organization ID: 83aa9609-f7e8-4d77-997…" at bounding box center [155, 123] width 124 height 87
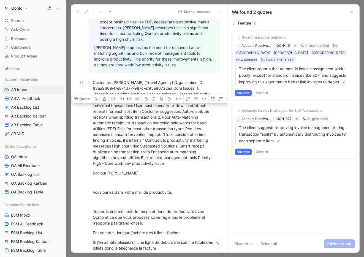
drag, startPoint x: 174, startPoint y: 84, endPoint x: 164, endPoint y: 89, distance: 11.3
click at [163, 90] on div "Customer: [PERSON_NAME] (Travel Agency) Organization ID: 83aa9609-f7e8-4d77-997…" at bounding box center [155, 123] width 124 height 87
click at [164, 89] on div "Customer: [PERSON_NAME] (Travel Agency) Organization ID: 83aa9609-f7e8-4d77-997…" at bounding box center [155, 123] width 124 height 87
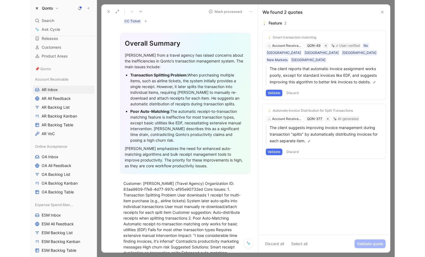
scroll to position [0, 0]
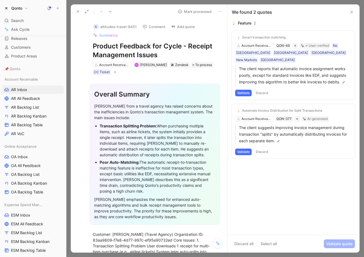
click at [82, 15] on div at bounding box center [85, 12] width 22 height 8
click at [77, 12] on icon at bounding box center [78, 11] width 4 height 4
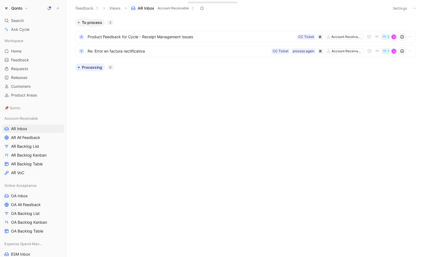
click at [17, 4] on div "Qonto Search ⌘ K Ask Cycle Workspace Home G then H Feedback G then F Requests G…" at bounding box center [33, 128] width 66 height 257
click at [17, 8] on h1 "Qonto" at bounding box center [16, 8] width 11 height 5
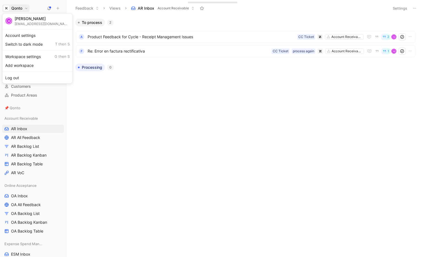
click at [57, 149] on div at bounding box center [212, 128] width 425 height 257
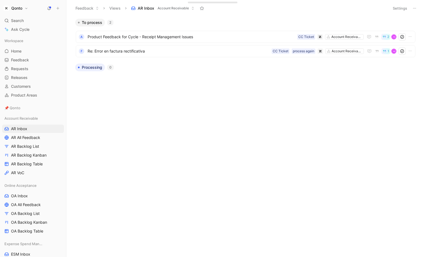
click at [20, 10] on h1 "Qonto" at bounding box center [16, 8] width 11 height 5
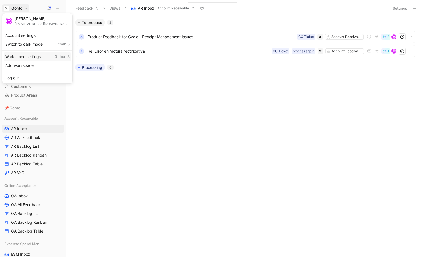
click at [26, 56] on div "Workspace settings G then S" at bounding box center [38, 56] width 68 height 9
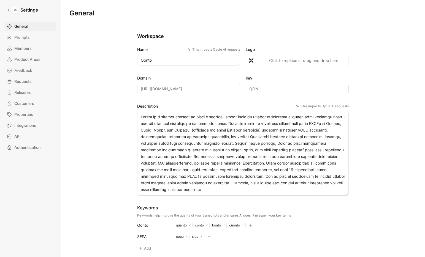
click at [34, 64] on div "General Prompts Members Product Areas Feedback Requests Releases Customers Prop…" at bounding box center [32, 87] width 56 height 130
click at [34, 62] on span "Product Areas" at bounding box center [27, 59] width 26 height 7
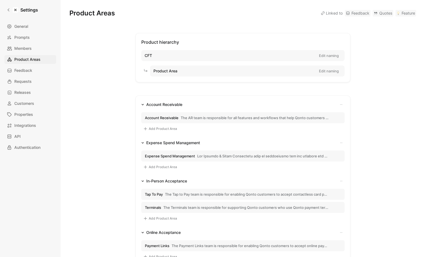
click at [205, 118] on span "The AR team is responsible for all features and workflows that help Qonto custo…" at bounding box center [255, 117] width 148 height 5
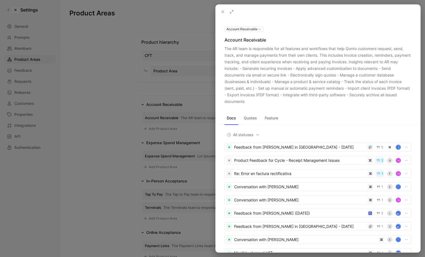
click at [254, 102] on div "The AR team is responsible for all features and workflows that help Qonto custo…" at bounding box center [318, 75] width 187 height 60
drag, startPoint x: 254, startPoint y: 102, endPoint x: 227, endPoint y: 44, distance: 63.5
click at [227, 44] on div "Account Receivable Account Receivable The AR team is responsible for all featur…" at bounding box center [318, 65] width 205 height 79
click at [145, 57] on div at bounding box center [212, 128] width 425 height 257
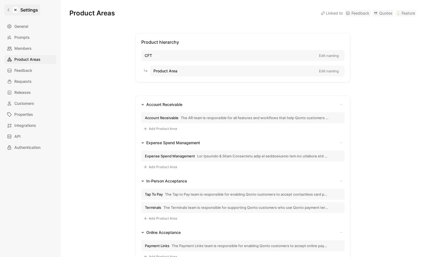
click at [6, 12] on link "Settings" at bounding box center [22, 9] width 36 height 11
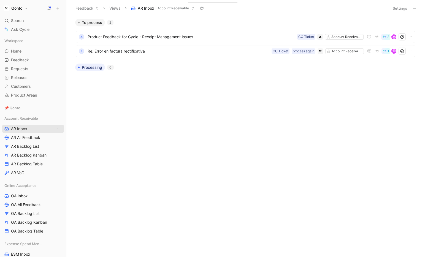
click at [31, 132] on link "AR Inbox" at bounding box center [33, 129] width 62 height 8
click at [33, 147] on span "AR Backlog List" at bounding box center [25, 147] width 28 height 6
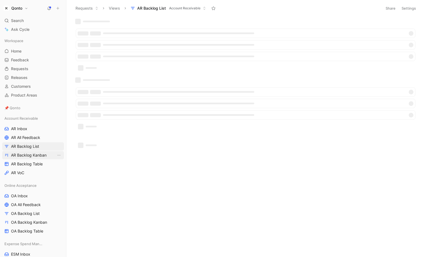
click at [38, 156] on span "AR Backlog Kanban" at bounding box center [29, 156] width 36 height 6
click at [37, 163] on span "AR Backlog Table" at bounding box center [27, 164] width 32 height 6
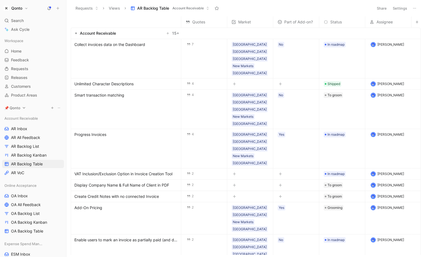
click at [16, 107] on span "📌 Qonto" at bounding box center [12, 108] width 16 height 6
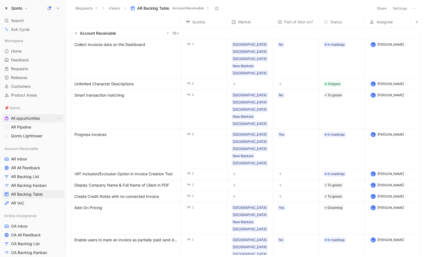
click at [19, 121] on link "All opportunities" at bounding box center [33, 118] width 62 height 8
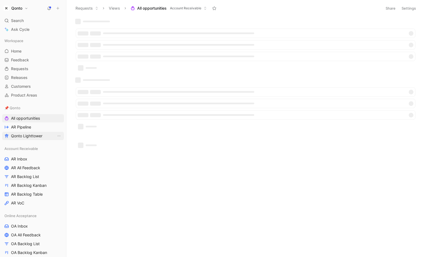
click at [21, 137] on span "Qonto Lighttower" at bounding box center [26, 136] width 31 height 6
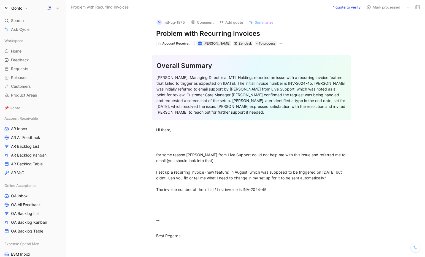
click at [342, 6] on button "1 quote to verify" at bounding box center [347, 7] width 33 height 8
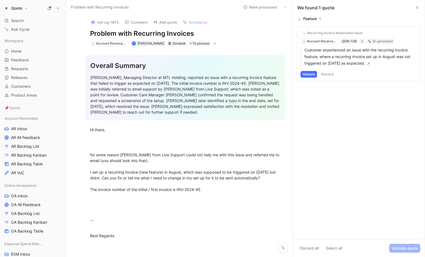
click at [312, 76] on button "Validate" at bounding box center [309, 74] width 17 height 7
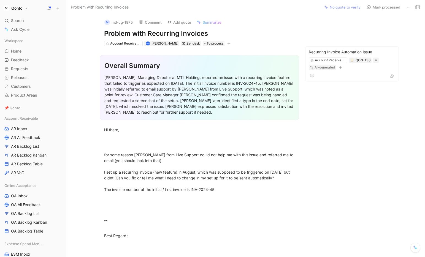
click at [411, 6] on icon at bounding box center [409, 7] width 4 height 4
click at [387, 27] on div "Delete" at bounding box center [385, 27] width 50 height 7
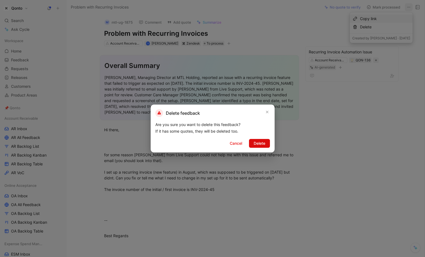
click at [260, 143] on span "Delete" at bounding box center [260, 143] width 12 height 7
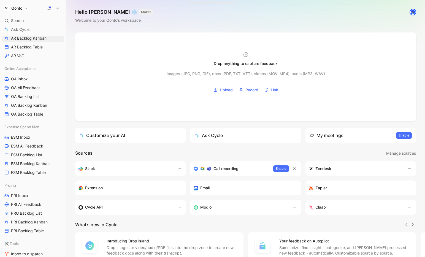
scroll to position [150, 0]
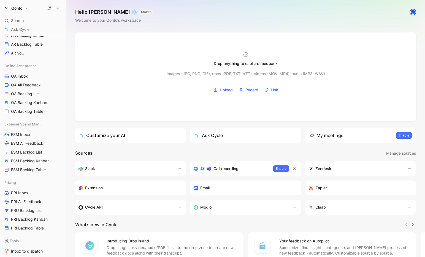
click at [23, 8] on button "Qonto" at bounding box center [15, 8] width 27 height 8
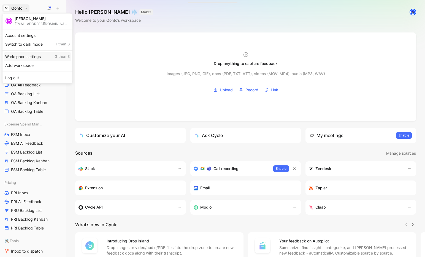
click at [28, 55] on div "Workspace settings G then S" at bounding box center [38, 56] width 68 height 9
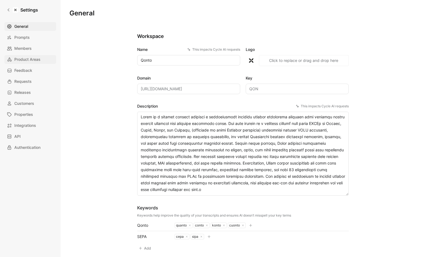
click at [26, 59] on span "Product Areas" at bounding box center [27, 59] width 26 height 7
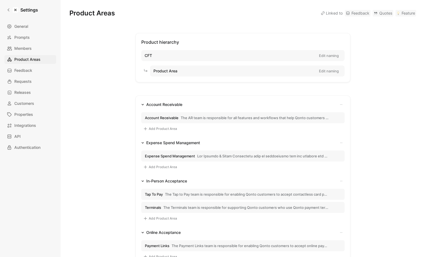
click at [179, 115] on span "Account Receivable The AR team is responsible for all features and workflows th…" at bounding box center [237, 117] width 184 height 5
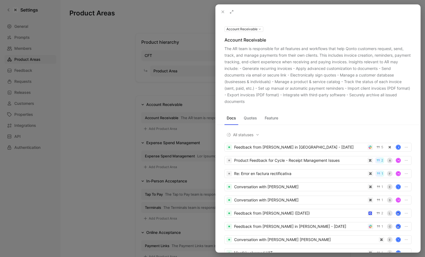
click at [256, 102] on div "The AR team is responsible for all features and workflows that help Qonto custo…" at bounding box center [318, 75] width 187 height 60
drag, startPoint x: 256, startPoint y: 102, endPoint x: 228, endPoint y: 47, distance: 61.7
click at [228, 47] on div "The AR team is responsible for all features and workflows that help Qonto custo…" at bounding box center [318, 75] width 187 height 60
copy div "The AR team is responsible for all features and workflows that help Qonto custo…"
click at [219, 11] on button at bounding box center [223, 12] width 8 height 8
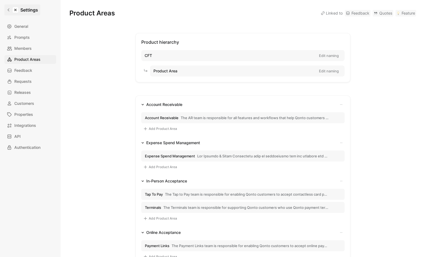
click at [10, 6] on link "Settings" at bounding box center [22, 9] width 36 height 11
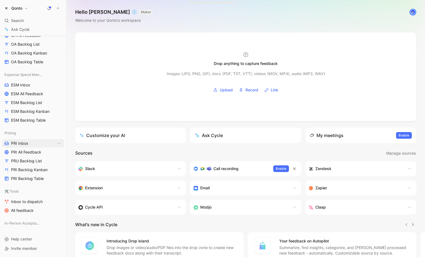
scroll to position [132, 0]
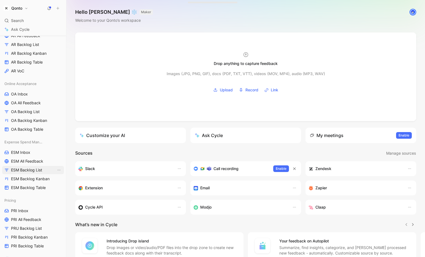
click at [39, 170] on span "ESM Backlog List" at bounding box center [26, 170] width 31 height 6
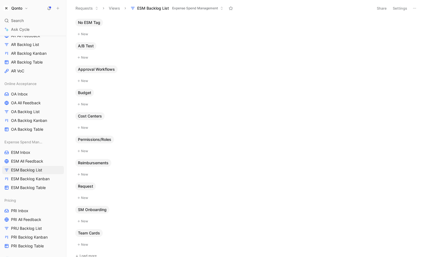
click at [394, 9] on button "Settings" at bounding box center [399, 8] width 19 height 8
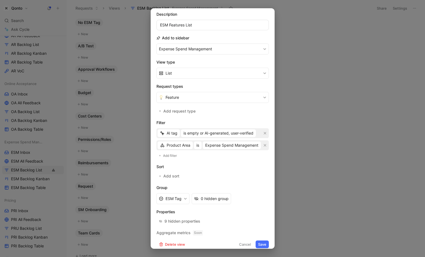
scroll to position [39, 0]
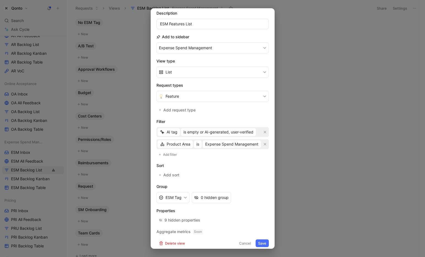
click at [240, 244] on button "Cancel" at bounding box center [245, 244] width 17 height 8
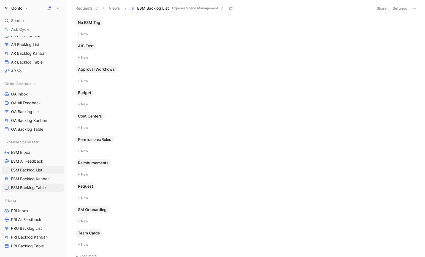
click at [38, 188] on span "ESM Backlog Table" at bounding box center [28, 188] width 35 height 6
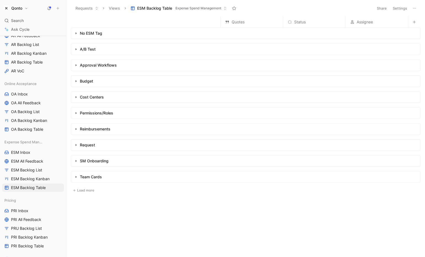
click at [75, 50] on icon "button" at bounding box center [76, 49] width 2 height 2
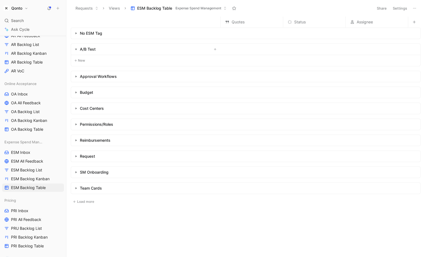
click at [75, 79] on button "button" at bounding box center [76, 77] width 6 height 6
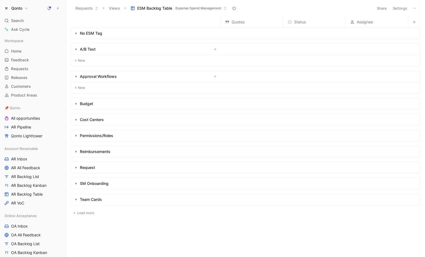
click at [6, 7] on img "button" at bounding box center [7, 9] width 6 height 6
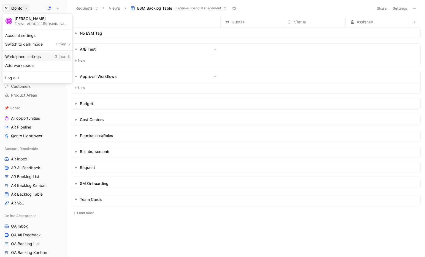
click at [31, 59] on div "Workspace settings G then S" at bounding box center [38, 56] width 68 height 9
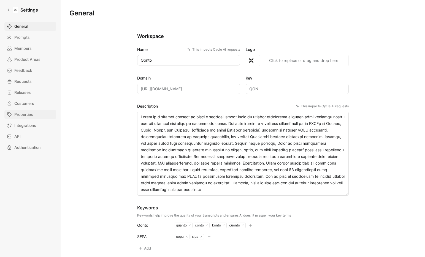
click at [23, 115] on span "Properties" at bounding box center [23, 114] width 19 height 7
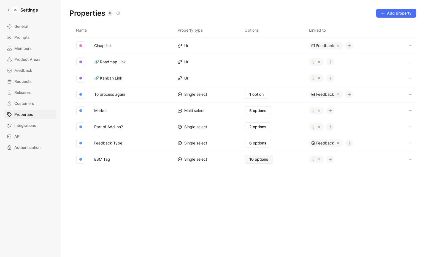
click at [257, 161] on span "10 options" at bounding box center [258, 159] width 19 height 7
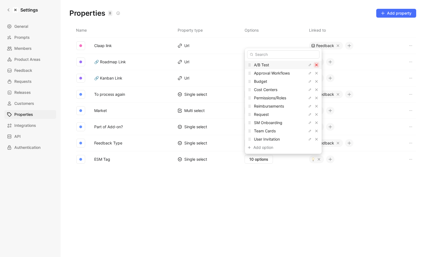
click at [315, 66] on icon "button" at bounding box center [316, 65] width 2 height 2
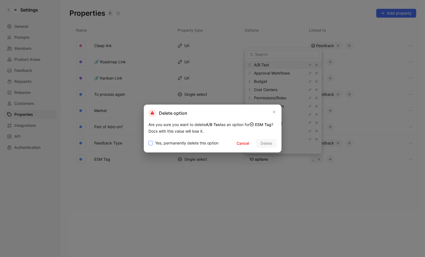
click at [183, 144] on span "Yes, permanently delete this option" at bounding box center [186, 143] width 63 height 7
click at [148, 140] on input "Yes, permanently delete this option" at bounding box center [148, 140] width 0 height 0
click at [264, 141] on span "Delete" at bounding box center [267, 143] width 12 height 7
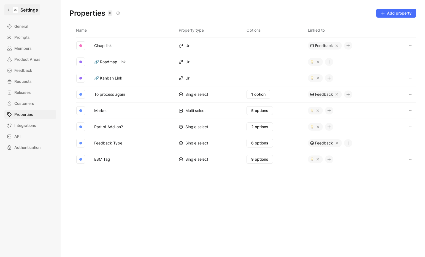
click at [9, 11] on icon at bounding box center [9, 10] width 4 height 4
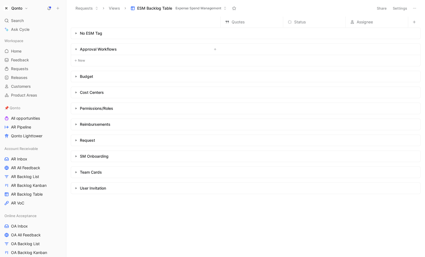
click at [79, 62] on button "New" at bounding box center [79, 60] width 15 height 7
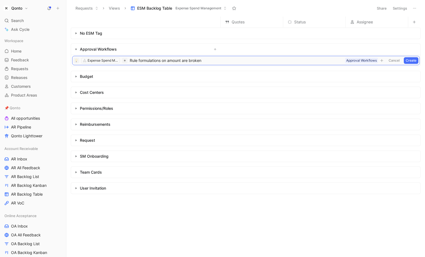
click at [409, 60] on button "Create" at bounding box center [411, 60] width 15 height 7
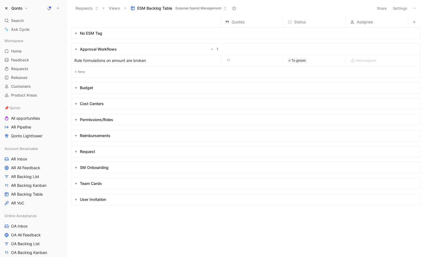
click at [133, 60] on span "Rule formulations on amount are broken" at bounding box center [110, 60] width 72 height 7
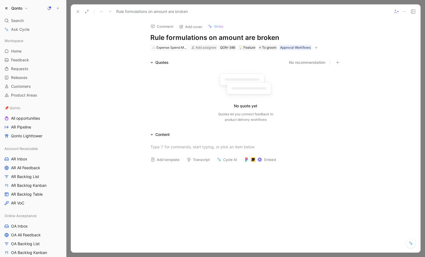
click at [79, 12] on icon at bounding box center [78, 11] width 4 height 4
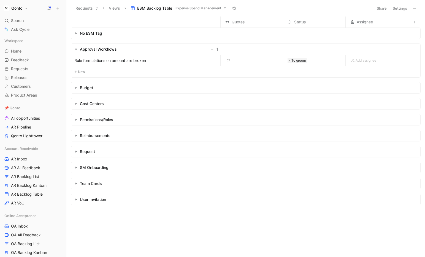
click at [85, 49] on div "Approval Workflows" at bounding box center [98, 49] width 37 height 7
click at [108, 49] on div "Approval Workflows" at bounding box center [98, 49] width 37 height 7
drag, startPoint x: 108, startPoint y: 49, endPoint x: 101, endPoint y: 49, distance: 7.4
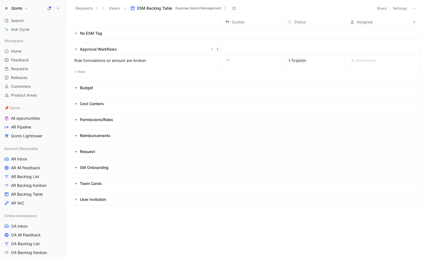
click at [101, 49] on div "Approval Workflows" at bounding box center [98, 49] width 37 height 7
click at [33, 177] on span "AR Backlog List" at bounding box center [25, 177] width 28 height 6
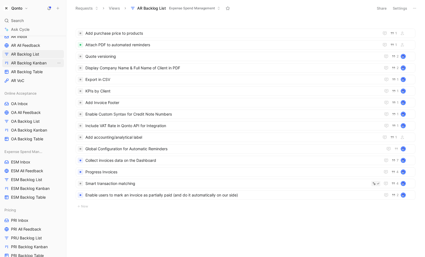
scroll to position [123, 0]
click at [35, 180] on span "ESM Backlog List" at bounding box center [26, 180] width 31 height 6
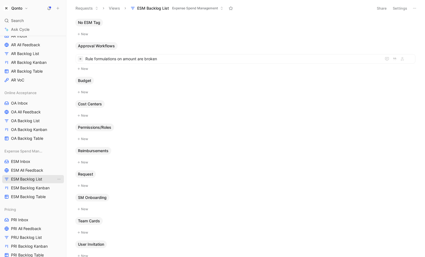
click at [52, 179] on link "ESM Backlog List" at bounding box center [33, 179] width 62 height 8
click at [121, 60] on span "Rule formulations on amount are broken" at bounding box center [232, 59] width 294 height 7
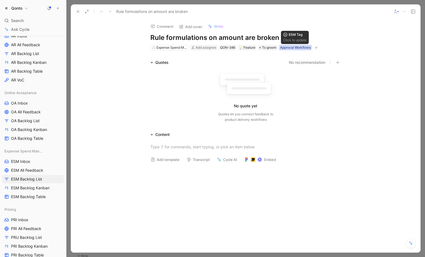
click at [293, 48] on div "Approval Workflows" at bounding box center [295, 48] width 31 height 6
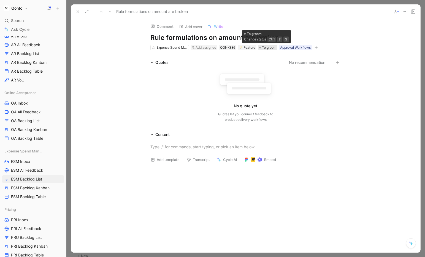
click at [270, 48] on span "To groom" at bounding box center [269, 48] width 14 height 6
click at [298, 47] on div "Approval Workflows" at bounding box center [295, 48] width 31 height 6
click at [76, 8] on button at bounding box center [78, 12] width 8 height 8
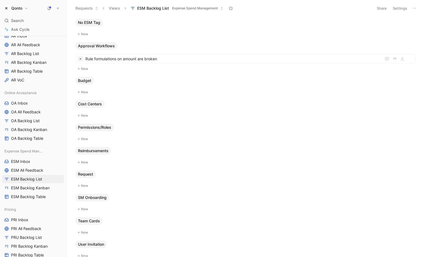
click at [400, 10] on button "Settings" at bounding box center [399, 8] width 19 height 8
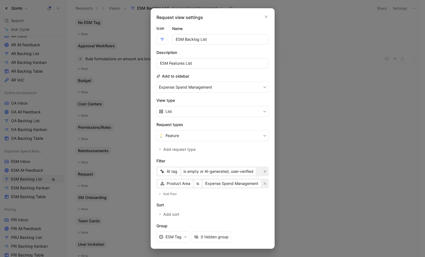
scroll to position [44, 0]
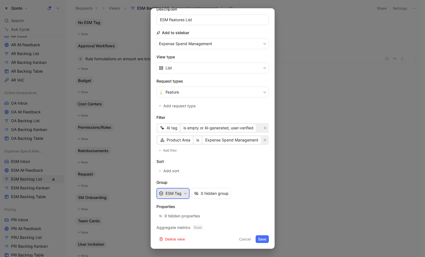
click at [169, 196] on button "ESM Tag" at bounding box center [172, 193] width 33 height 11
click at [240, 240] on button "Cancel" at bounding box center [245, 240] width 17 height 8
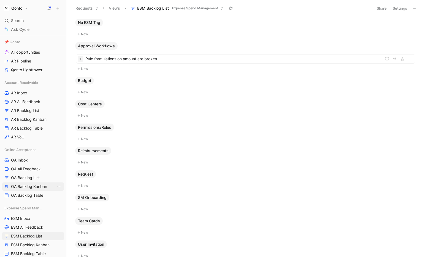
scroll to position [44, 0]
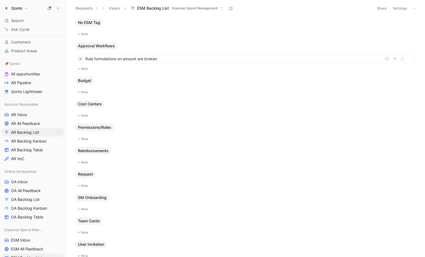
click at [21, 132] on span "AR Backlog List" at bounding box center [25, 133] width 28 height 6
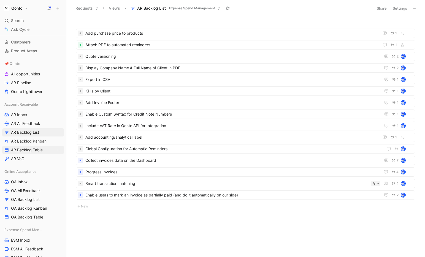
click at [23, 148] on span "AR Backlog Table" at bounding box center [27, 150] width 32 height 6
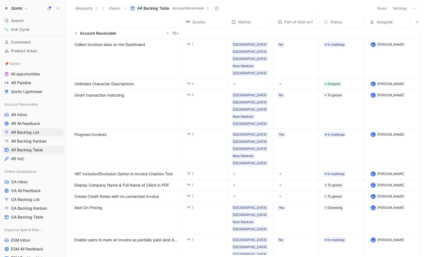
click at [23, 136] on link "AR Backlog List" at bounding box center [33, 132] width 62 height 8
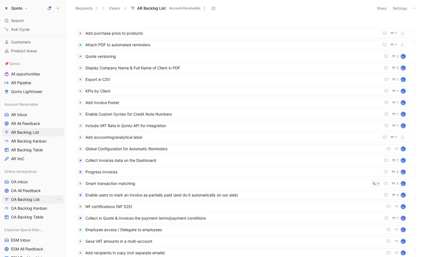
click at [32, 199] on span "OA Backlog List" at bounding box center [25, 200] width 29 height 6
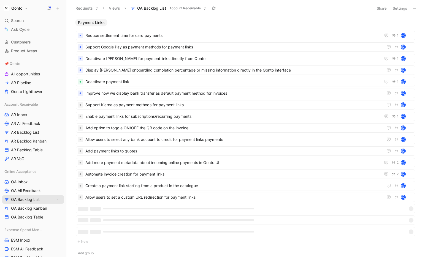
scroll to position [175, 0]
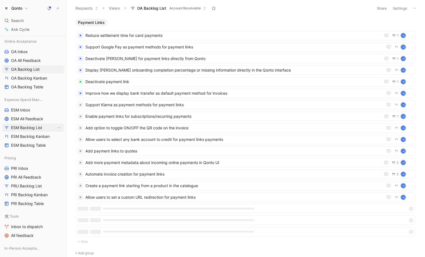
click at [27, 129] on span "ESM Backlog List" at bounding box center [26, 128] width 31 height 6
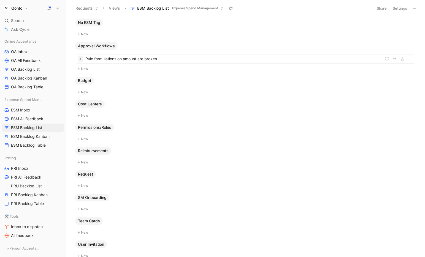
click at [401, 9] on button "Settings" at bounding box center [399, 8] width 19 height 8
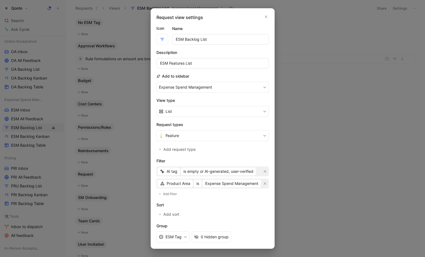
scroll to position [26, 0]
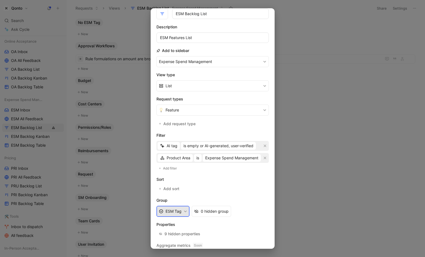
click at [177, 216] on button "ESM Tag" at bounding box center [172, 211] width 33 height 11
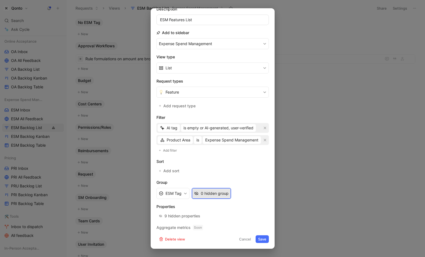
click at [215, 194] on div "0 hidden group" at bounding box center [215, 193] width 28 height 7
click at [177, 194] on button "ESM Tag" at bounding box center [172, 193] width 33 height 11
click at [173, 192] on button "ESM Tag" at bounding box center [172, 193] width 33 height 11
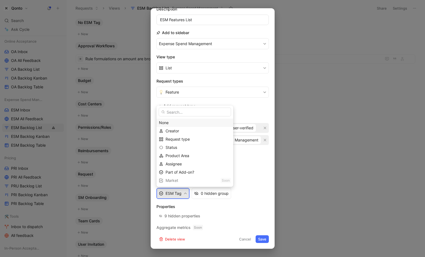
click at [167, 123] on div "None" at bounding box center [195, 123] width 72 height 7
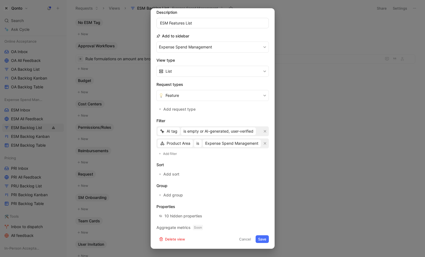
scroll to position [33, 0]
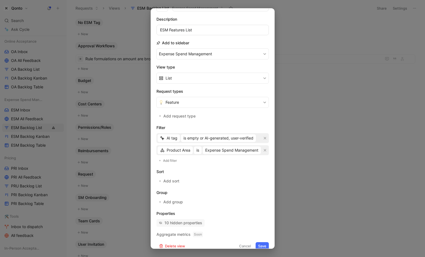
click at [176, 226] on div "10 hidden properties" at bounding box center [183, 223] width 38 height 7
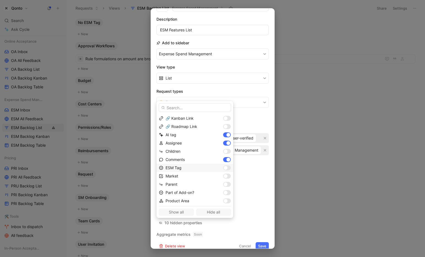
click at [224, 169] on div at bounding box center [226, 168] width 4 height 4
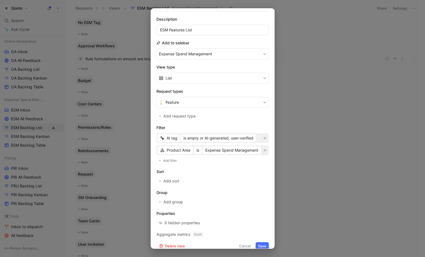
click at [258, 244] on button "Save" at bounding box center [262, 246] width 13 height 8
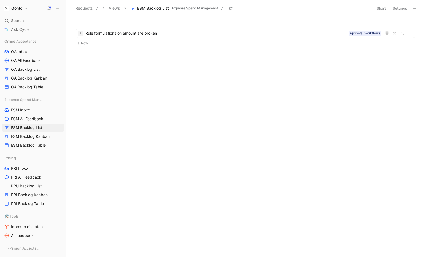
click at [396, 9] on button "Settings" at bounding box center [399, 8] width 19 height 8
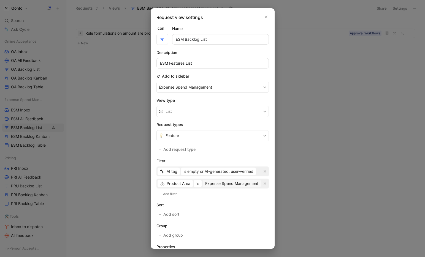
scroll to position [40, 0]
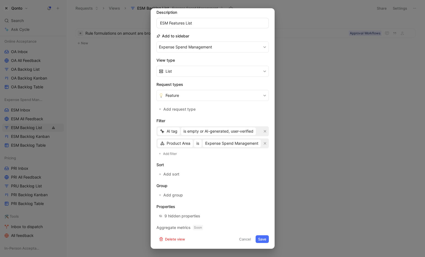
click at [168, 199] on form "Icon Name ESM Backlog List Description ESM Features List Add to sidebar Expense…" at bounding box center [212, 114] width 112 height 258
click at [168, 195] on span "Add group" at bounding box center [173, 195] width 20 height 7
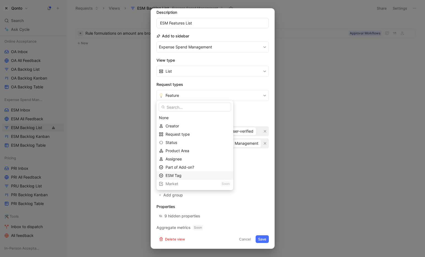
click at [171, 175] on span "ESM Tag" at bounding box center [174, 175] width 16 height 5
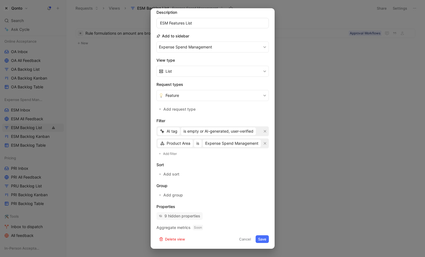
click at [184, 217] on div "9 hidden properties" at bounding box center [182, 216] width 36 height 7
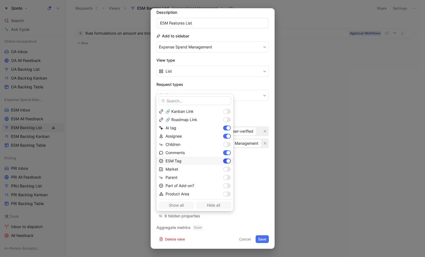
click at [226, 160] on div at bounding box center [228, 161] width 4 height 4
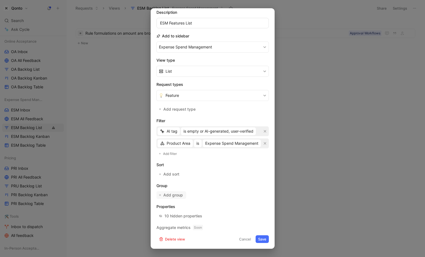
click at [163, 194] on span "Add group" at bounding box center [173, 195] width 20 height 7
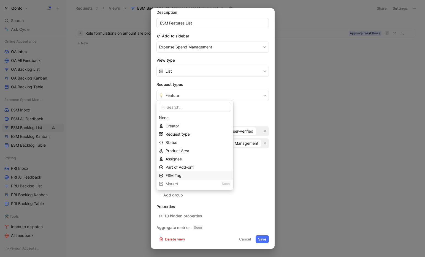
click at [179, 174] on span "ESM Tag" at bounding box center [174, 175] width 16 height 5
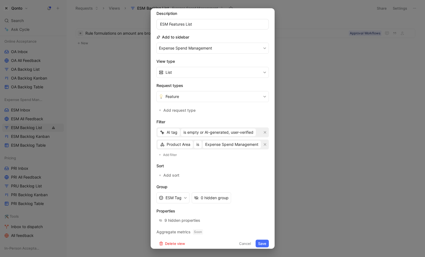
scroll to position [44, 0]
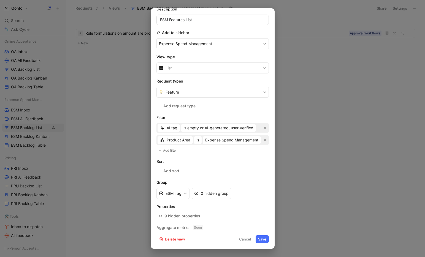
click at [261, 236] on button "Save" at bounding box center [262, 240] width 13 height 8
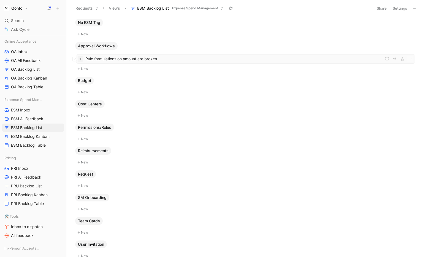
click at [132, 58] on span "Rule formulations on amount are broken" at bounding box center [232, 59] width 294 height 7
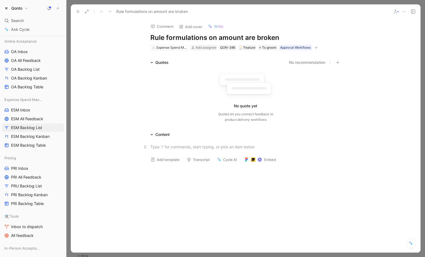
click at [167, 147] on div at bounding box center [245, 147] width 191 height 6
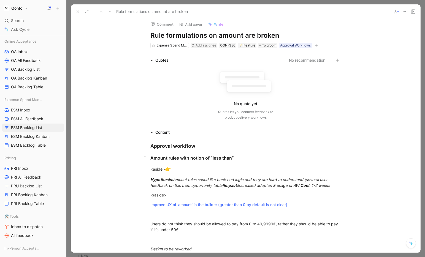
scroll to position [48, 0]
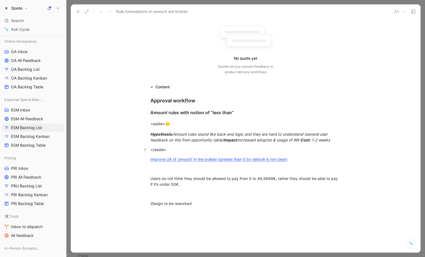
click at [181, 148] on div "</aside>" at bounding box center [245, 150] width 191 height 6
click at [175, 184] on div "Users do not think they should be allowed to pay from 0 to 49,9999€, rather the…" at bounding box center [245, 182] width 191 height 12
click at [179, 200] on p "Design to be reworked" at bounding box center [246, 203] width 212 height 9
click at [179, 192] on div at bounding box center [245, 194] width 191 height 6
click at [201, 141] on em "Amount rules sound like back end logic and they are hard to understand (several…" at bounding box center [239, 137] width 178 height 10
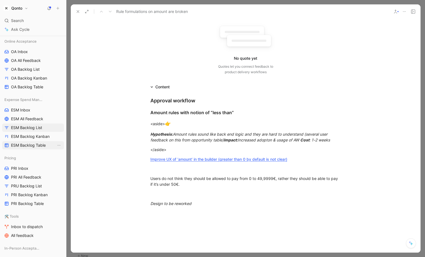
click at [44, 146] on span "ESM Backlog Table" at bounding box center [28, 146] width 35 height 6
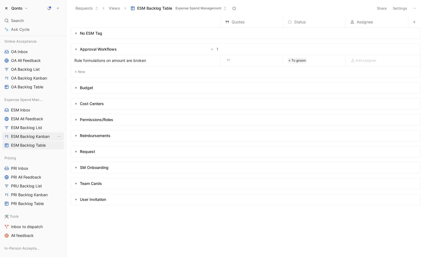
click at [40, 135] on span "ESM Backlog Kanban" at bounding box center [30, 137] width 39 height 6
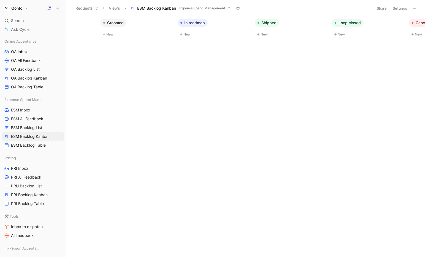
scroll to position [0, 128]
click at [14, 7] on h1 "Qonto" at bounding box center [16, 8] width 11 height 5
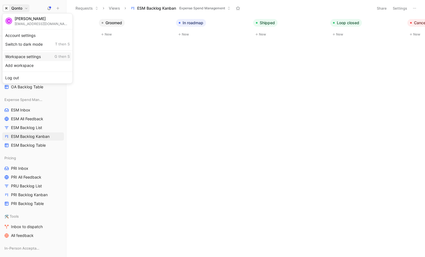
click at [35, 56] on div "Workspace settings G then S" at bounding box center [38, 56] width 68 height 9
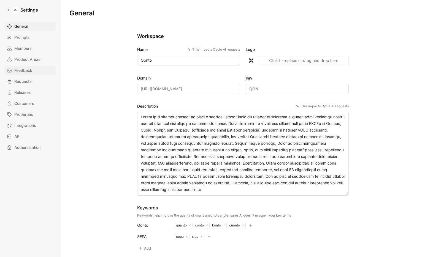
click at [29, 71] on span "Feedback" at bounding box center [23, 70] width 18 height 7
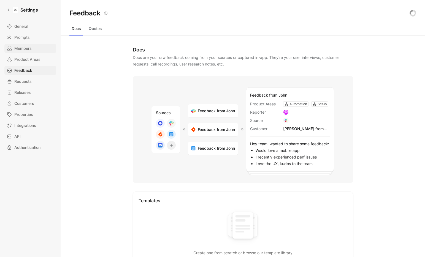
click at [29, 52] on link "Members" at bounding box center [30, 48] width 52 height 9
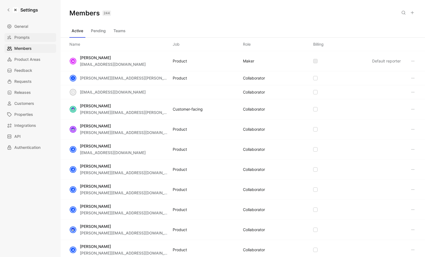
click at [30, 36] on span "Prompts" at bounding box center [21, 37] width 15 height 7
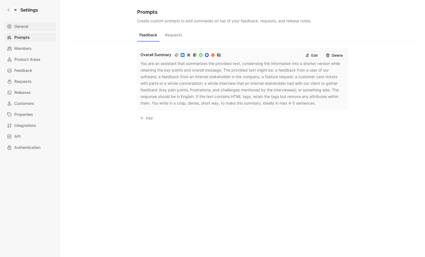
click at [31, 28] on link "General" at bounding box center [30, 26] width 52 height 9
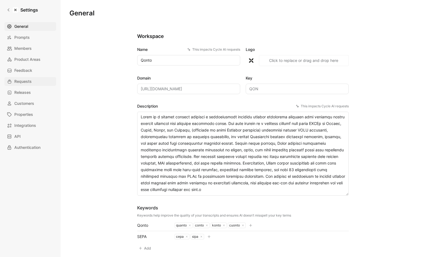
click at [24, 77] on link "Requests" at bounding box center [30, 81] width 52 height 9
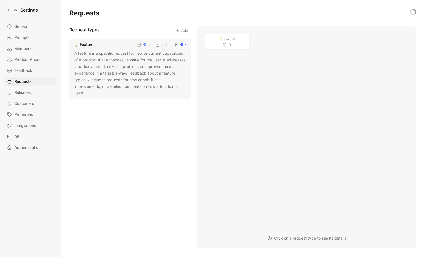
click at [149, 61] on div "A feature is a specific request for new or current capabilities of a product th…" at bounding box center [129, 73] width 111 height 46
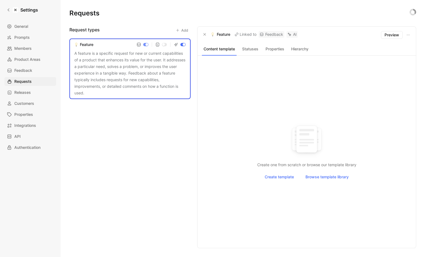
click at [253, 48] on button "Statuses" at bounding box center [250, 48] width 23 height 7
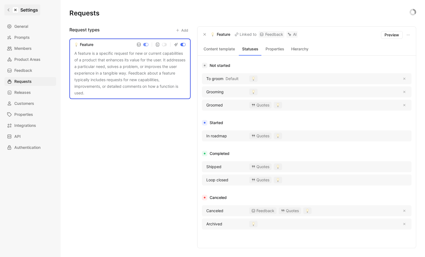
click at [11, 10] on link "Settings" at bounding box center [22, 9] width 36 height 11
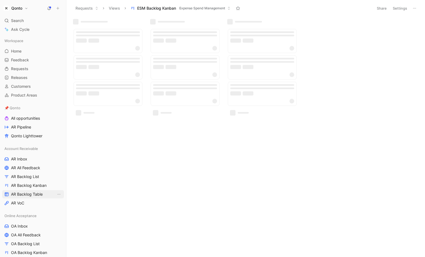
click at [39, 193] on span "AR Backlog Table" at bounding box center [27, 195] width 32 height 6
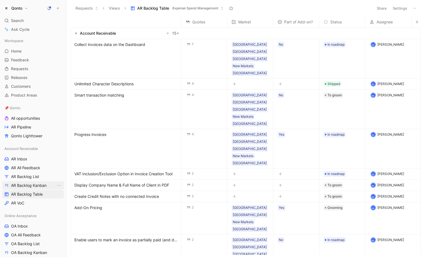
click at [38, 187] on span "AR Backlog Kanban" at bounding box center [29, 186] width 36 height 6
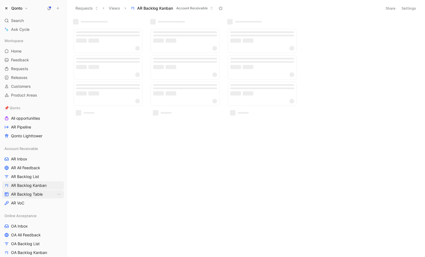
click at [38, 196] on span "AR Backlog Table" at bounding box center [27, 195] width 32 height 6
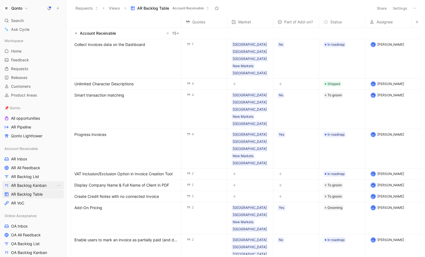
click at [37, 186] on span "AR Backlog Kanban" at bounding box center [29, 186] width 36 height 6
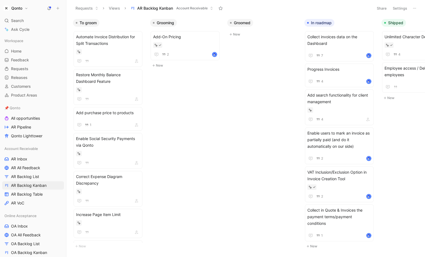
click at [401, 9] on button "Settings" at bounding box center [399, 8] width 19 height 8
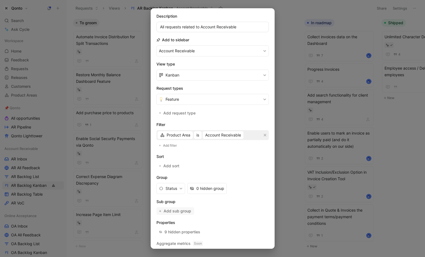
scroll to position [38, 0]
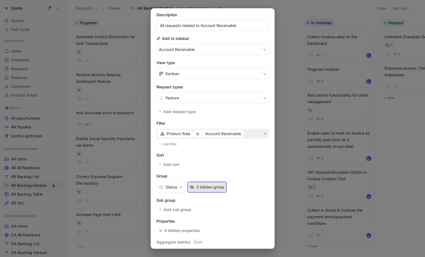
click at [196, 188] on button "0 hidden group" at bounding box center [206, 187] width 39 height 11
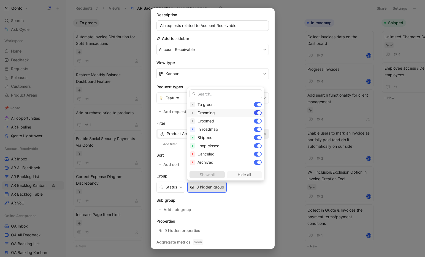
click at [254, 113] on div at bounding box center [258, 112] width 8 height 5
click at [254, 121] on div at bounding box center [258, 121] width 8 height 5
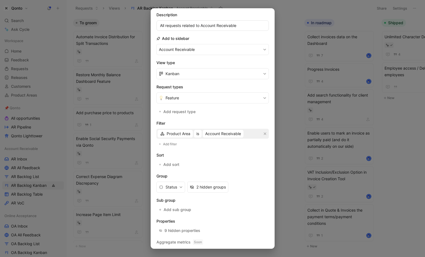
scroll to position [52, 0]
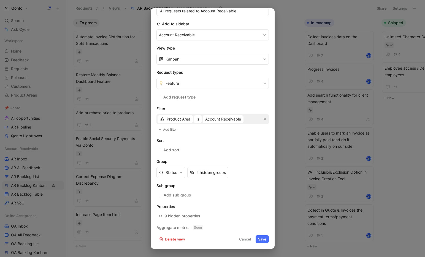
click at [244, 240] on button "Cancel" at bounding box center [245, 240] width 17 height 8
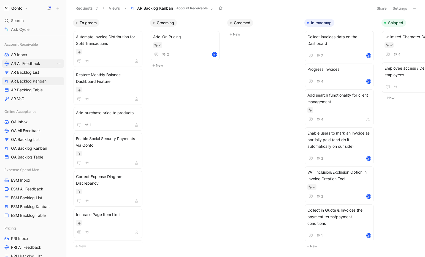
scroll to position [125, 0]
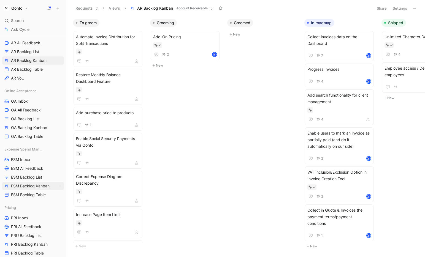
click at [36, 188] on span "ESM Backlog Kanban" at bounding box center [30, 186] width 39 height 6
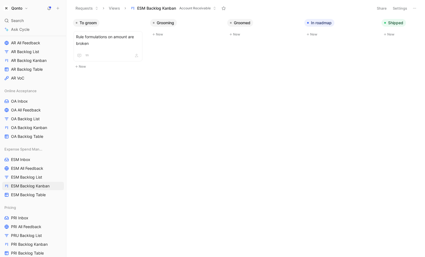
click at [401, 7] on button "Settings" at bounding box center [399, 8] width 19 height 8
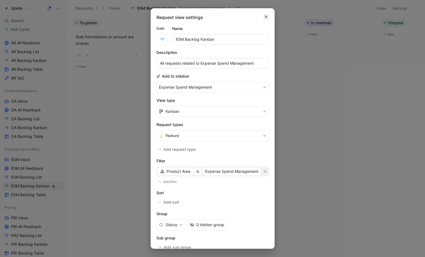
click at [264, 15] on icon "button" at bounding box center [265, 17] width 3 height 4
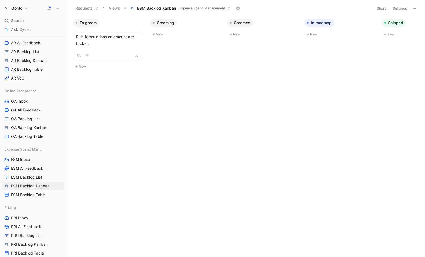
click at [7, 7] on img "button" at bounding box center [7, 9] width 6 height 6
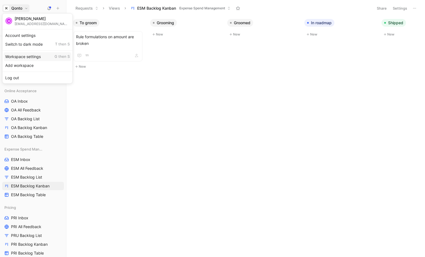
click at [35, 56] on div "Workspace settings G then S" at bounding box center [38, 56] width 68 height 9
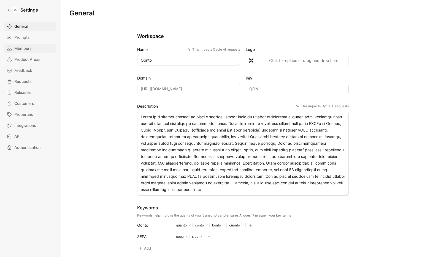
click at [31, 47] on span "Members" at bounding box center [22, 48] width 17 height 7
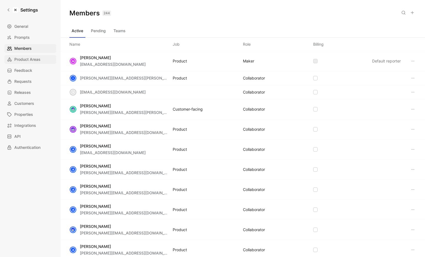
click at [31, 61] on span "Product Areas" at bounding box center [27, 59] width 26 height 7
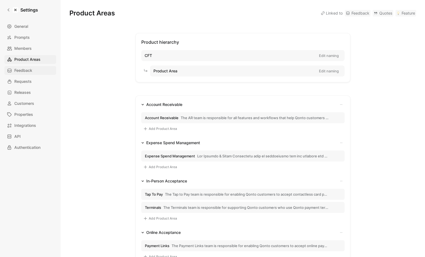
click at [31, 69] on span "Feedback" at bounding box center [23, 70] width 18 height 7
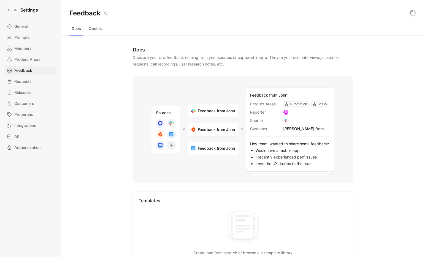
click at [31, 86] on div "General Prompts Members Product Areas Feedback Requests Releases Customers Prop…" at bounding box center [32, 87] width 56 height 130
click at [31, 82] on span "Requests" at bounding box center [22, 81] width 17 height 7
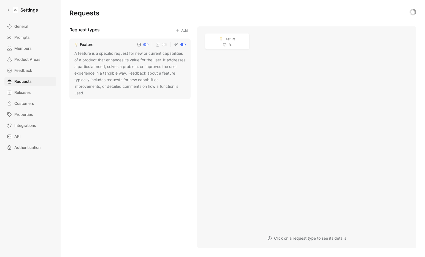
click at [142, 73] on div "A feature is a specific request for new or current capabilities of a product th…" at bounding box center [129, 73] width 111 height 46
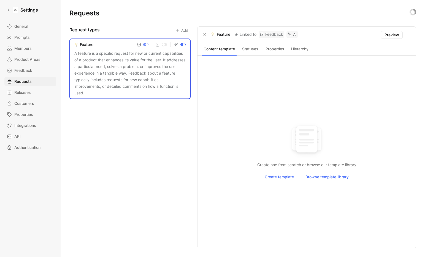
click at [256, 47] on button "Statuses" at bounding box center [250, 48] width 23 height 7
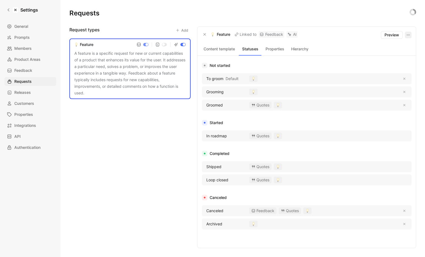
click at [406, 35] on button "button" at bounding box center [408, 35] width 7 height 7
click at [401, 46] on span "Edit request type" at bounding box center [393, 46] width 31 height 5
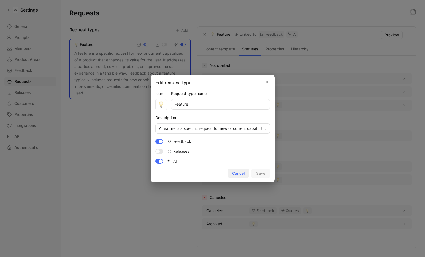
click at [248, 173] on button "Cancel" at bounding box center [239, 173] width 22 height 9
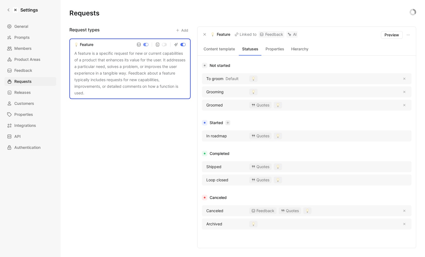
click at [229, 122] on icon "button" at bounding box center [227, 122] width 3 height 3
type input "Ongoing"
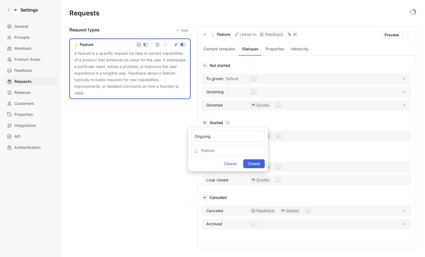
click at [258, 163] on span "Create" at bounding box center [254, 164] width 12 height 7
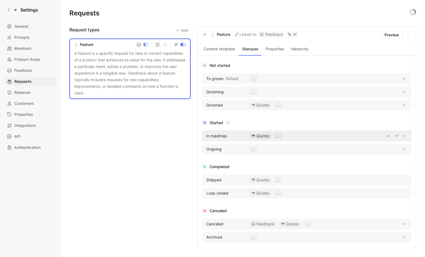
click at [259, 136] on div "Quotes" at bounding box center [260, 136] width 22 height 7
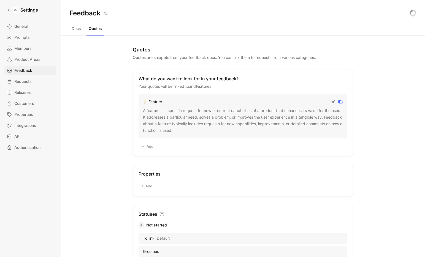
click at [190, 107] on div "A feature is a specific request for new or current capabilities of a product th…" at bounding box center [243, 120] width 200 height 26
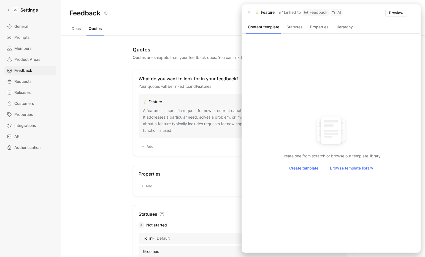
click at [187, 52] on div at bounding box center [212, 128] width 425 height 257
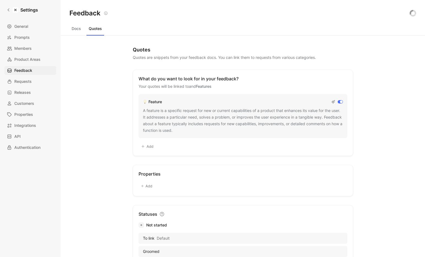
click at [74, 28] on button "Docs" at bounding box center [76, 28] width 14 height 9
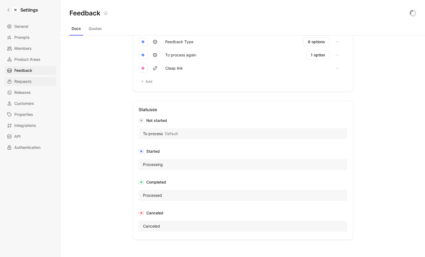
scroll to position [322, 0]
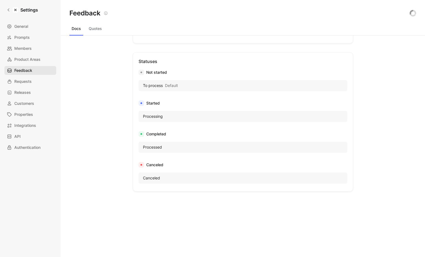
click at [21, 71] on span "Feedback" at bounding box center [23, 70] width 18 height 7
click at [25, 87] on div "General Prompts Members Product Areas Feedback Requests Releases Customers Prop…" at bounding box center [32, 87] width 56 height 130
click at [25, 85] on link "Requests" at bounding box center [30, 81] width 52 height 9
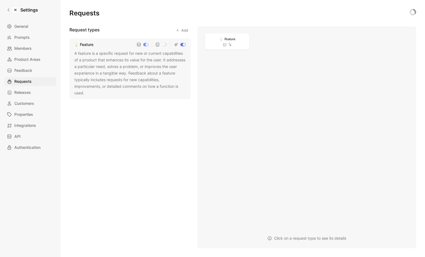
click at [162, 66] on div "A feature is a specific request for new or current capabilities of a product th…" at bounding box center [129, 73] width 111 height 46
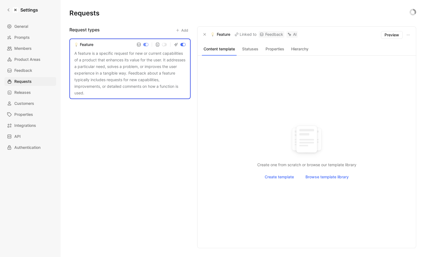
click at [253, 49] on button "Statuses" at bounding box center [250, 48] width 23 height 7
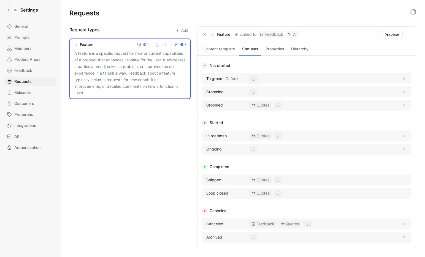
scroll to position [4, 0]
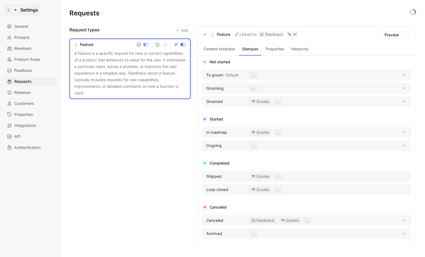
click at [7, 8] on icon at bounding box center [9, 10] width 4 height 4
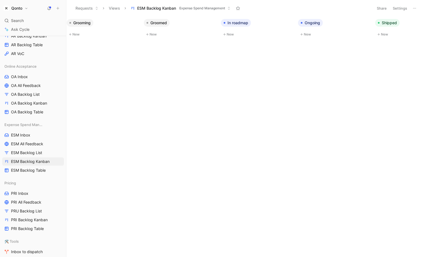
scroll to position [0, 98]
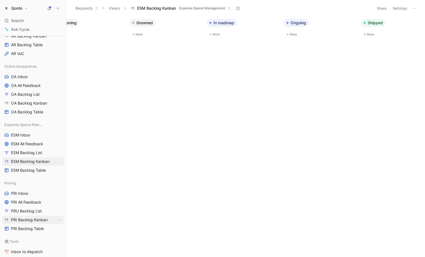
click at [24, 221] on span "PRI Backlog Kanban" at bounding box center [29, 220] width 37 height 6
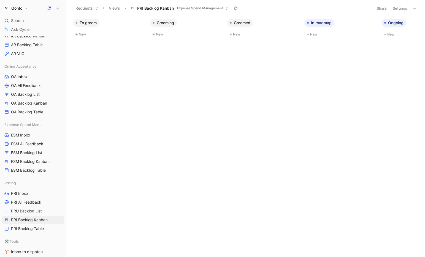
click at [409, 8] on button "Settings" at bounding box center [399, 8] width 19 height 8
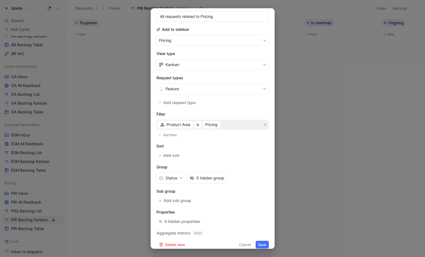
scroll to position [52, 0]
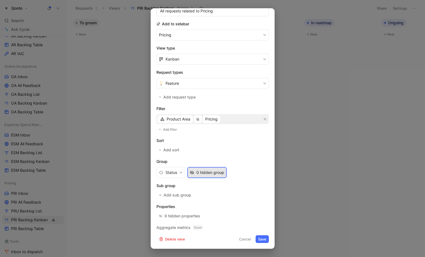
click at [208, 174] on div "0 hidden group" at bounding box center [210, 172] width 28 height 7
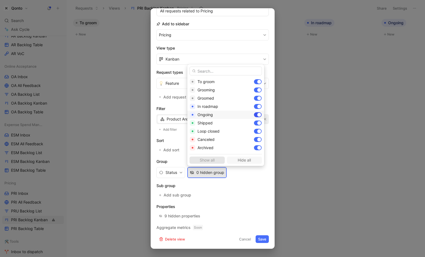
click at [254, 113] on div at bounding box center [258, 114] width 8 height 5
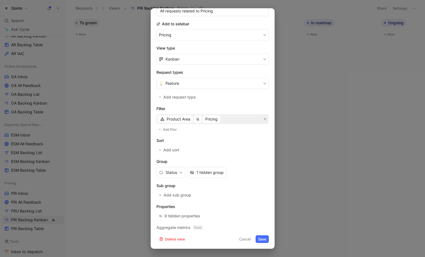
click at [260, 238] on button "Save" at bounding box center [262, 240] width 13 height 8
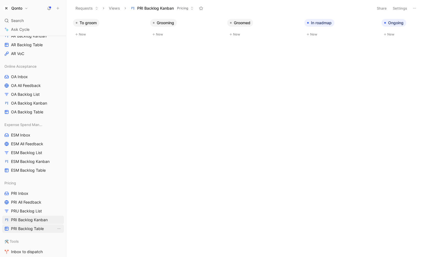
scroll to position [200, 0]
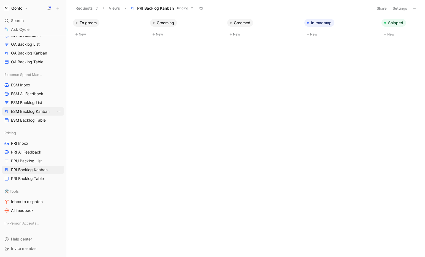
click at [32, 110] on span "ESM Backlog Kanban" at bounding box center [30, 112] width 39 height 6
click at [31, 48] on link "OA Backlog List" at bounding box center [33, 44] width 62 height 8
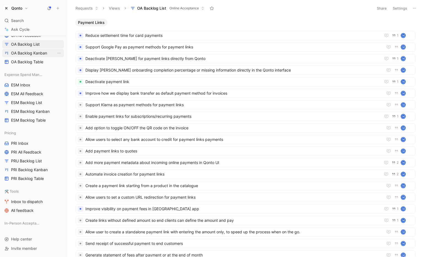
click at [31, 52] on span "OA Backlog Kanban" at bounding box center [29, 53] width 36 height 6
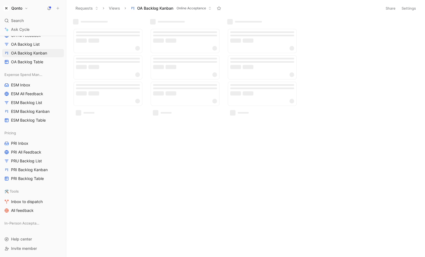
click at [407, 8] on button "Settings" at bounding box center [408, 8] width 19 height 8
click at [409, 10] on button "Settings" at bounding box center [408, 8] width 19 height 8
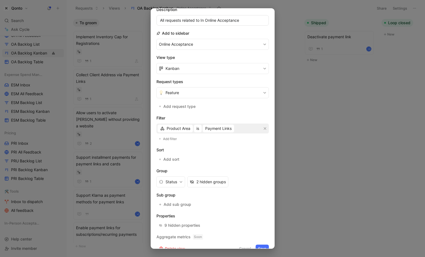
scroll to position [52, 0]
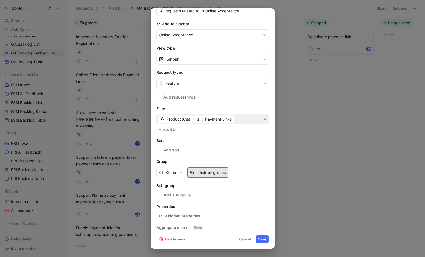
click at [199, 173] on div "2 hidden groups" at bounding box center [210, 172] width 29 height 7
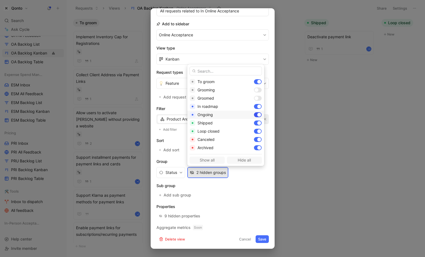
click at [257, 115] on div at bounding box center [259, 115] width 4 height 4
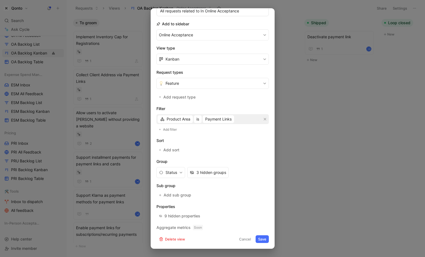
click at [259, 238] on button "Save" at bounding box center [262, 240] width 13 height 8
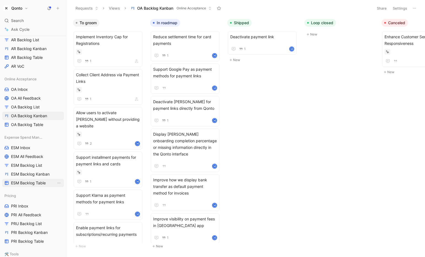
scroll to position [82, 0]
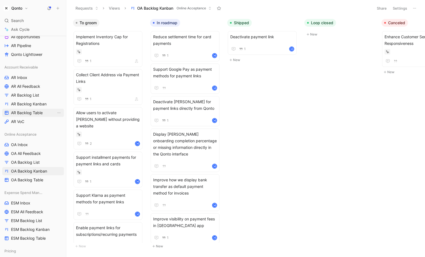
click at [24, 111] on span "AR Backlog Table" at bounding box center [27, 113] width 32 height 6
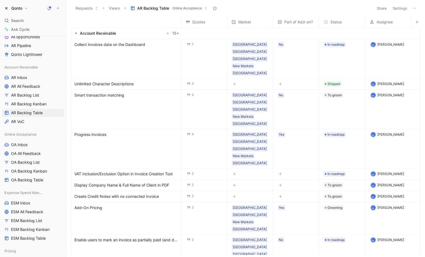
click at [401, 8] on button "Settings" at bounding box center [399, 8] width 19 height 8
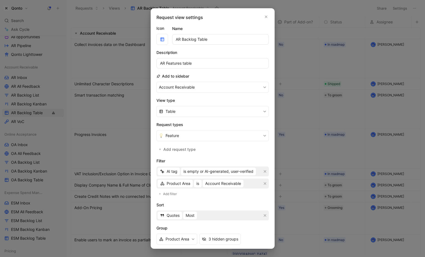
scroll to position [46, 0]
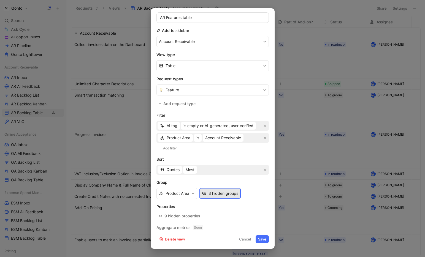
click at [215, 193] on div "3 hidden groups" at bounding box center [224, 193] width 30 height 7
click at [237, 237] on button "Cancel" at bounding box center [245, 240] width 17 height 8
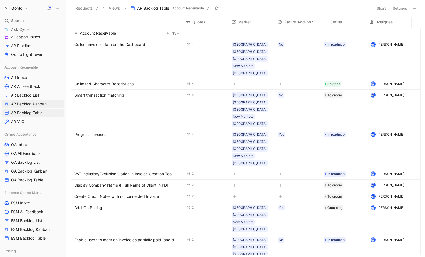
click at [38, 102] on span "AR Backlog Kanban" at bounding box center [29, 104] width 36 height 6
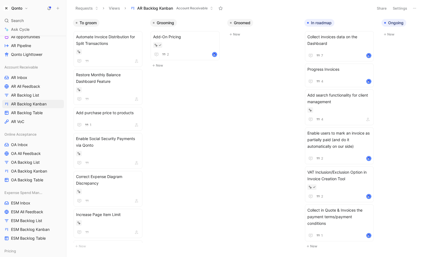
click at [401, 2] on header "Requests Views AR Backlog Kanban Account Receivable Share Settings" at bounding box center [245, 8] width 359 height 17
click at [401, 7] on button "Settings" at bounding box center [399, 8] width 19 height 8
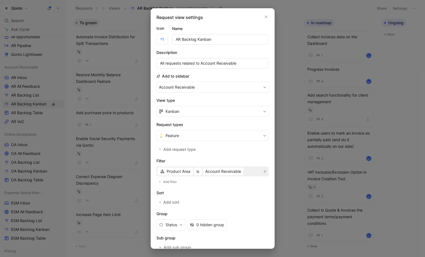
scroll to position [52, 0]
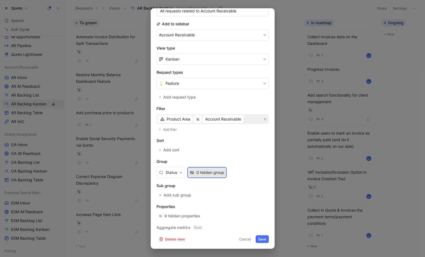
click at [208, 174] on div "0 hidden group" at bounding box center [210, 172] width 28 height 7
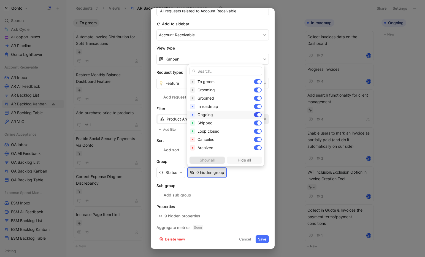
click at [257, 115] on div at bounding box center [259, 115] width 4 height 4
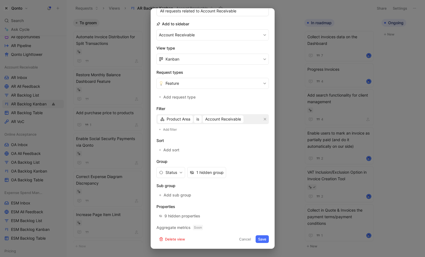
click at [257, 240] on button "Save" at bounding box center [262, 240] width 13 height 8
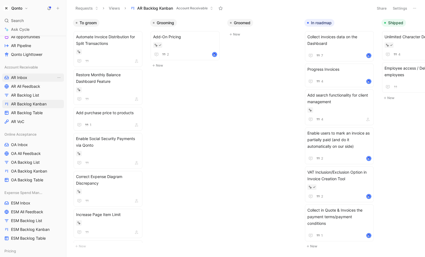
click at [17, 76] on span "AR Inbox" at bounding box center [19, 78] width 16 height 6
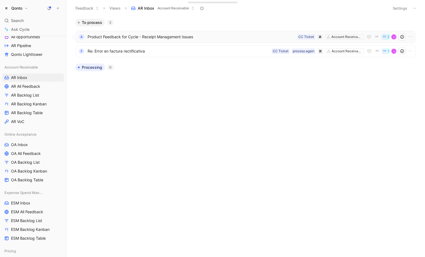
click at [214, 37] on span "Product Feedback for Cycle - Receipt Management Issues" at bounding box center [191, 37] width 207 height 7
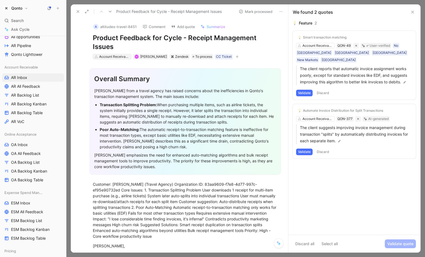
click at [120, 55] on div "Account Receivable" at bounding box center [114, 57] width 31 height 6
click at [410, 13] on icon at bounding box center [412, 12] width 4 height 4
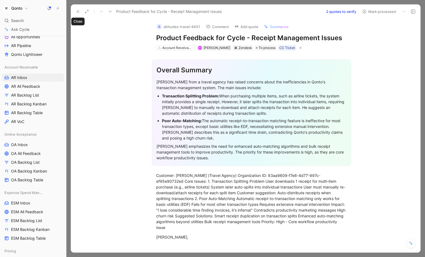
click at [79, 10] on use at bounding box center [78, 11] width 2 height 2
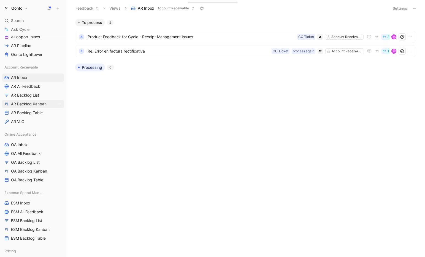
click at [39, 104] on span "AR Backlog Kanban" at bounding box center [29, 104] width 36 height 6
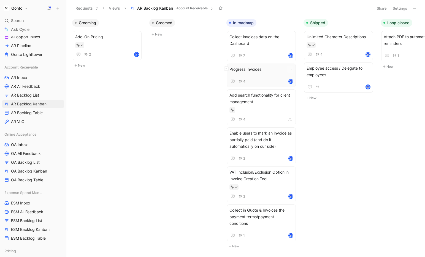
scroll to position [0, 151]
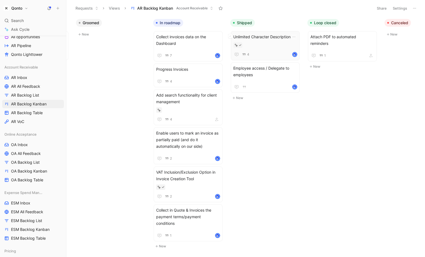
click at [264, 35] on span "Unlimited Character Descriptions" at bounding box center [265, 37] width 64 height 7
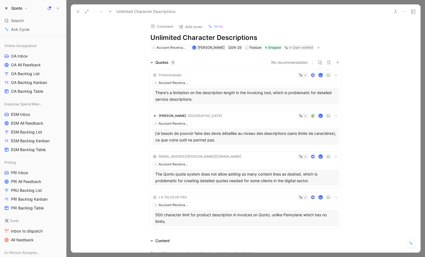
scroll to position [200, 0]
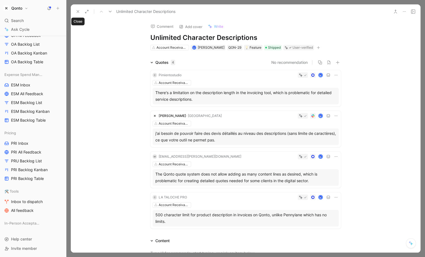
click at [76, 8] on button at bounding box center [78, 12] width 8 height 8
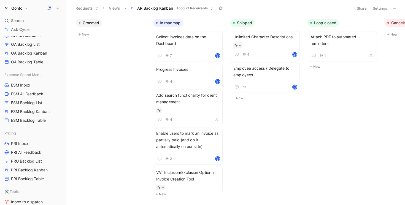
scroll to position [0, 151]
